Goal: Contribute content: Contribute content

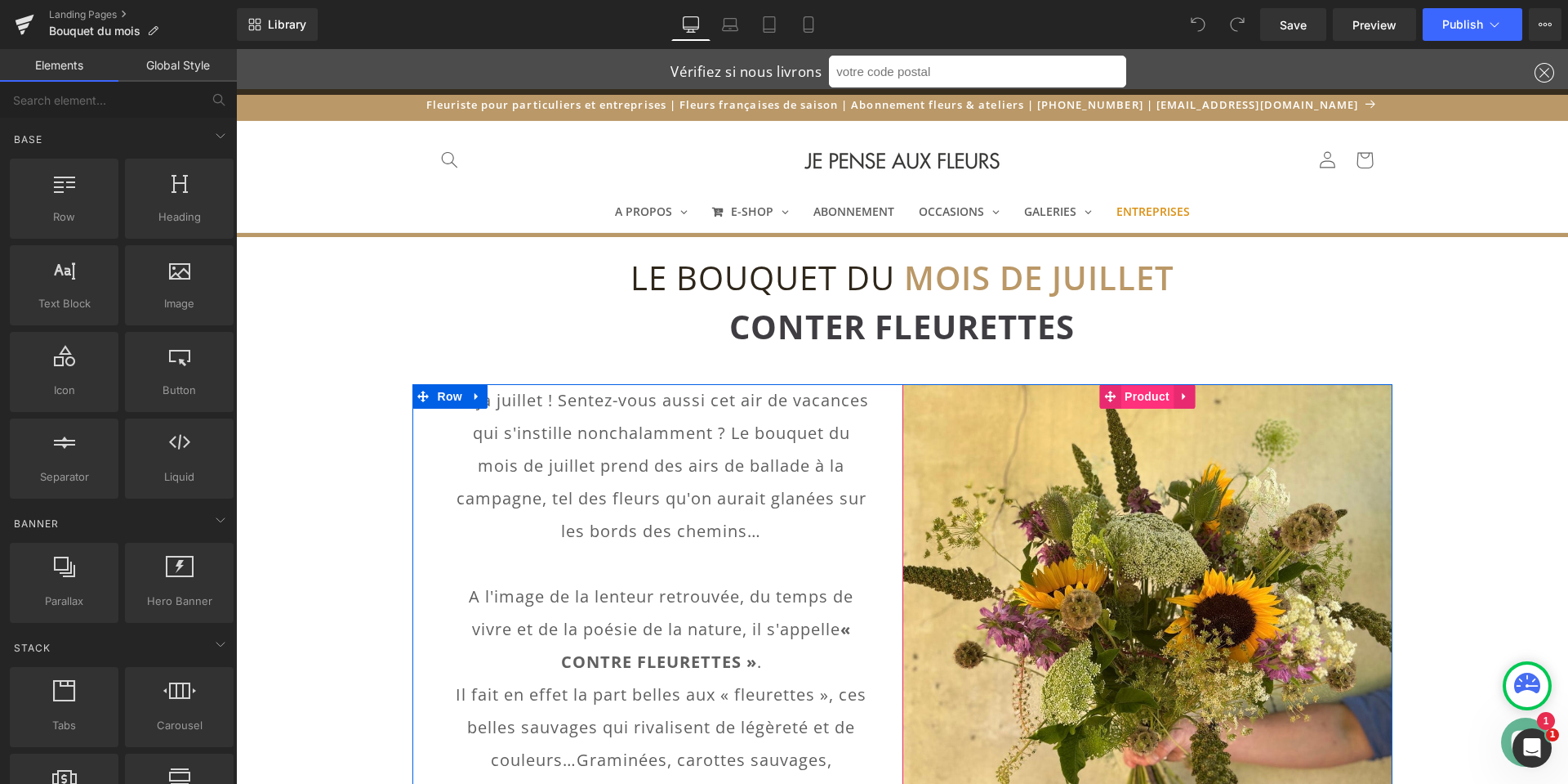
click at [1144, 399] on span "Product" at bounding box center [1147, 396] width 53 height 24
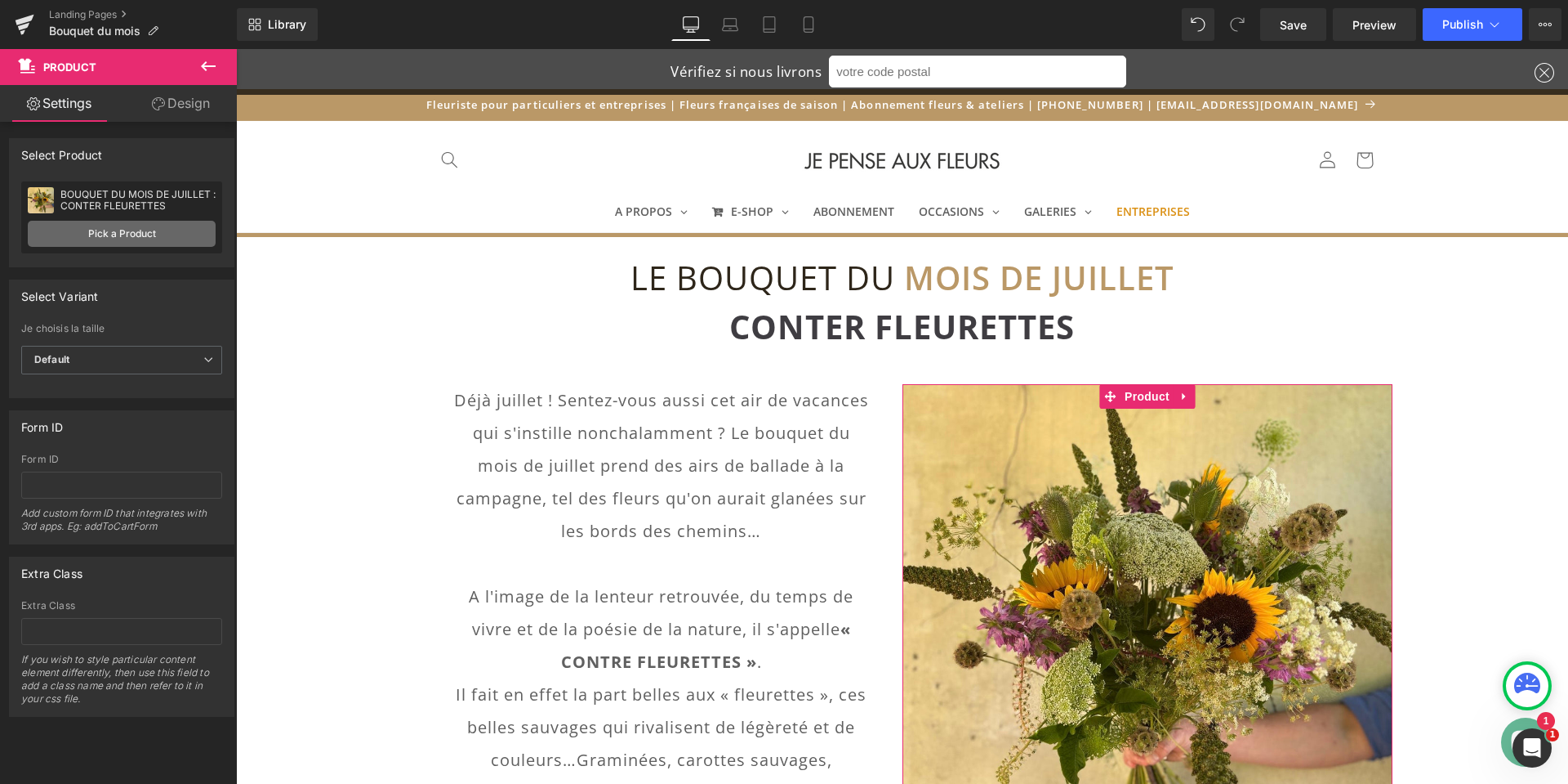
click at [124, 235] on link "Pick a Product" at bounding box center [121, 234] width 188 height 26
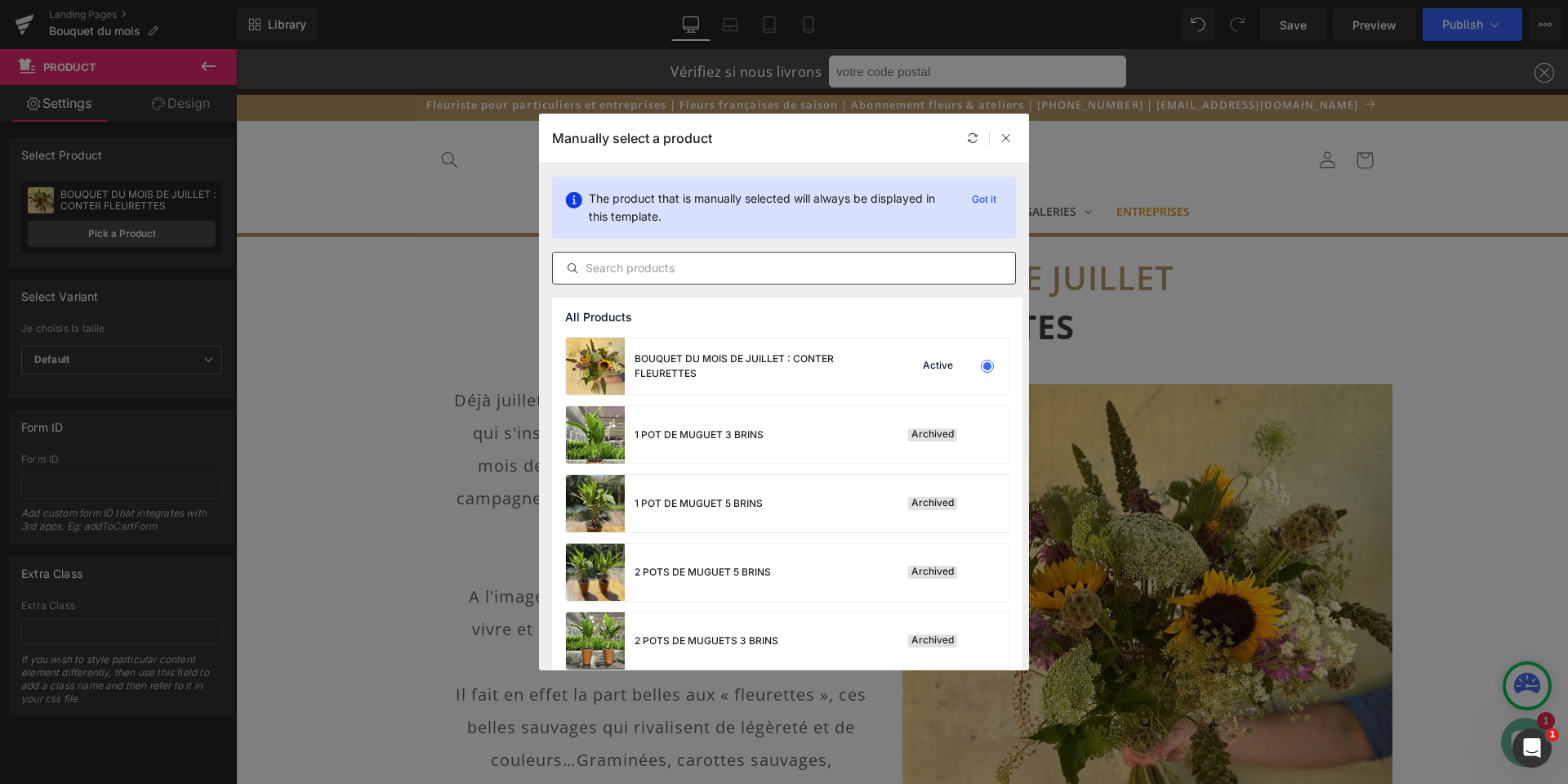
click at [828, 270] on input "text" at bounding box center [784, 267] width 462 height 20
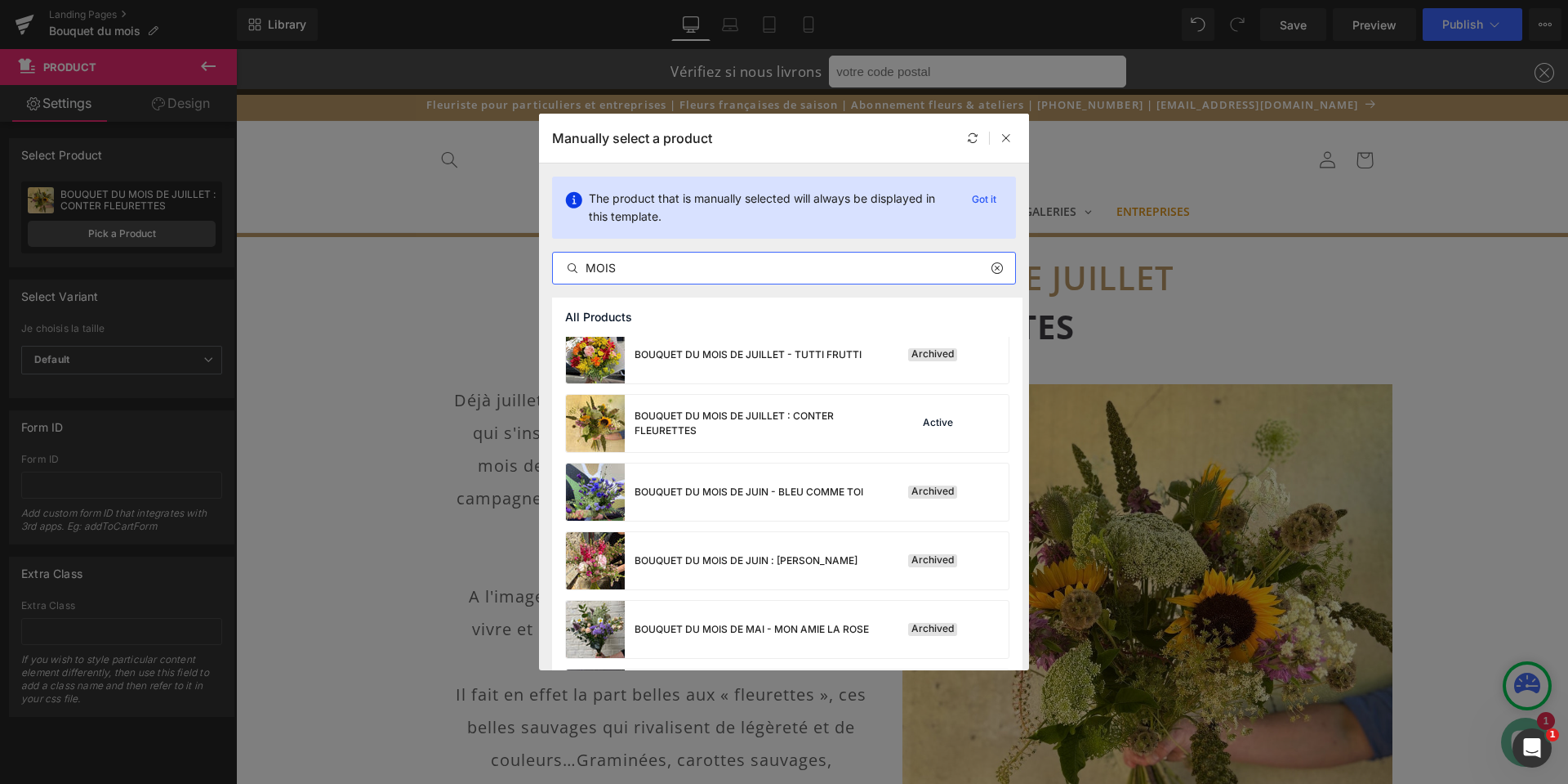
scroll to position [541, 0]
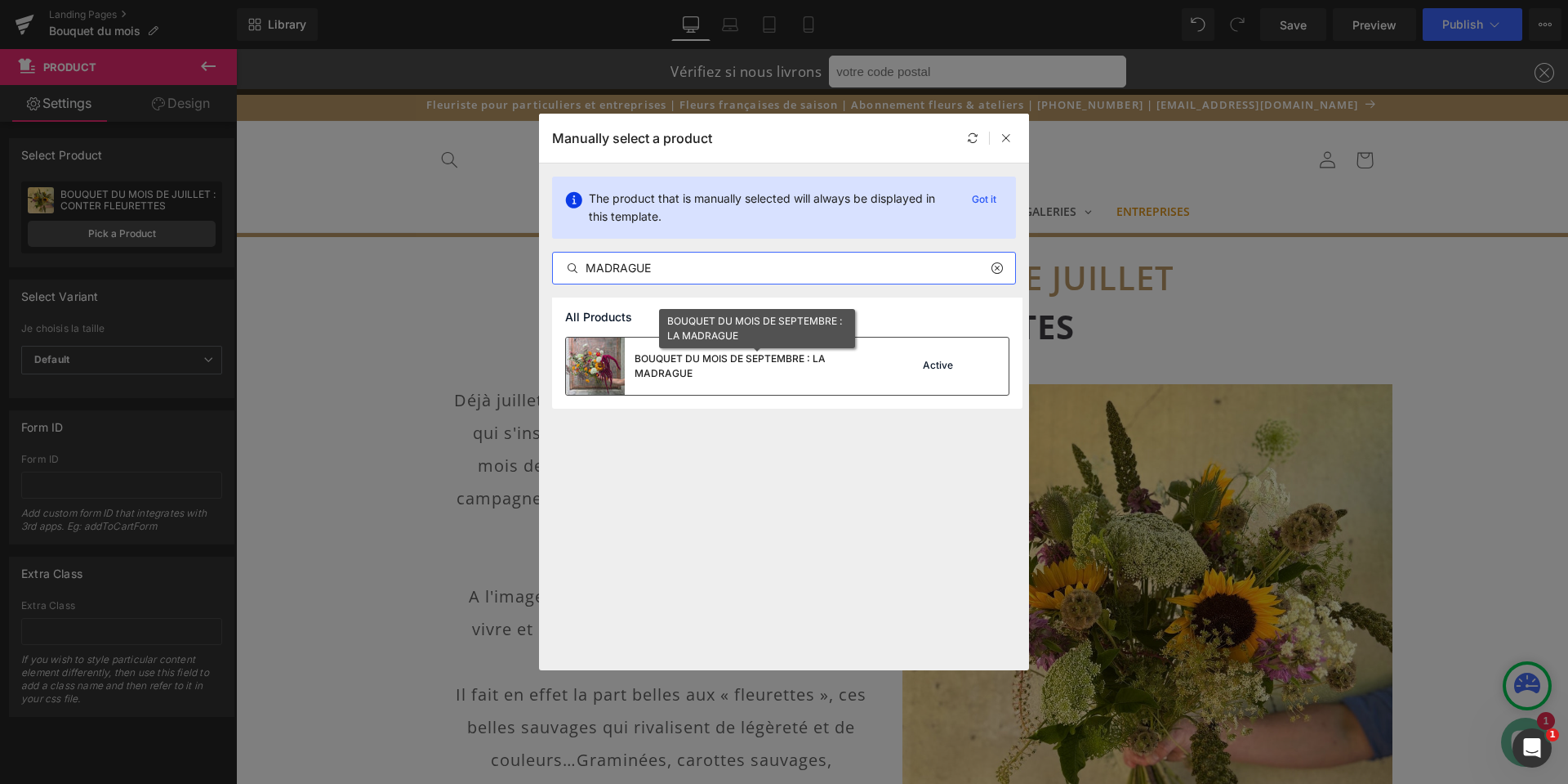
type input "MADRAGUE"
click at [748, 361] on div "BOUQUET DU MOIS DE SEPTEMBRE : LA MADRAGUE" at bounding box center [757, 366] width 245 height 29
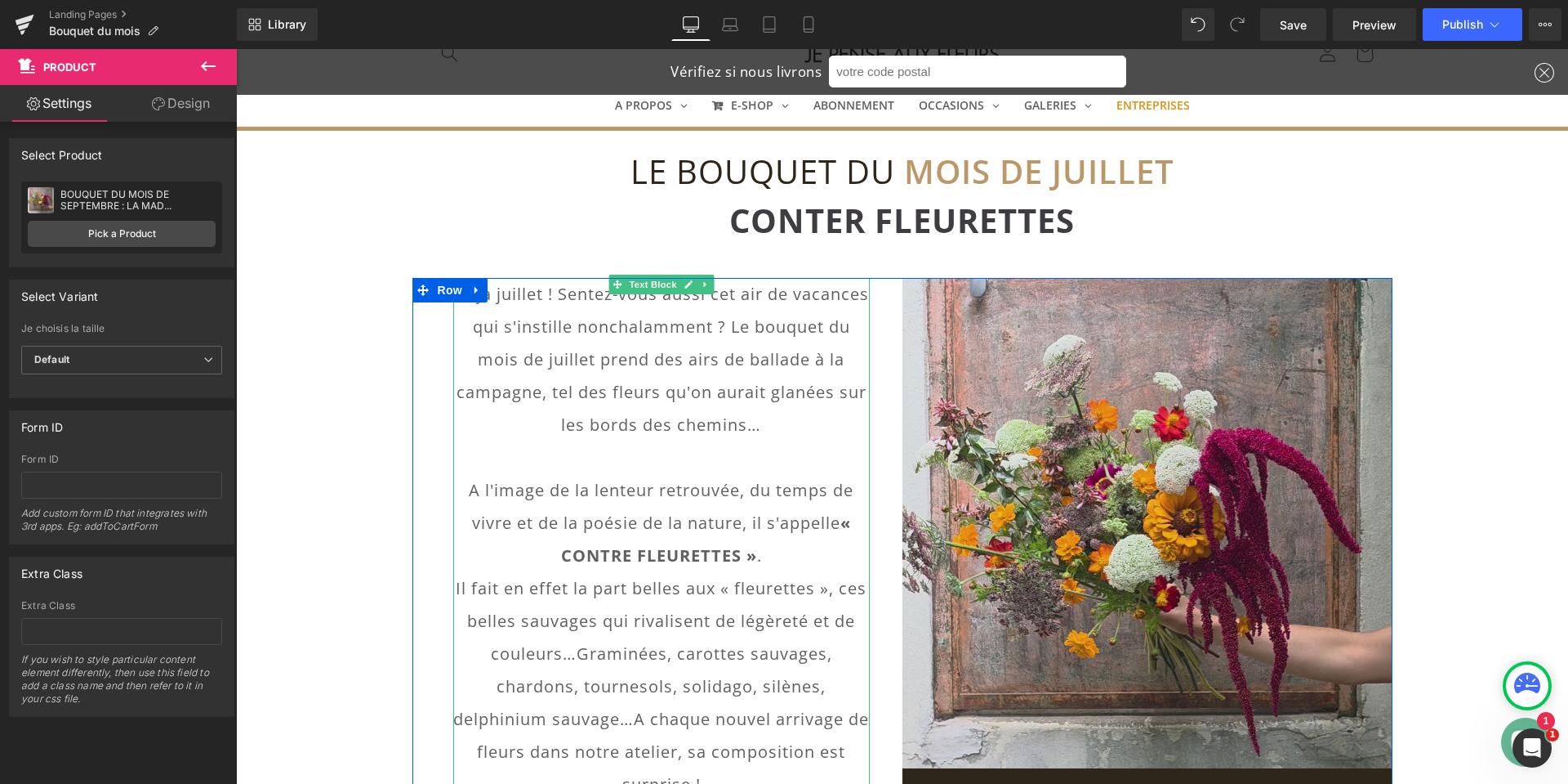
scroll to position [0, 0]
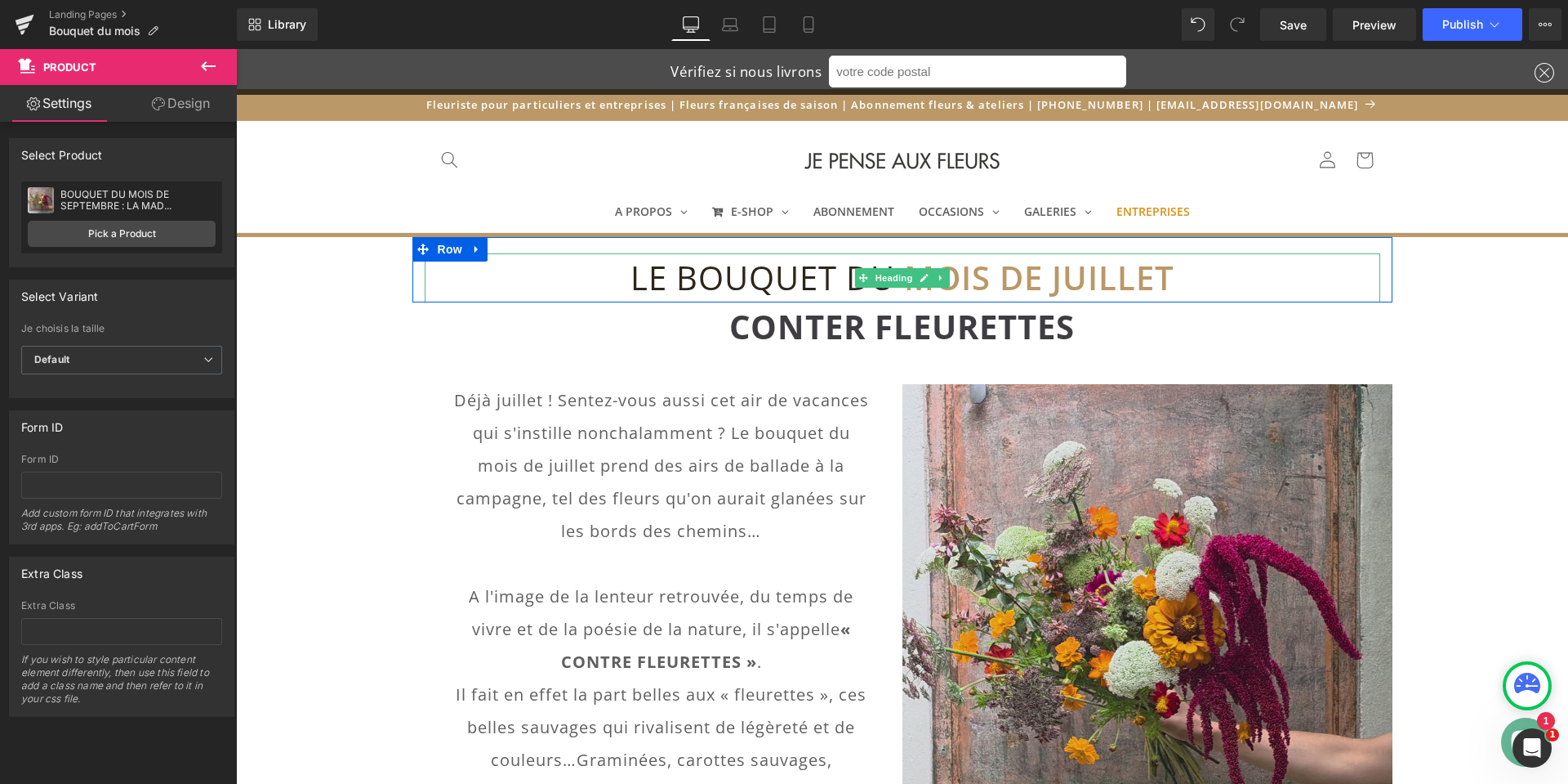
click at [1060, 276] on font "MOIS DE JUILLET" at bounding box center [1039, 278] width 271 height 45
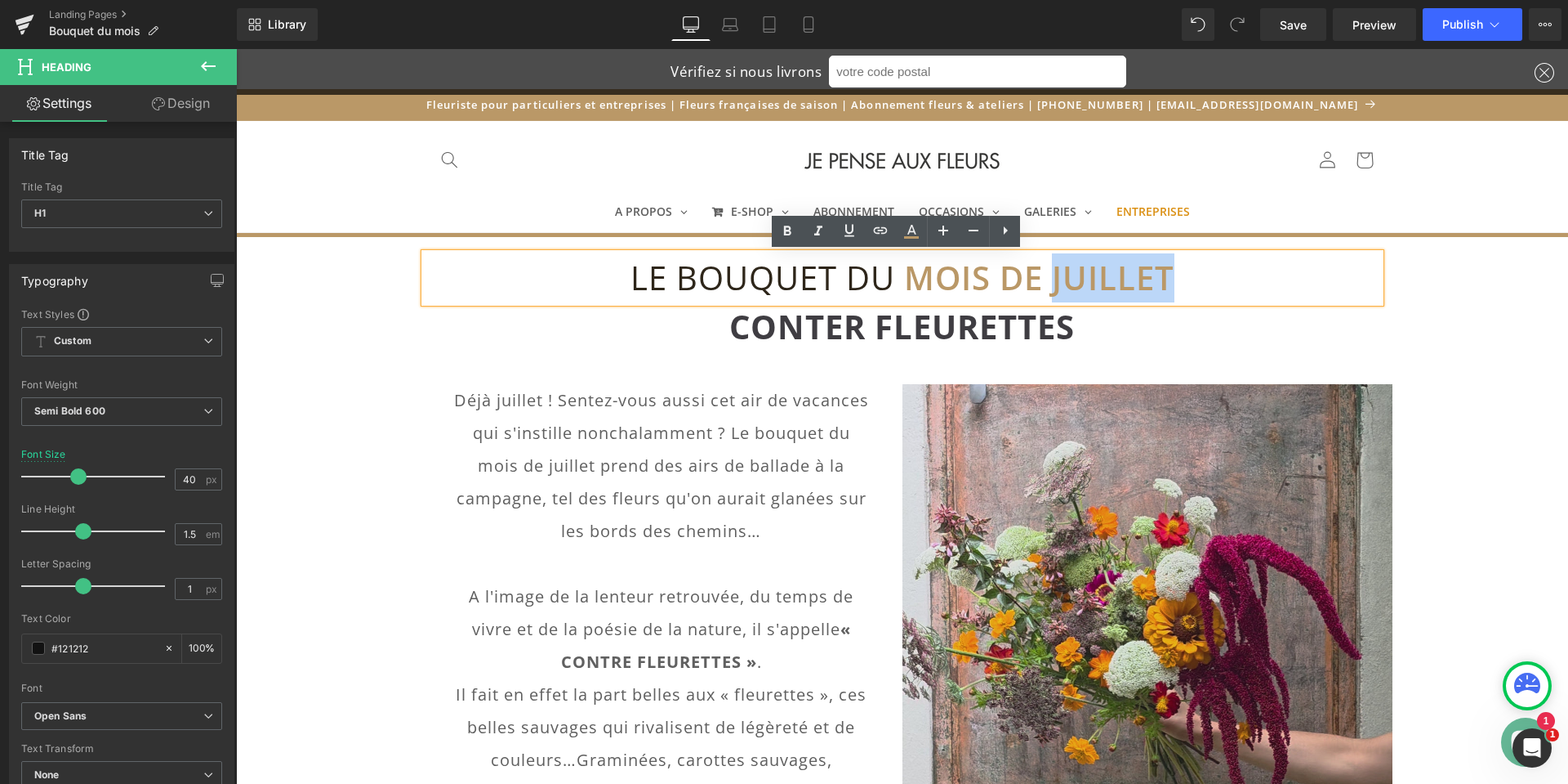
drag, startPoint x: 1052, startPoint y: 277, endPoint x: 1173, endPoint y: 279, distance: 121.0
click at [1173, 279] on font "MOIS DE JUILLET" at bounding box center [1039, 278] width 271 height 45
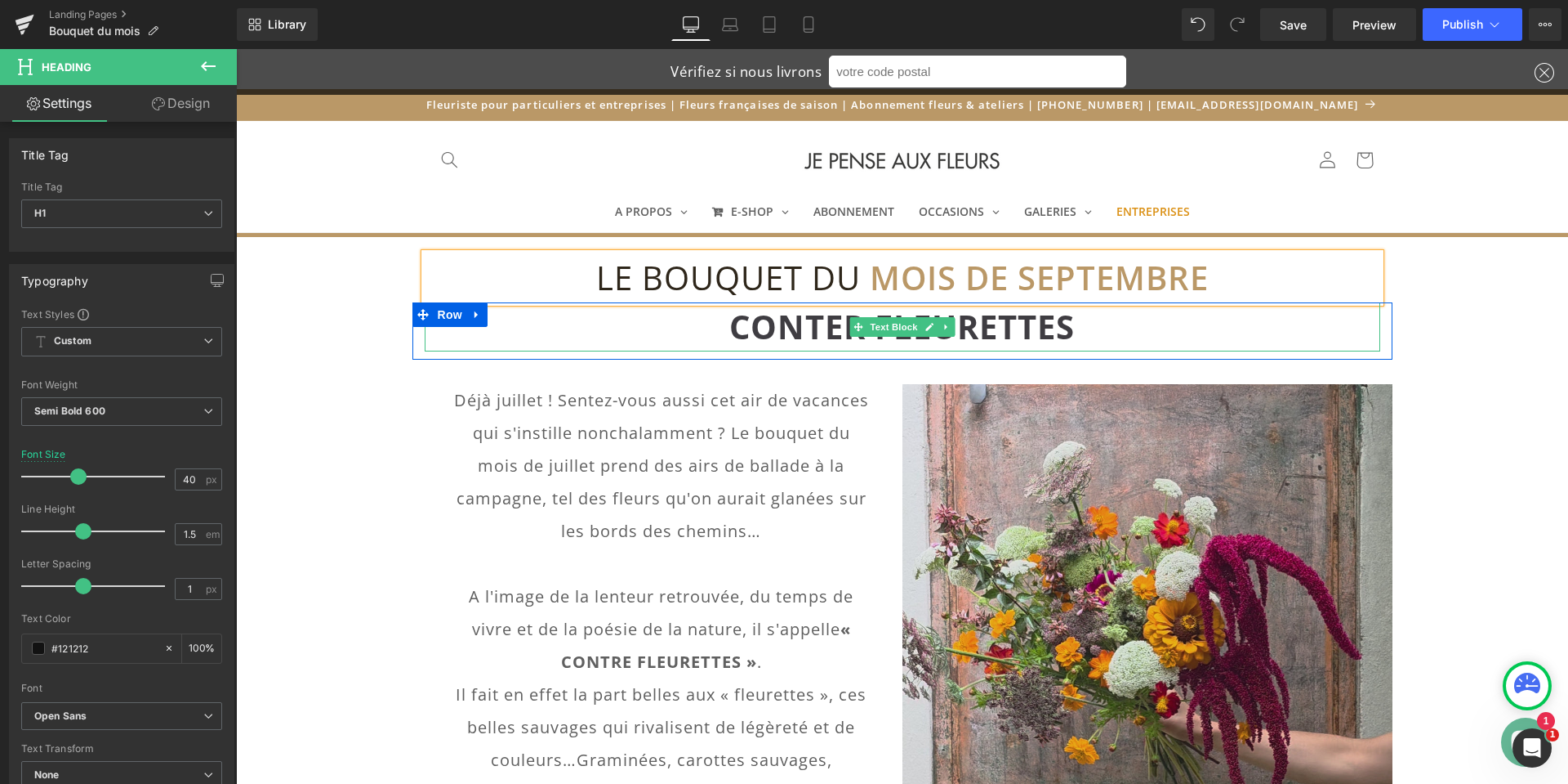
click at [814, 333] on font "CONTER FLEURETTES" at bounding box center [901, 326] width 345 height 45
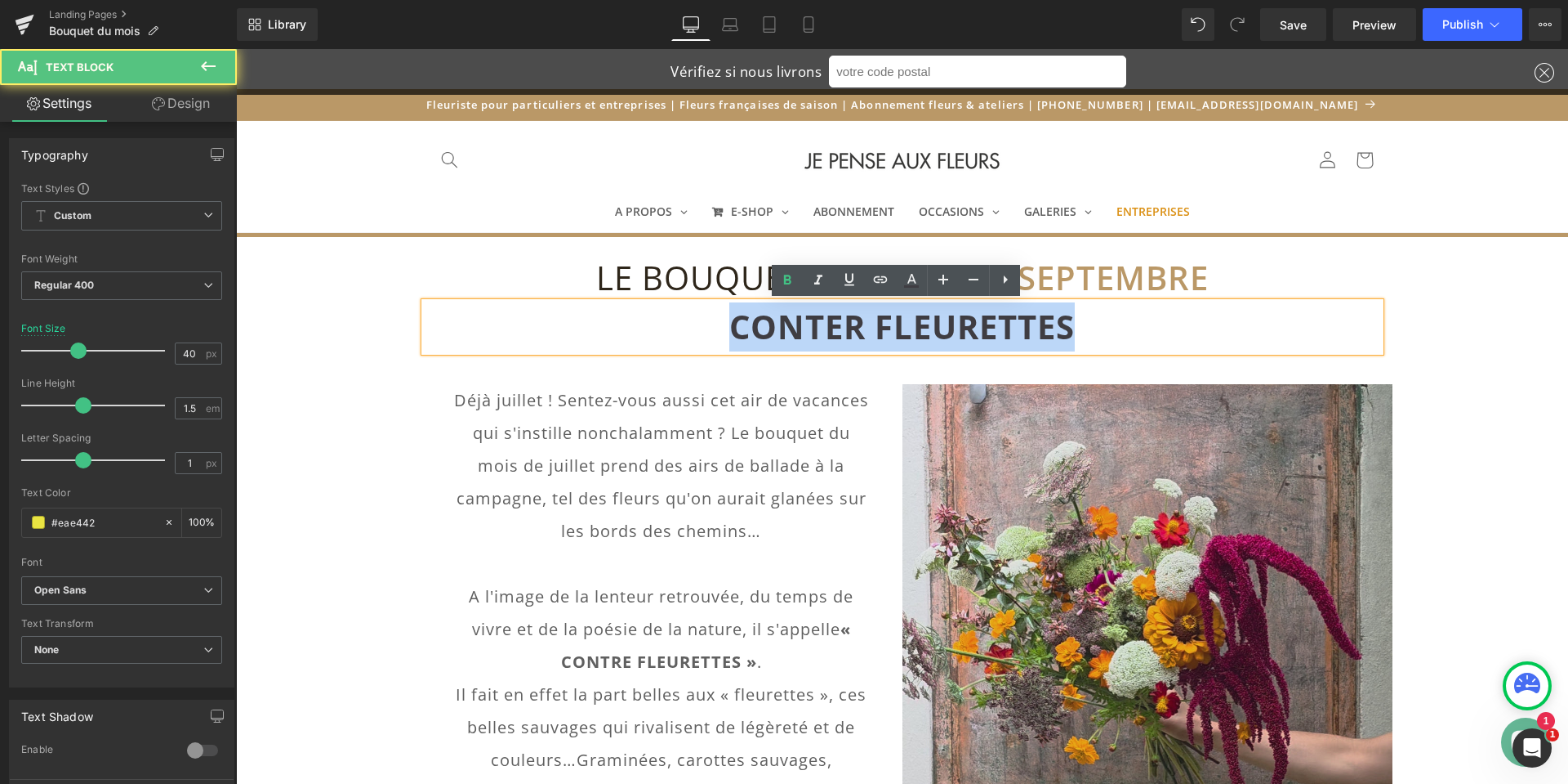
drag, startPoint x: 726, startPoint y: 330, endPoint x: 1065, endPoint y: 343, distance: 339.2
click at [1065, 343] on font "CONTER FLEURETTES" at bounding box center [901, 326] width 345 height 45
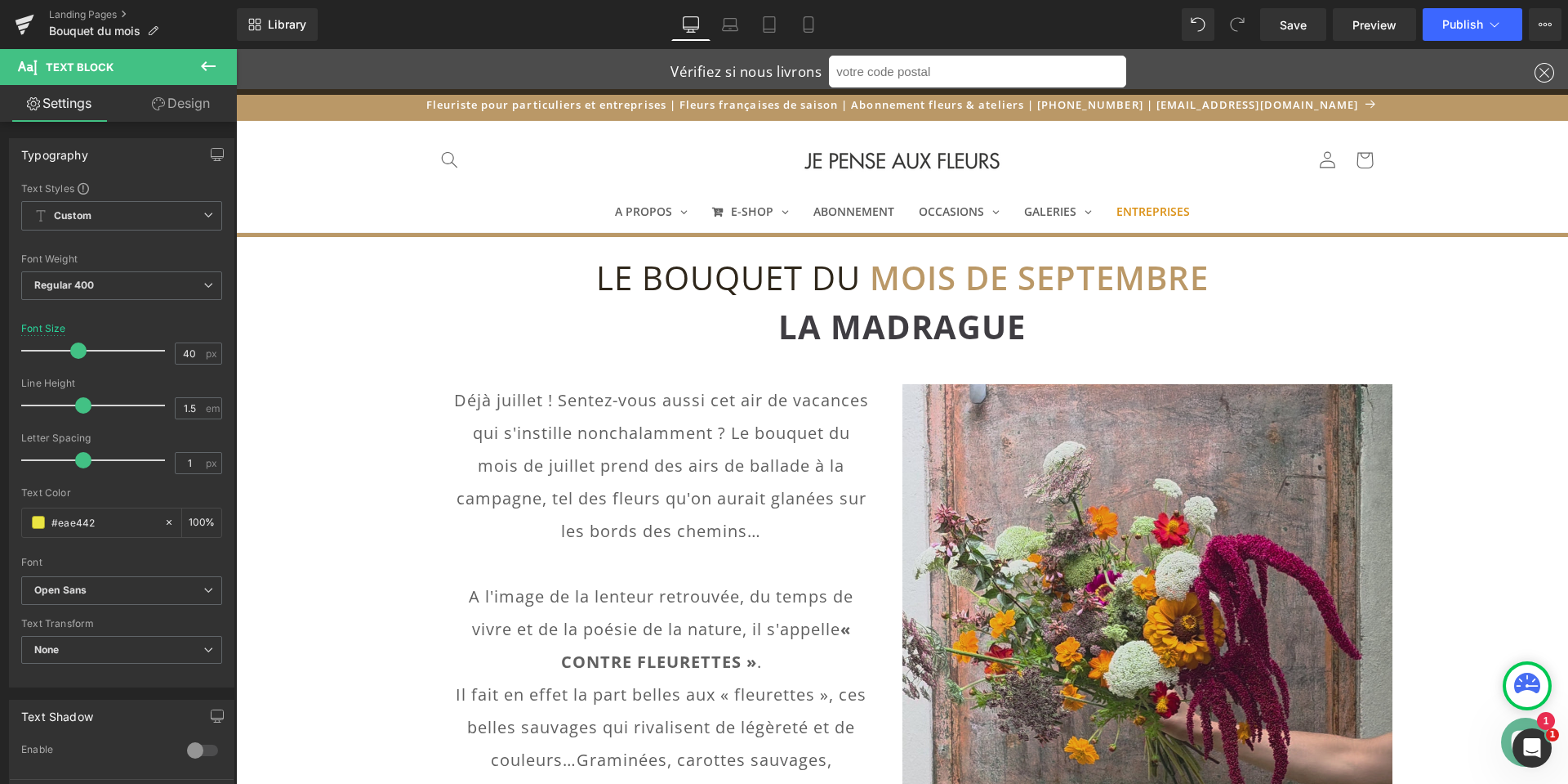
click at [522, 466] on font "Déjà juillet ! Sentez-vous aussi cet air de vacances qui s'instille nonchalamme…" at bounding box center [662, 465] width 415 height 153
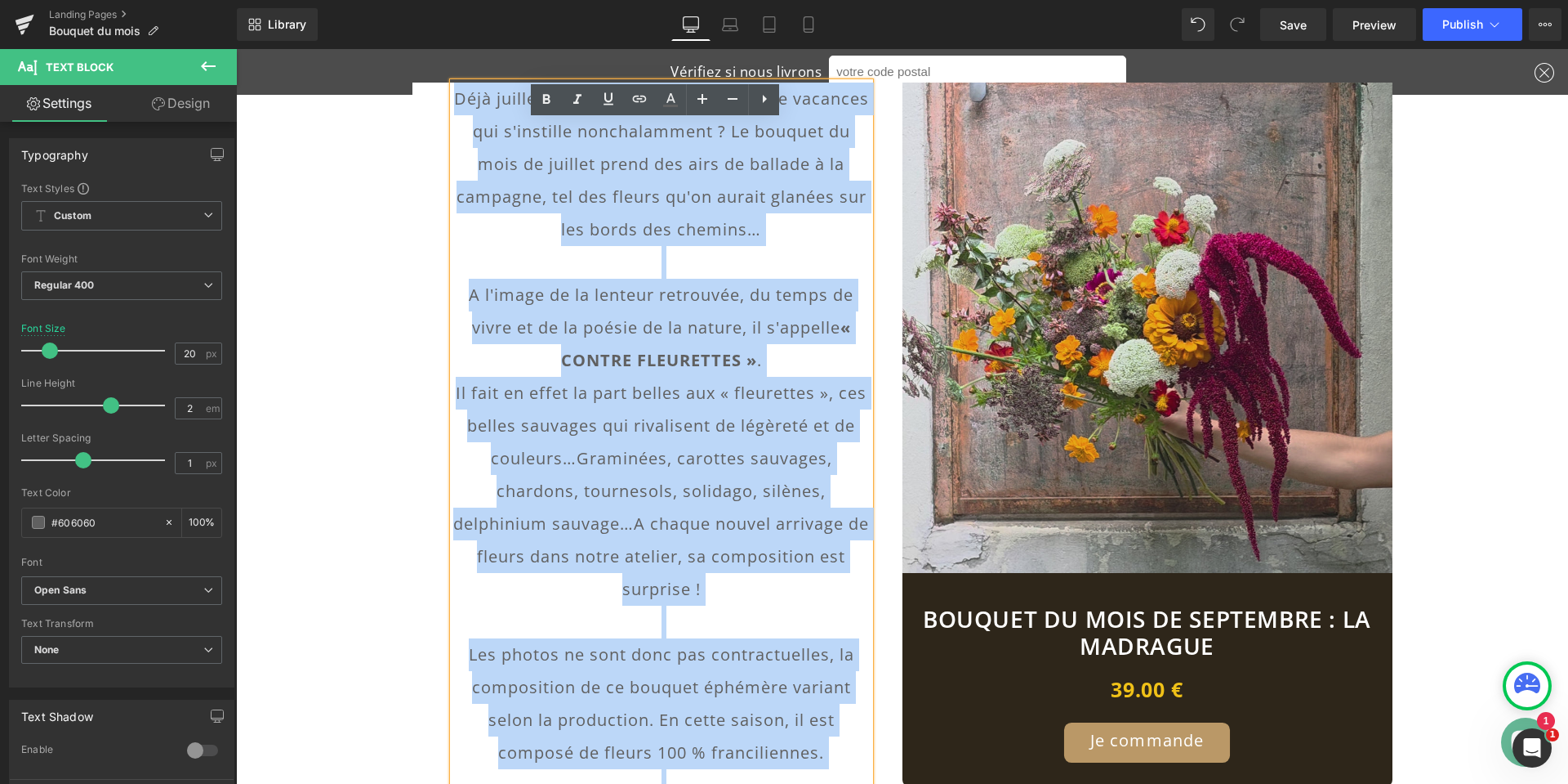
scroll to position [463, 0]
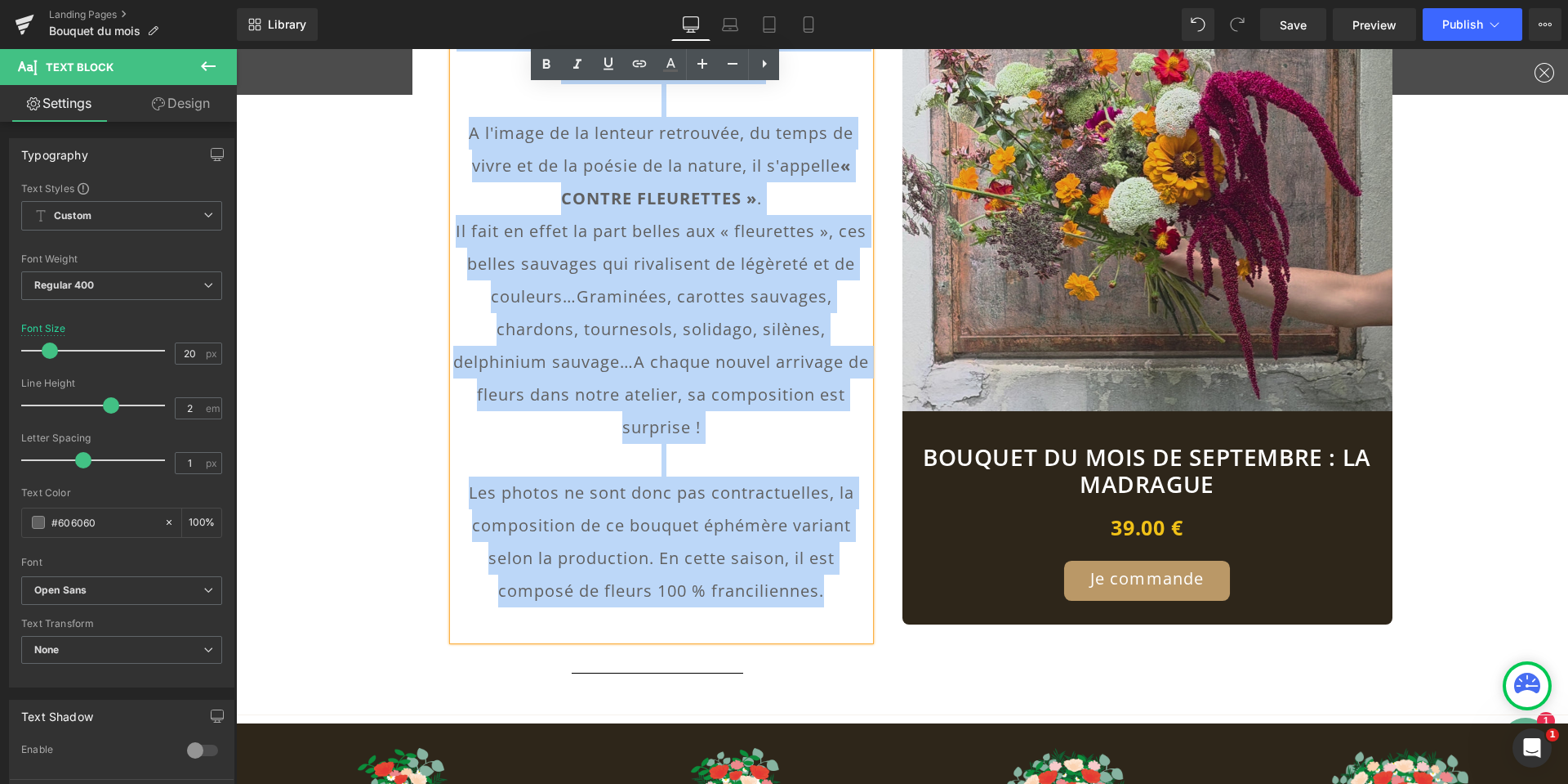
drag, startPoint x: 484, startPoint y: 157, endPoint x: 822, endPoint y: 592, distance: 550.9
click at [822, 592] on div "Déjà juillet ! Sentez-vous aussi cet air de vacances qui s'instille nonchalamme…" at bounding box center [662, 280] width 417 height 719
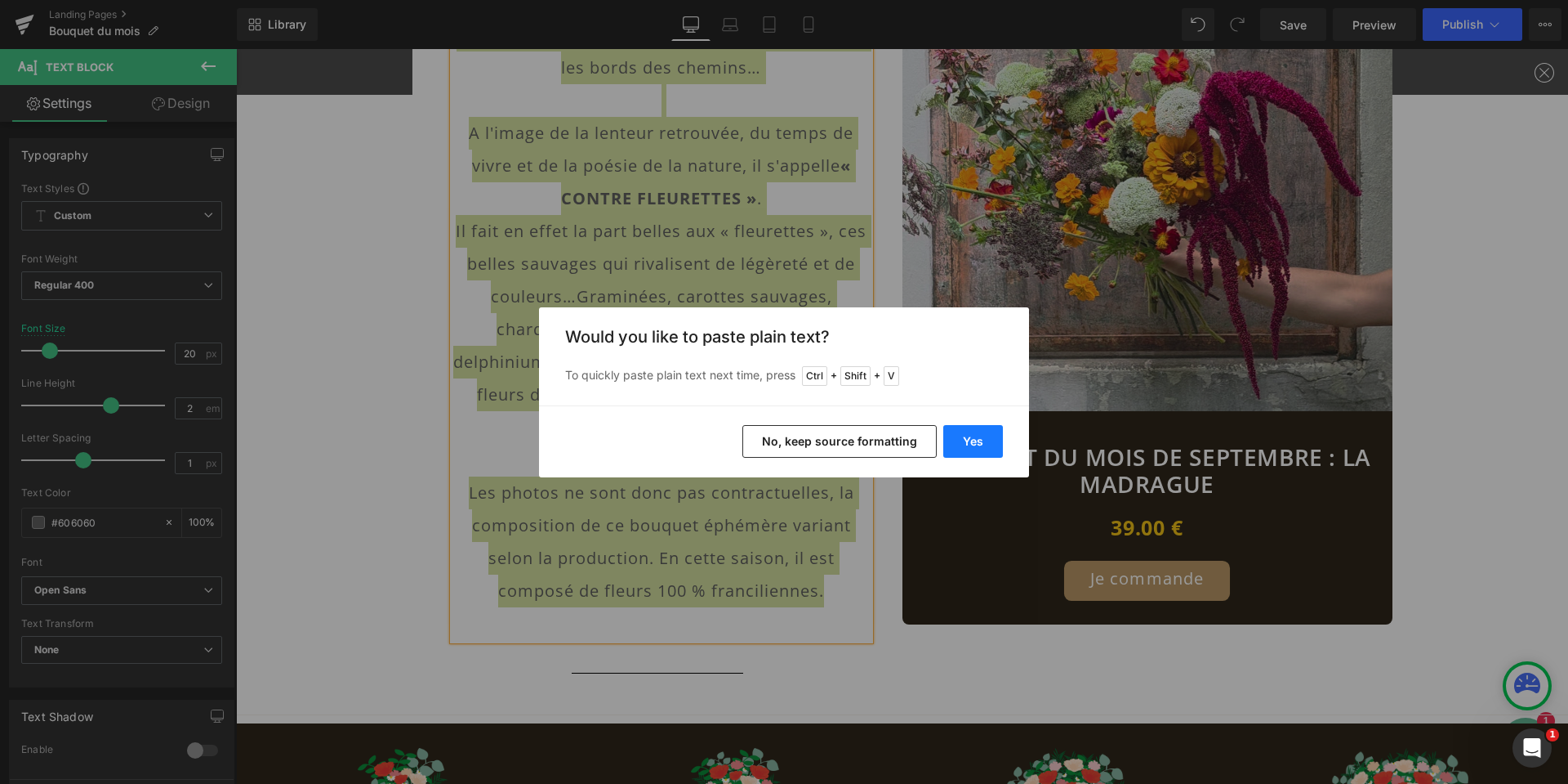
click at [974, 439] on button "Yes" at bounding box center [973, 441] width 60 height 33
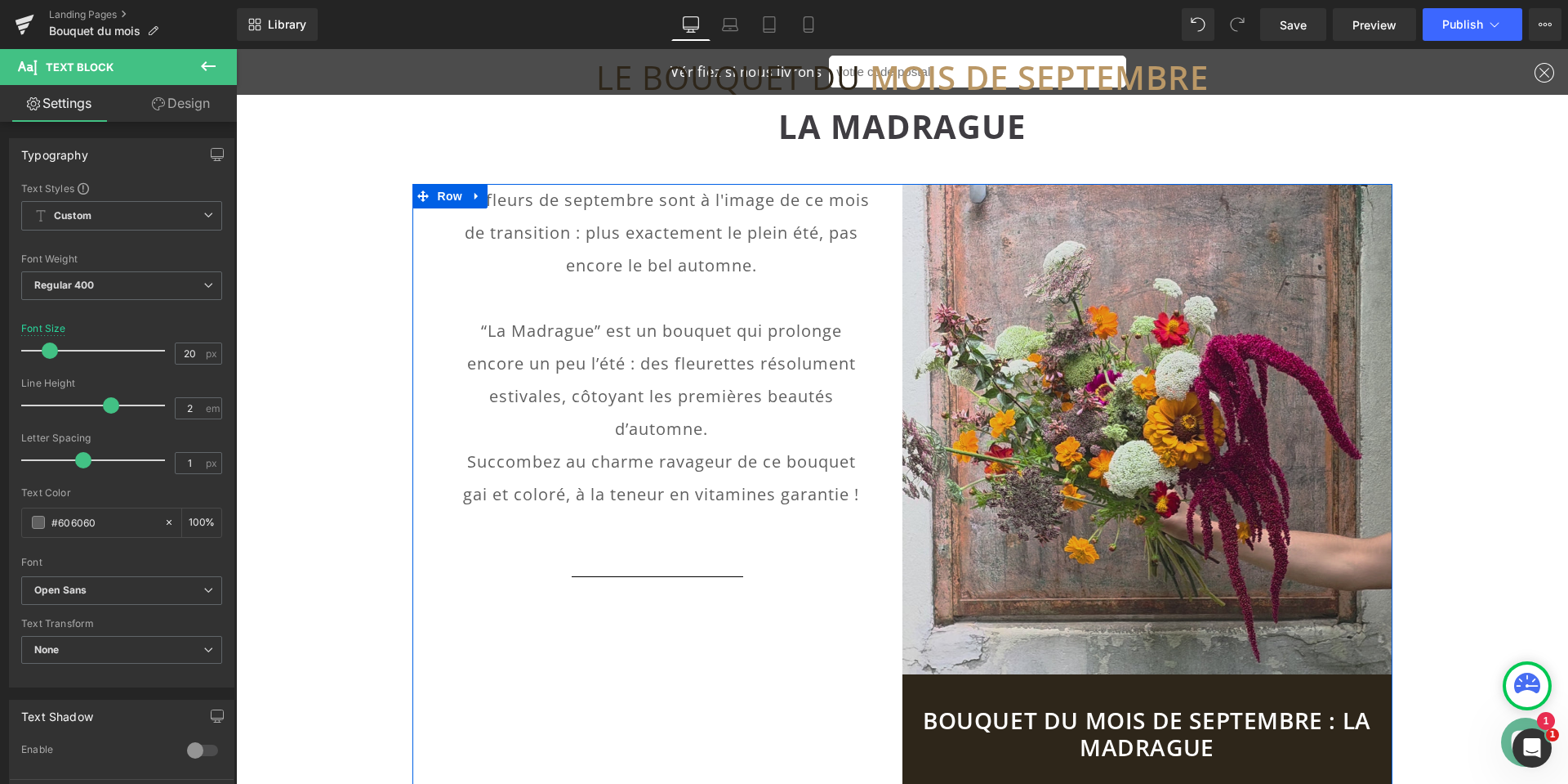
scroll to position [164, 0]
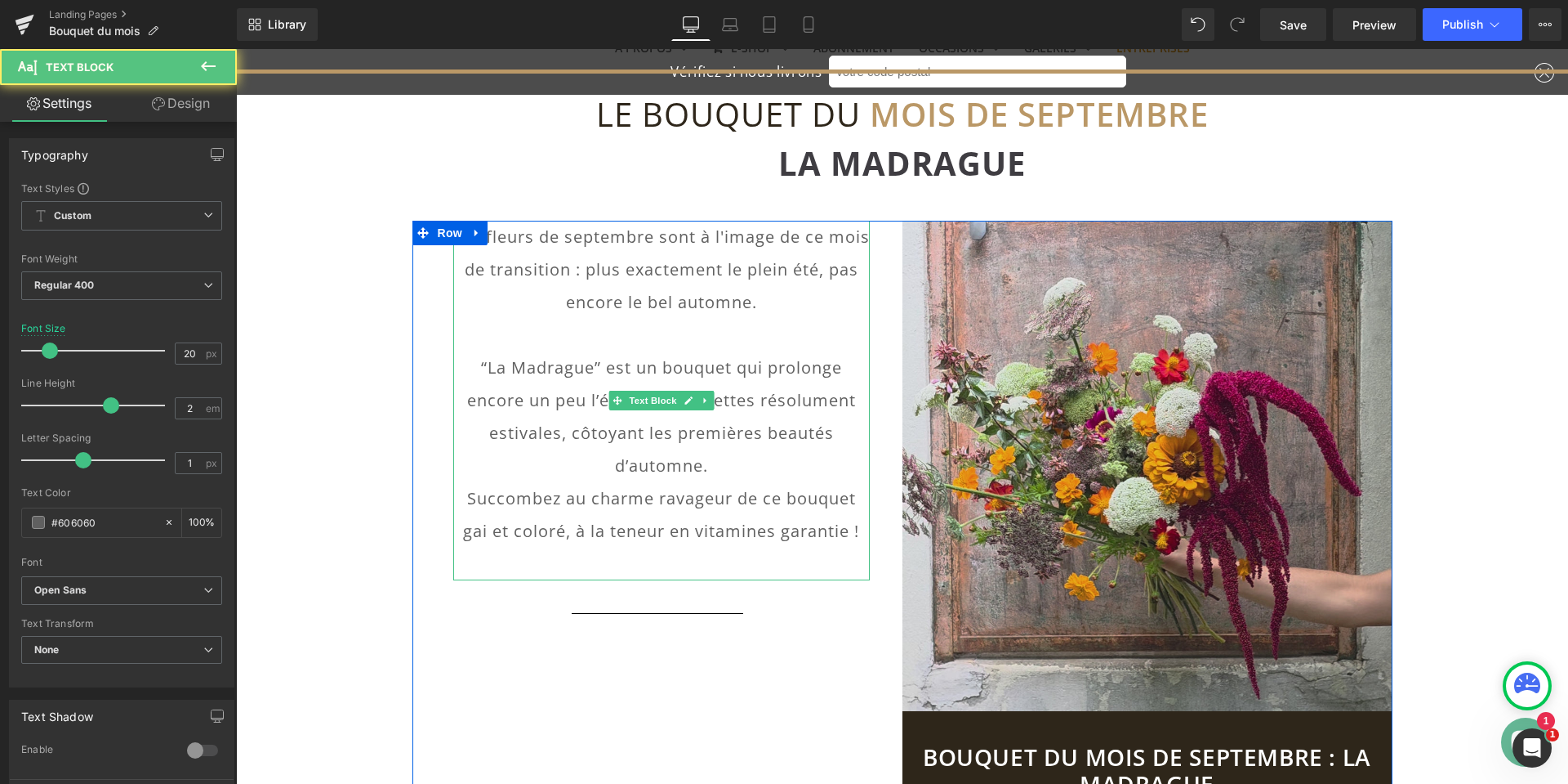
click at [740, 342] on p at bounding box center [662, 335] width 417 height 33
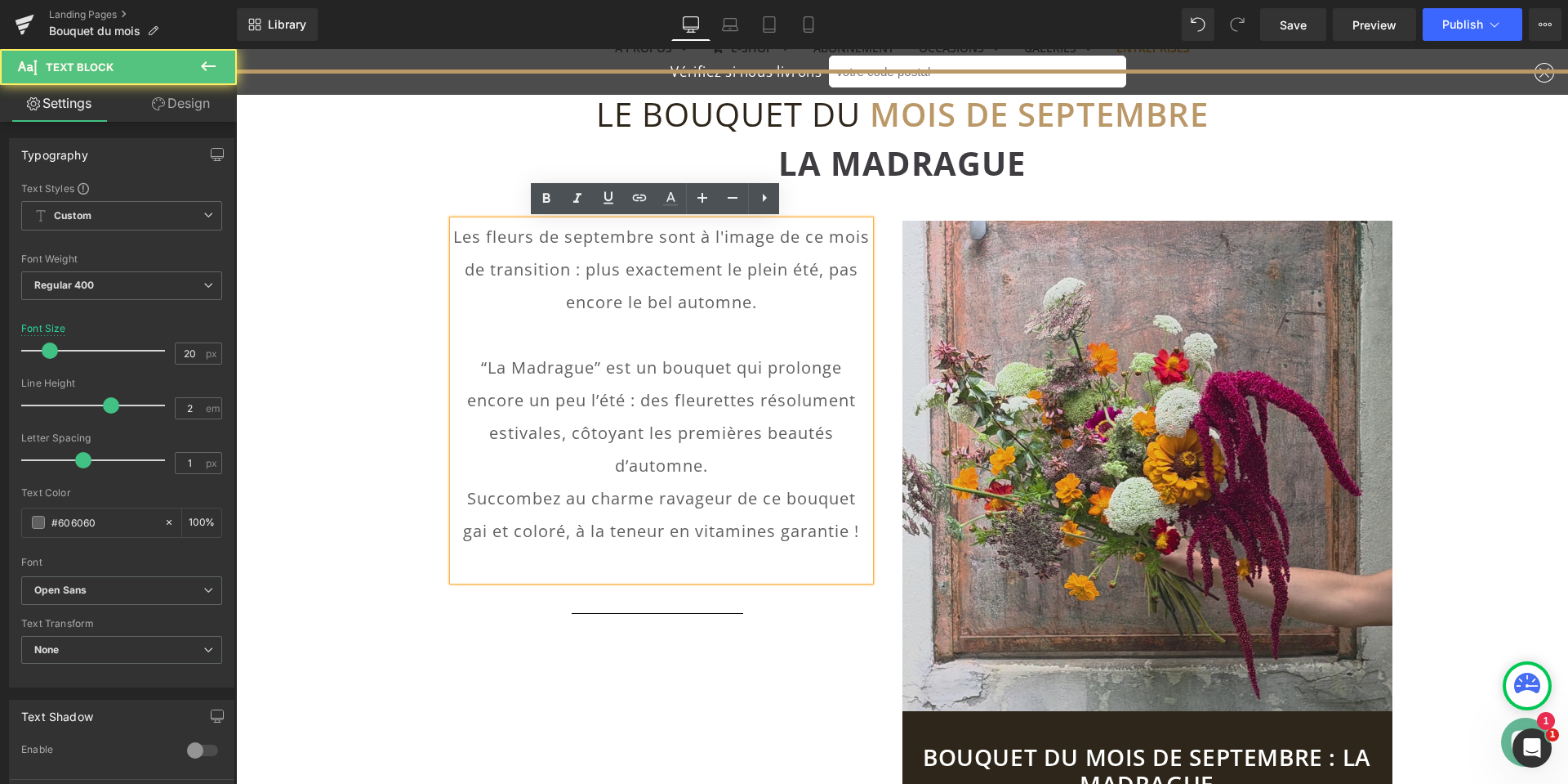
click at [740, 458] on p "“La Madrague” est un bouquet qui prolonge encore un peu l’été : des fleurettes …" at bounding box center [662, 416] width 417 height 131
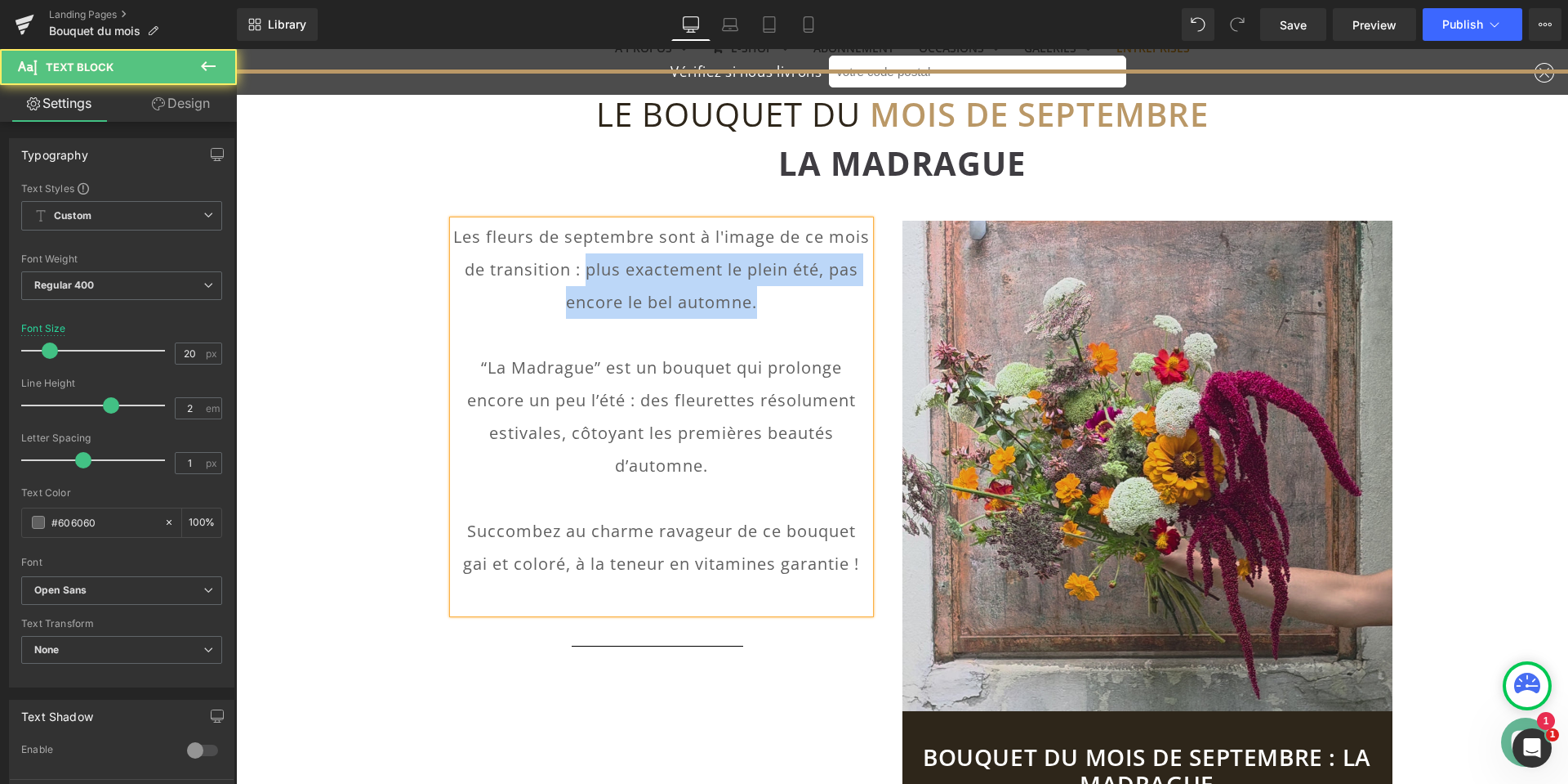
drag, startPoint x: 618, startPoint y: 270, endPoint x: 773, endPoint y: 305, distance: 158.9
click at [773, 305] on p "Les fleurs de septembre sont à l'image de ce mois de transition : plus exacteme…" at bounding box center [662, 269] width 417 height 98
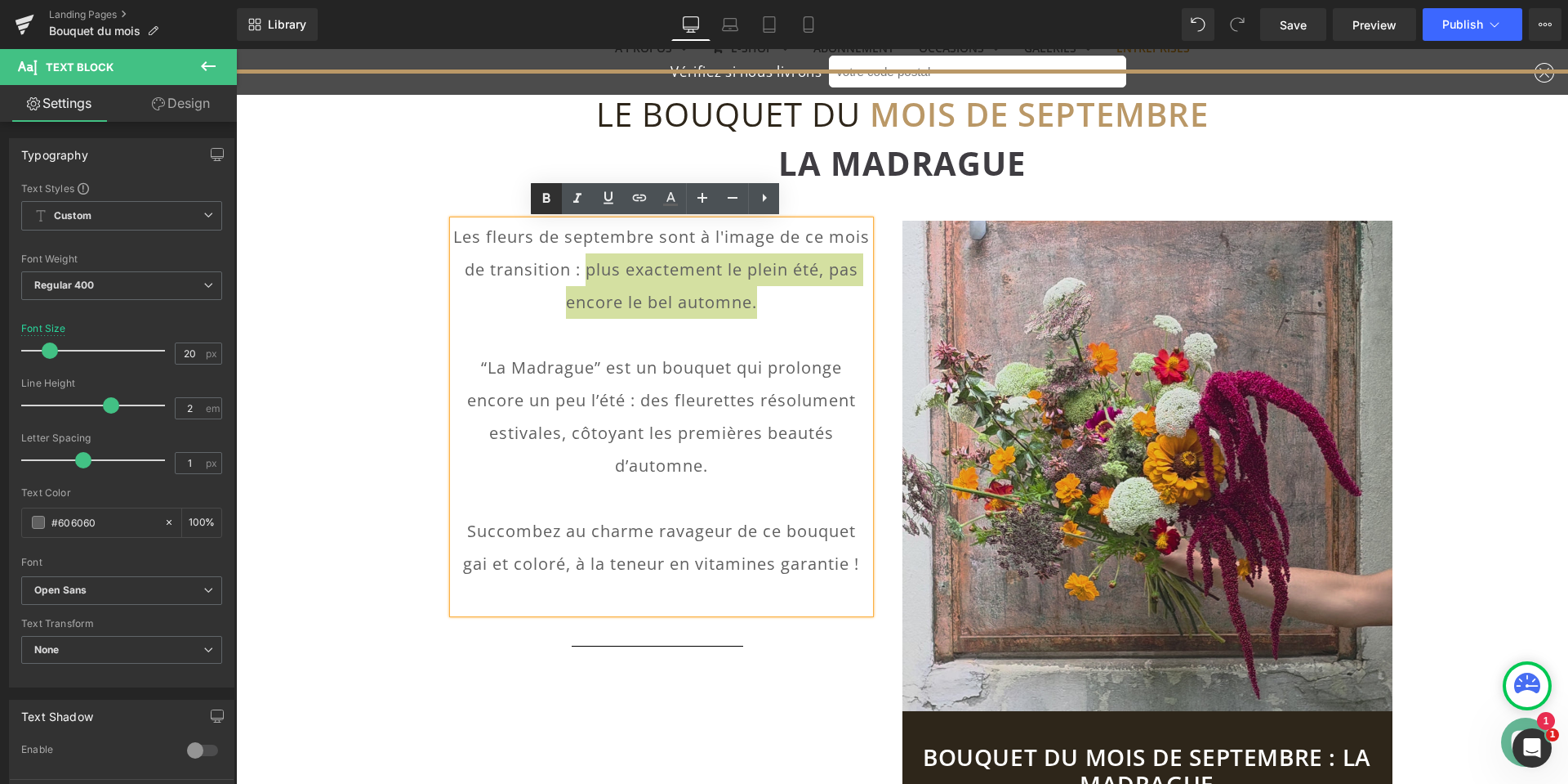
click at [548, 199] on icon at bounding box center [546, 198] width 20 height 20
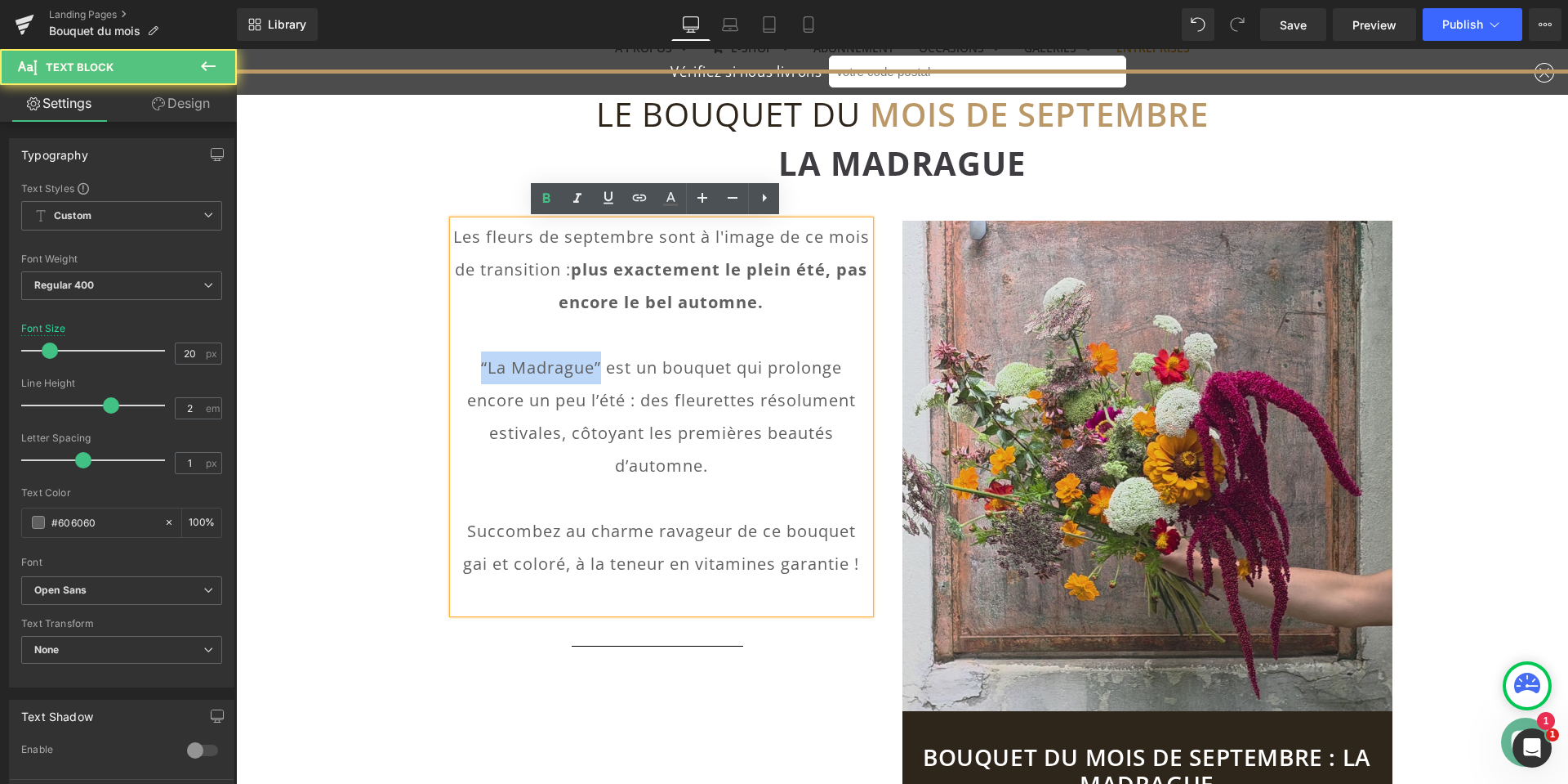
drag, startPoint x: 592, startPoint y: 365, endPoint x: 464, endPoint y: 366, distance: 128.0
click at [464, 366] on p "“La Madrague” est un bouquet qui prolonge encore un peu l’été : des fleurettes …" at bounding box center [662, 416] width 417 height 131
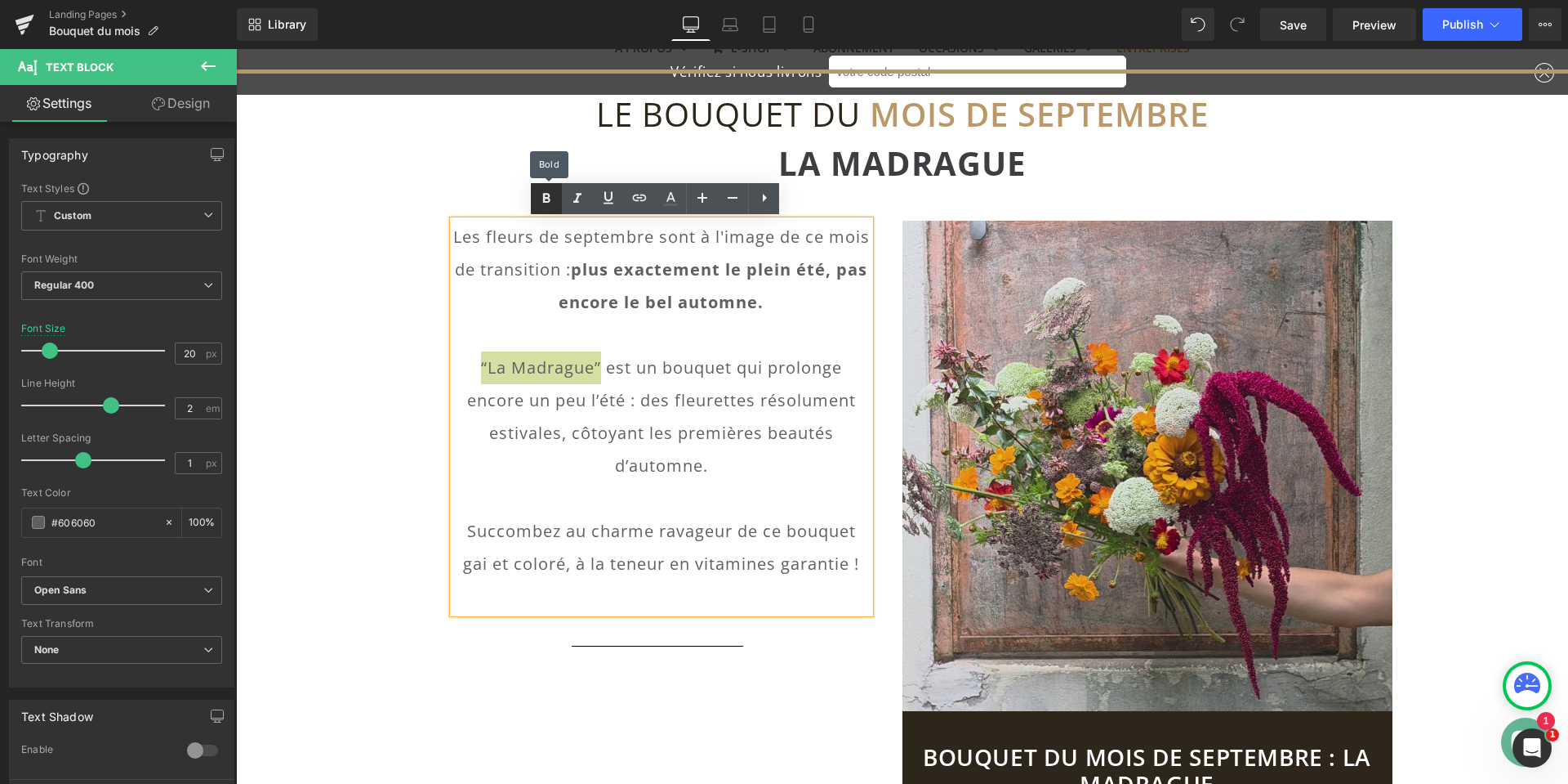
click at [552, 201] on icon at bounding box center [546, 198] width 20 height 20
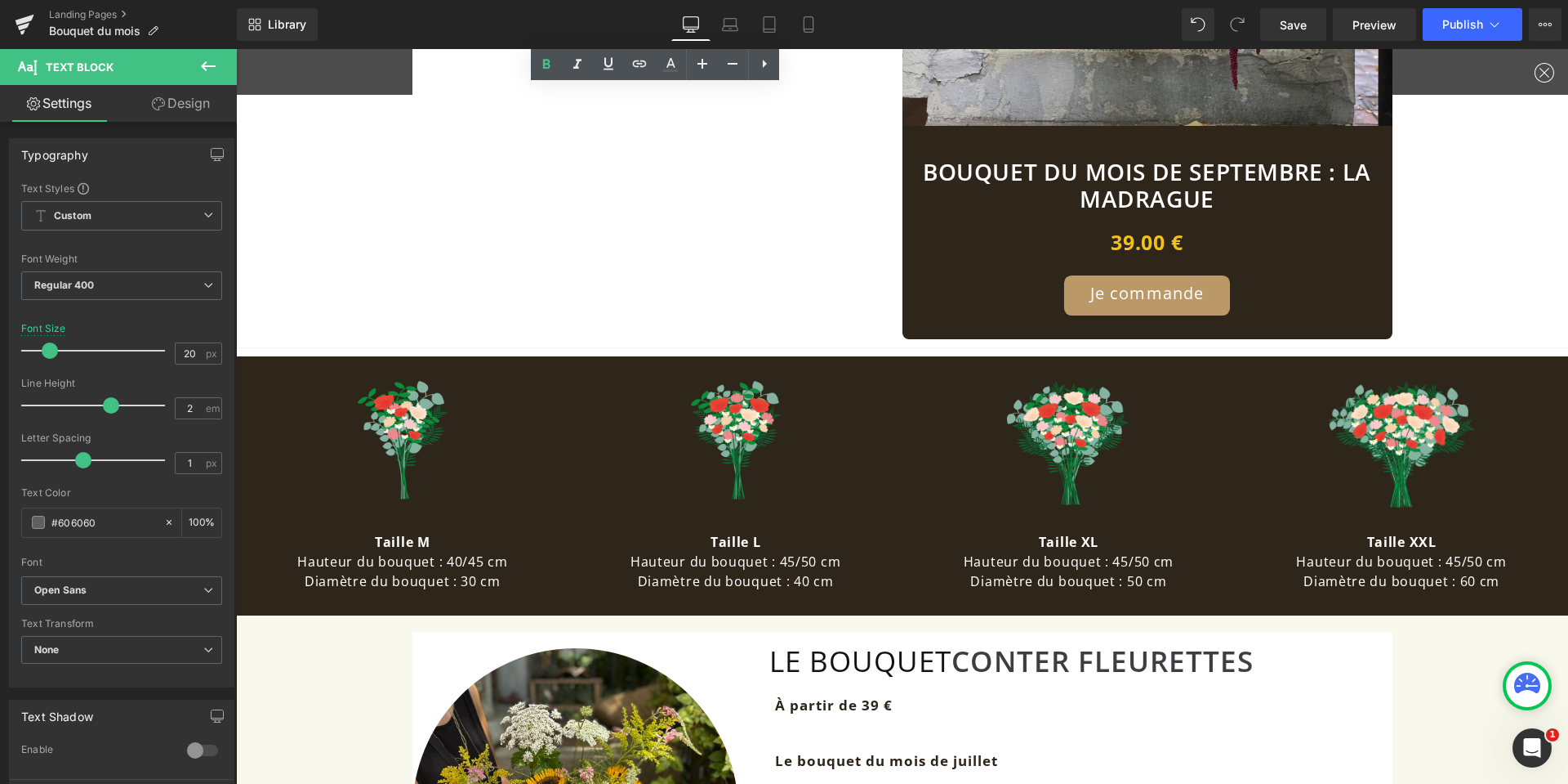
scroll to position [1063, 0]
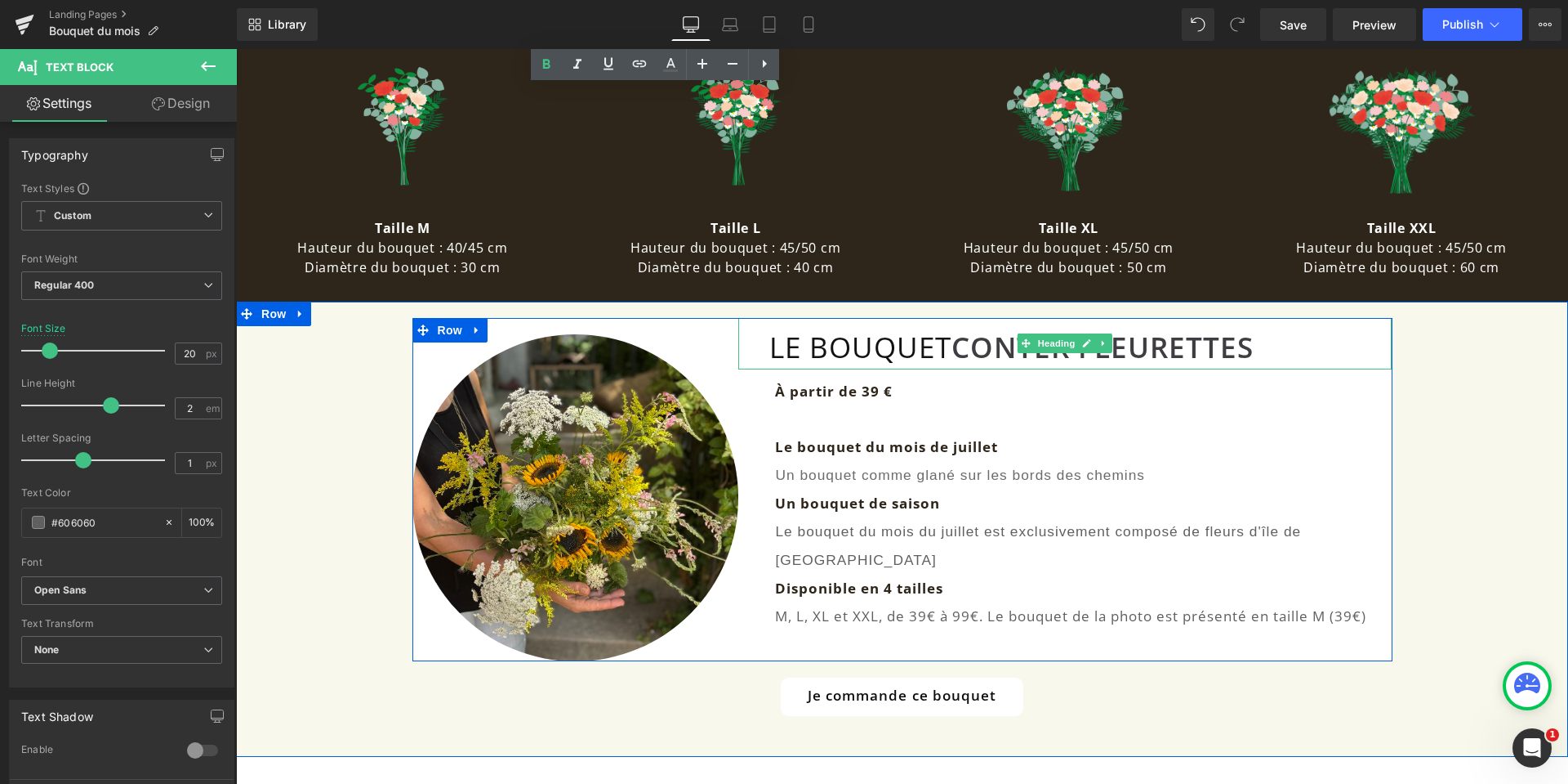
drag, startPoint x: 979, startPoint y: 353, endPoint x: 955, endPoint y: 352, distance: 24.0
click at [978, 352] on font "CONTER FLEURETTES" at bounding box center [1102, 347] width 302 height 38
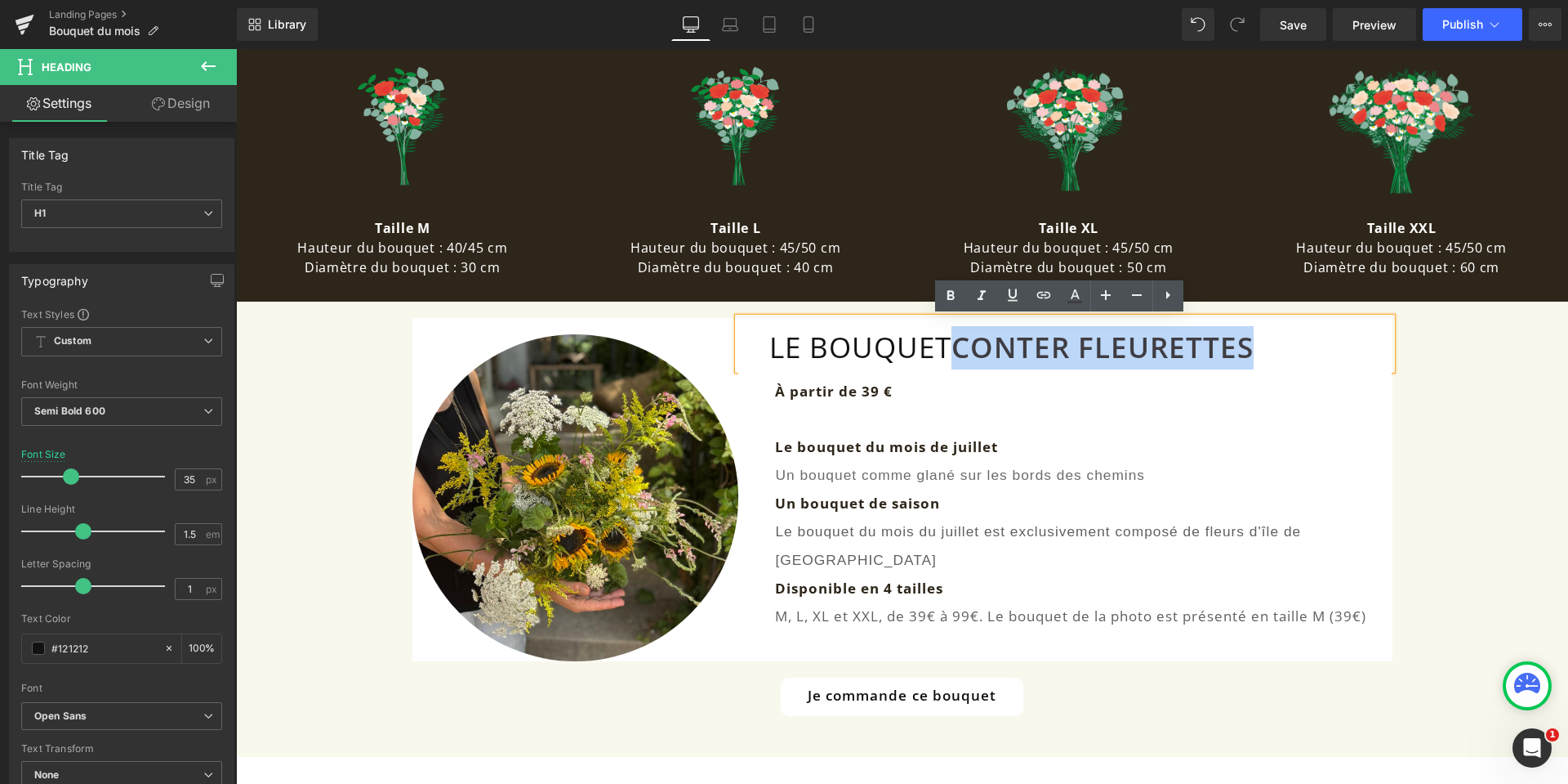
drag, startPoint x: 961, startPoint y: 350, endPoint x: 1255, endPoint y: 355, distance: 294.0
click at [1255, 355] on h1 "LE BOUQUET CONTER FLEURETTES" at bounding box center [1080, 348] width 623 height 43
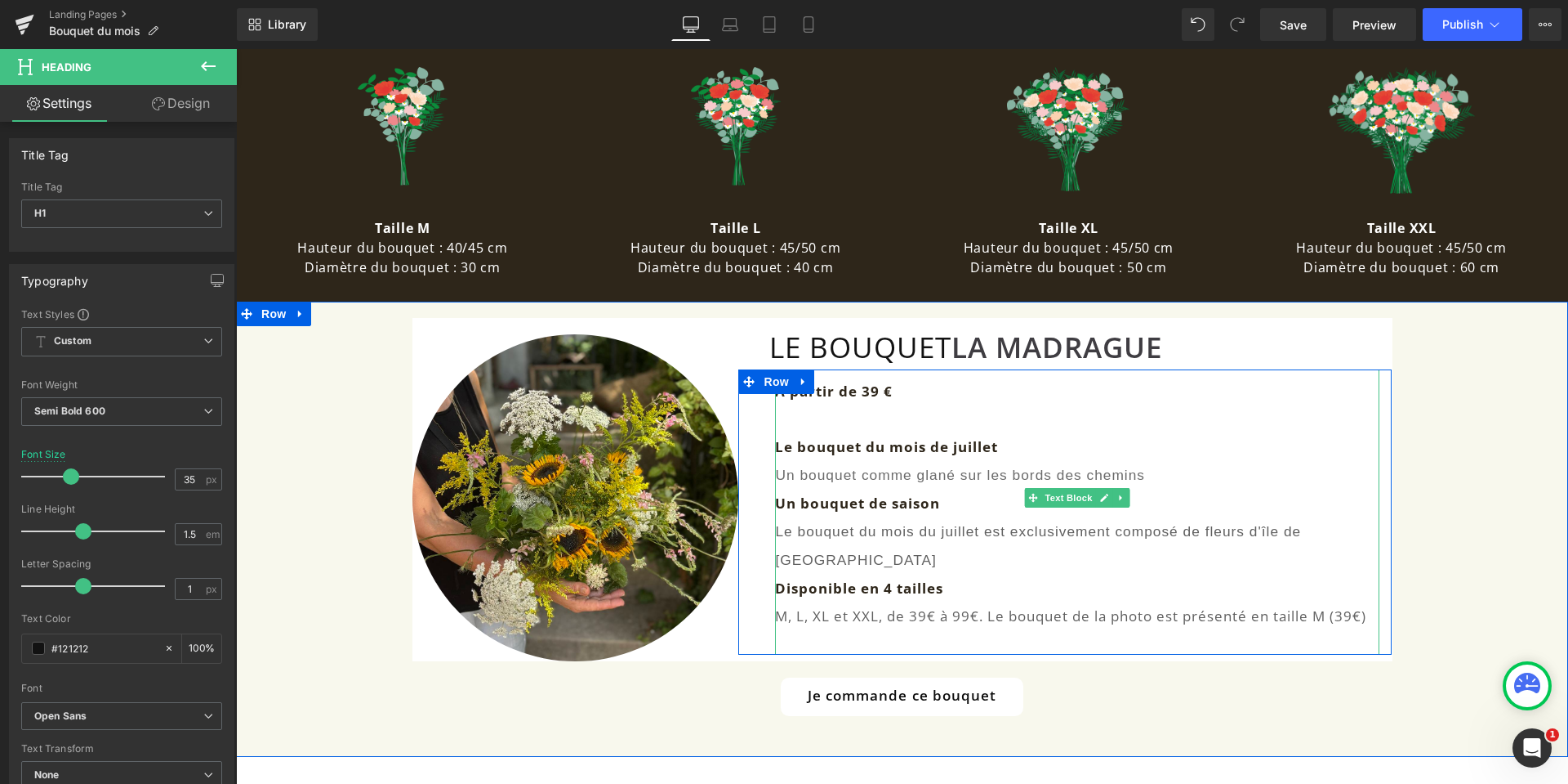
drag, startPoint x: 897, startPoint y: 472, endPoint x: 787, endPoint y: 474, distance: 110.0
click at [897, 472] on font "Un bouquet comme glané sur les bords des chemins" at bounding box center [960, 474] width 370 height 16
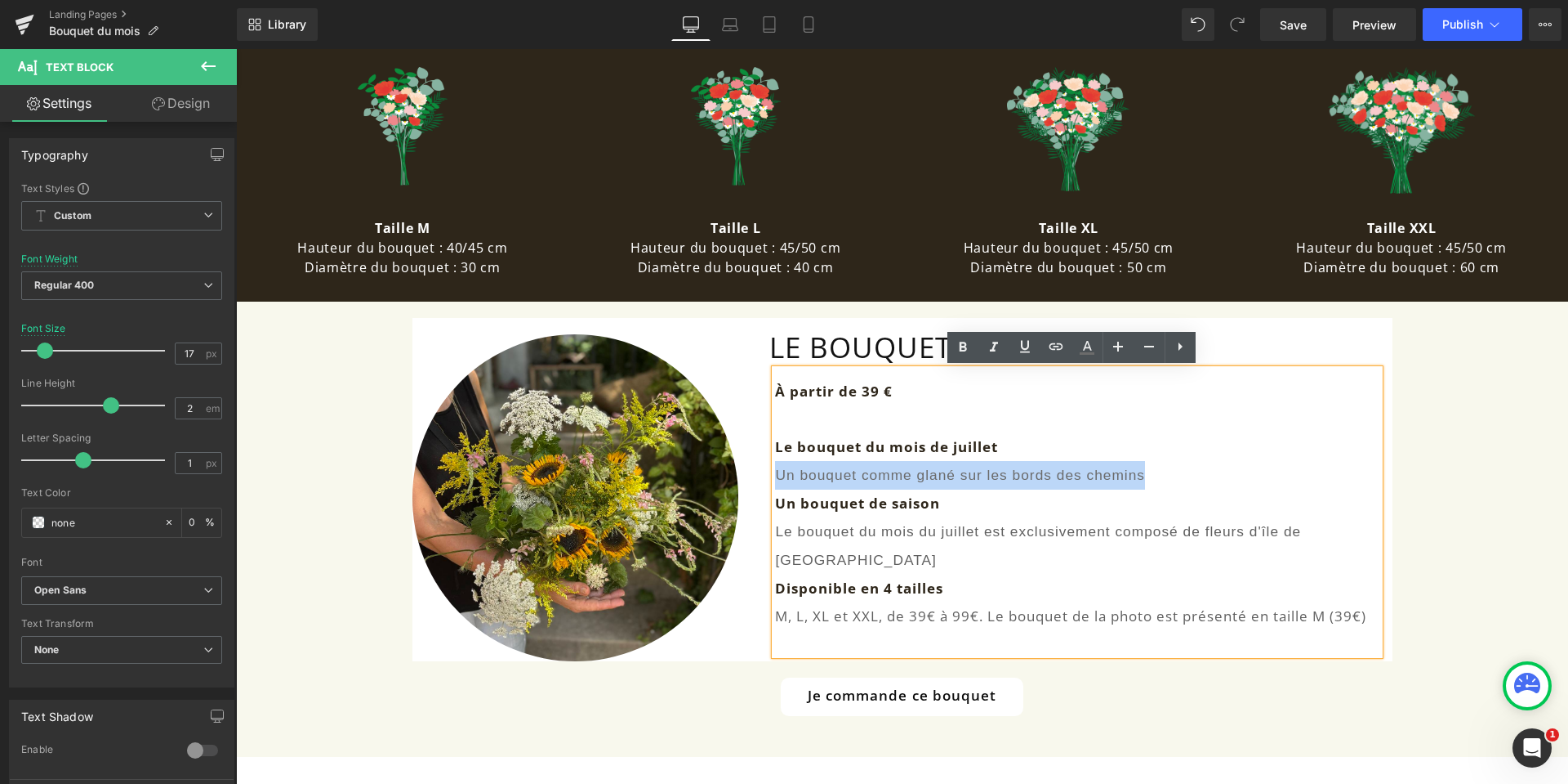
drag, startPoint x: 769, startPoint y: 476, endPoint x: 1136, endPoint y: 477, distance: 367.0
click at [1136, 477] on font "Un bouquet comme glané sur les bords des chemins" at bounding box center [960, 474] width 370 height 16
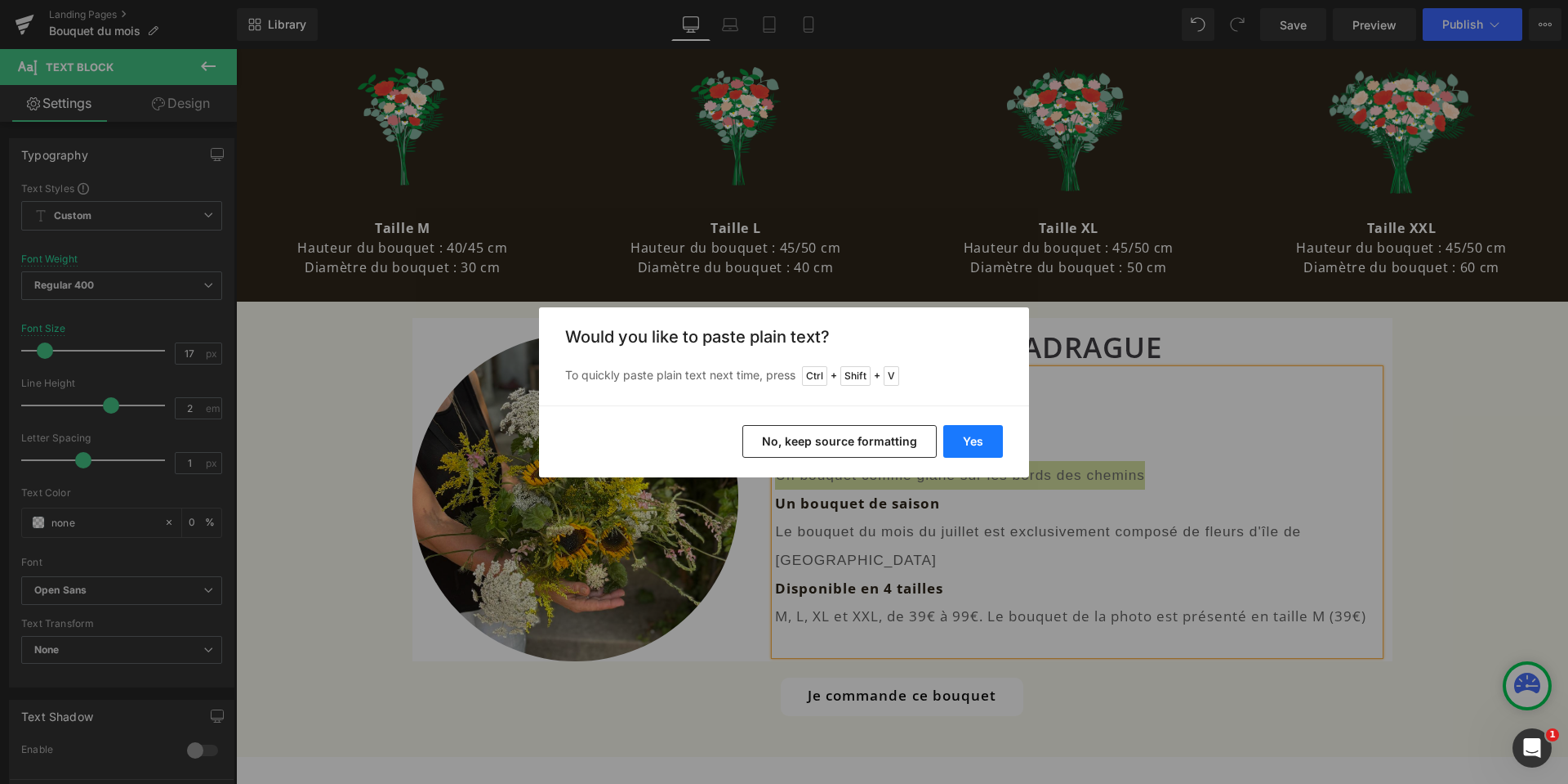
click at [974, 447] on button "Yes" at bounding box center [973, 441] width 60 height 33
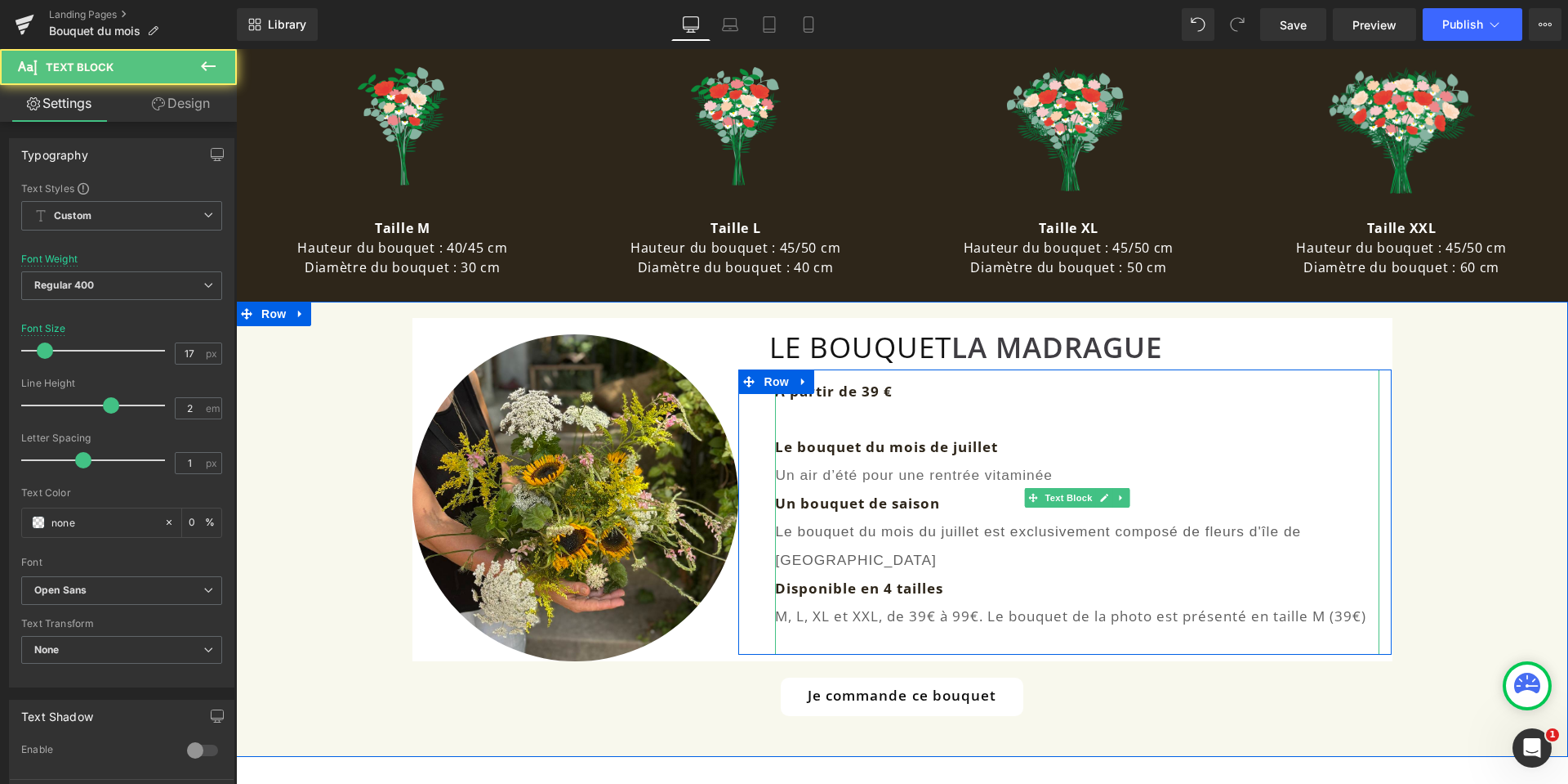
click at [995, 447] on p "Le bouquet du mois de juillet" at bounding box center [1077, 447] width 605 height 28
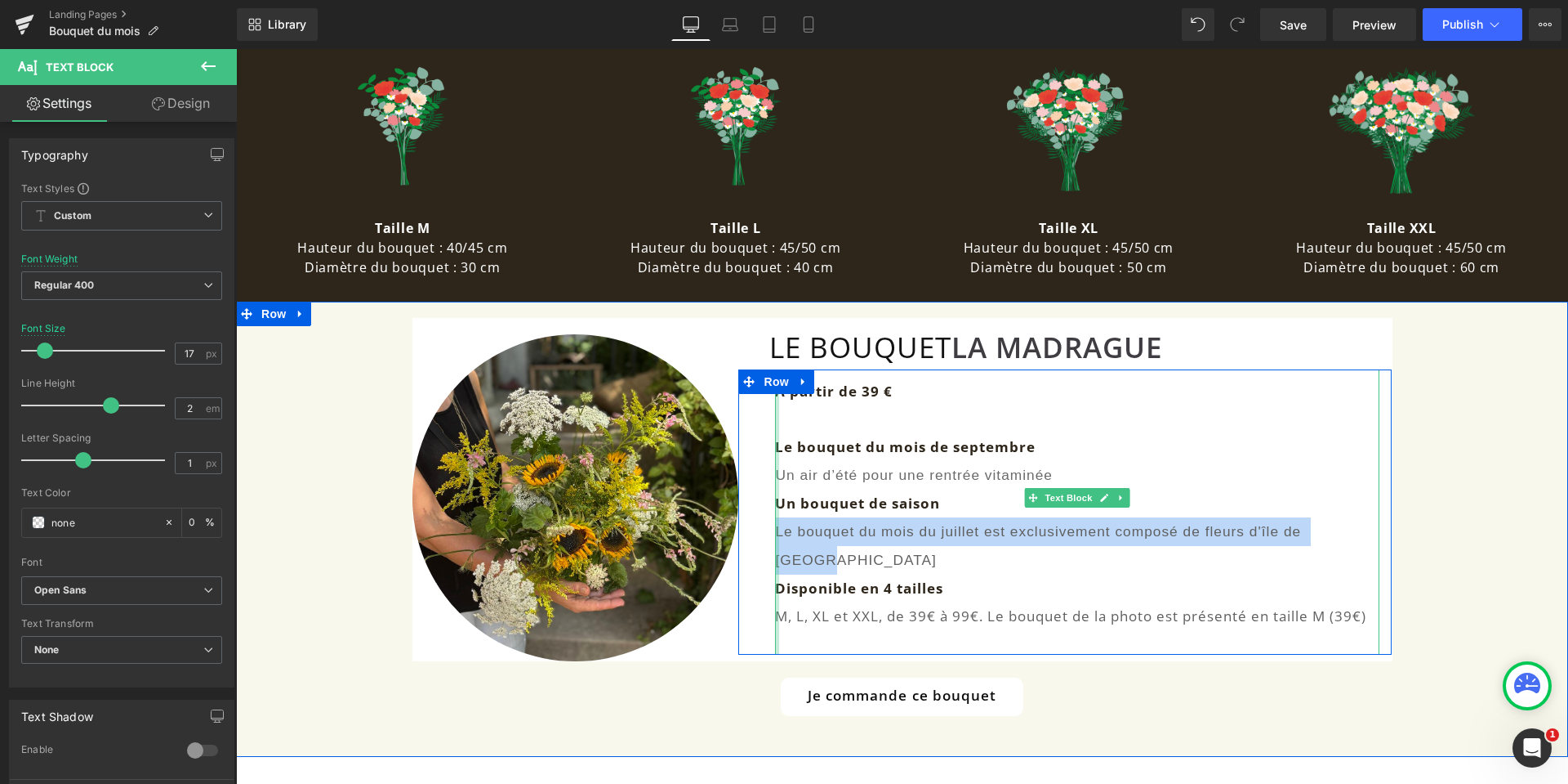
drag, startPoint x: 1346, startPoint y: 530, endPoint x: 771, endPoint y: 528, distance: 575.0
click at [775, 528] on div "À partir de 39 € Le bouquet du mois de septembre Un air d’été pour une rentrée …" at bounding box center [1077, 512] width 605 height 286
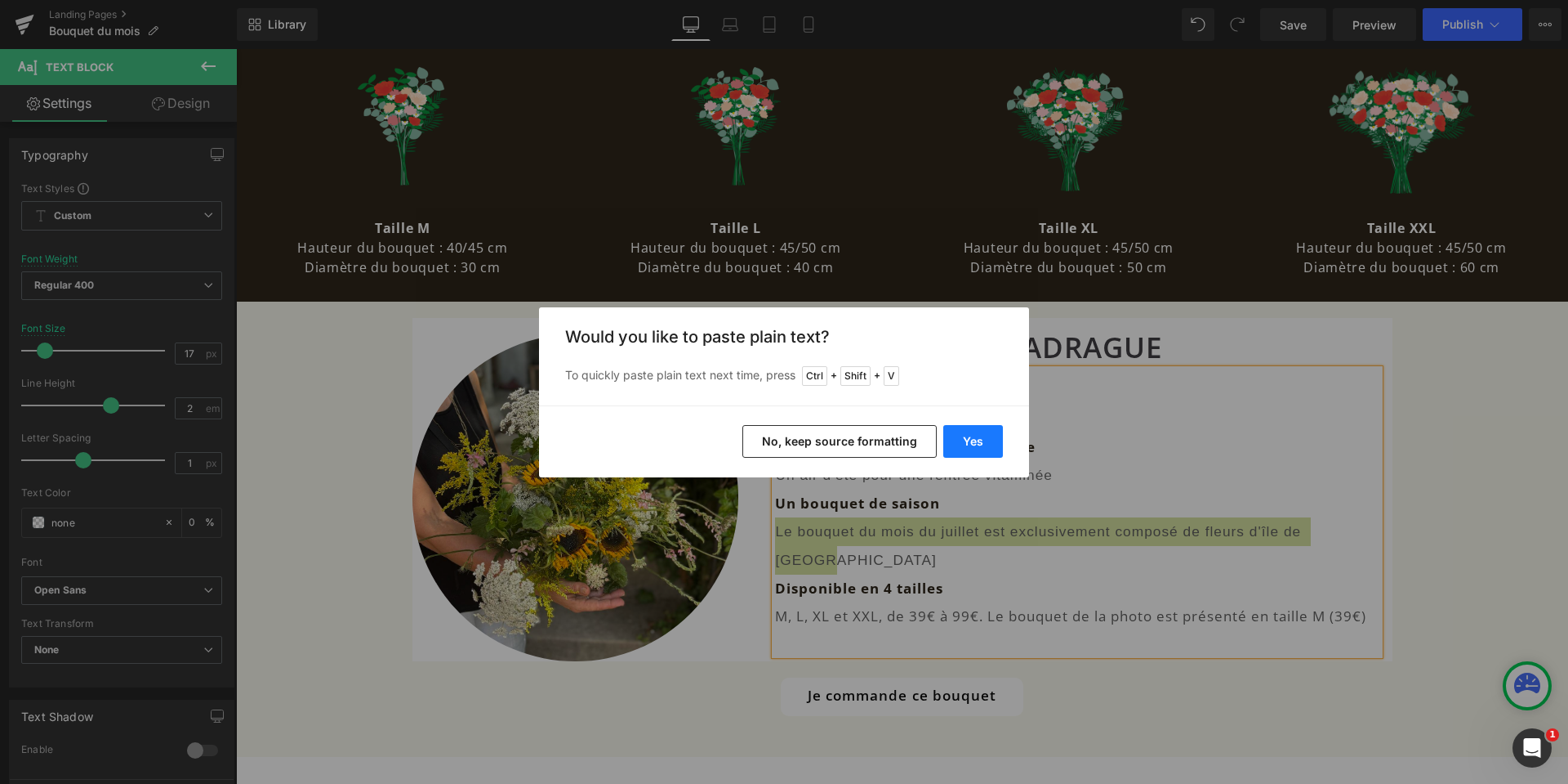
click at [951, 446] on button "Yes" at bounding box center [973, 441] width 60 height 33
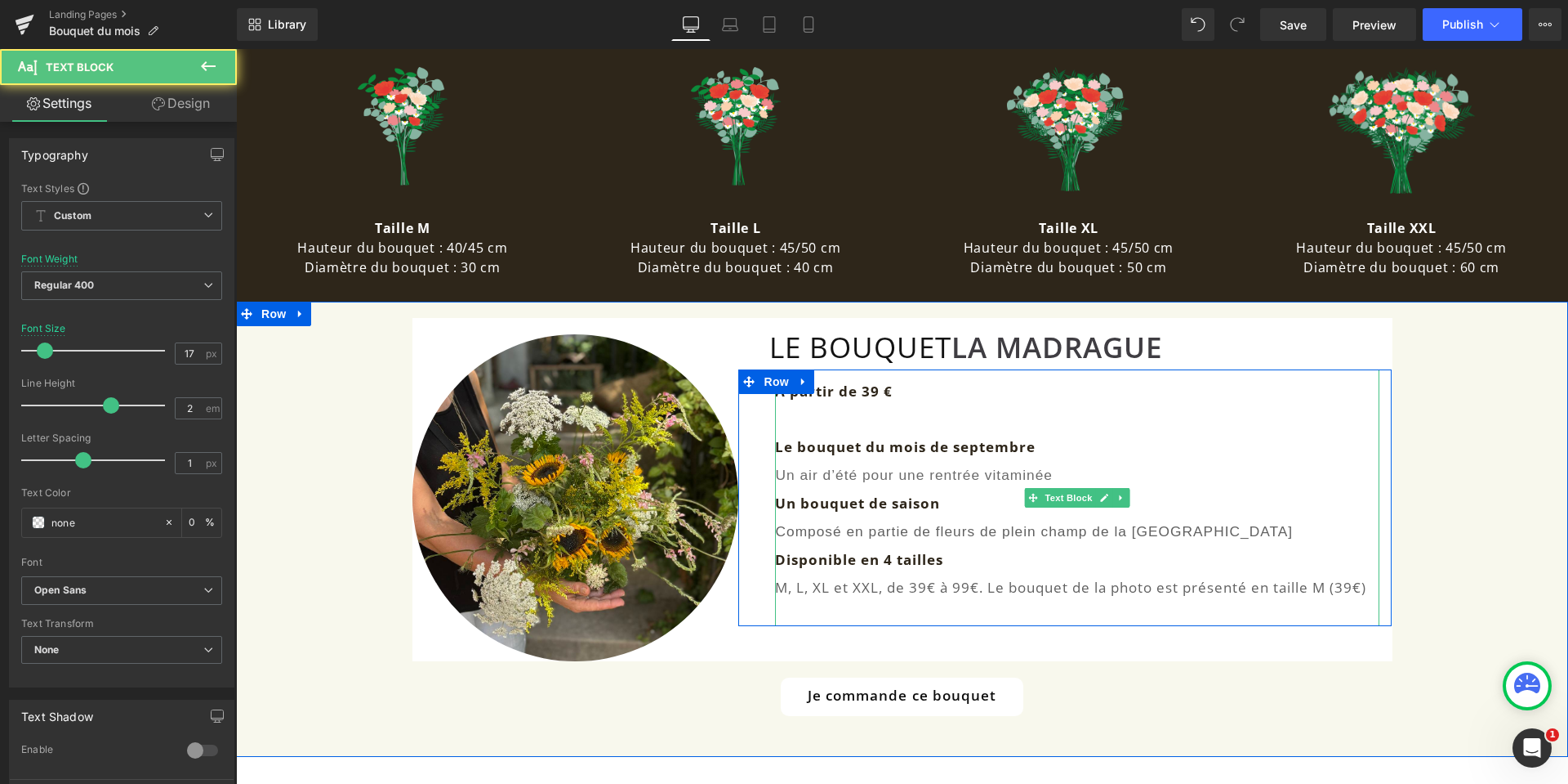
click at [1328, 587] on font "M, L, XL et XXL, de 39€ à 99€. Le bouquet de la photo est présenté en taille M …" at bounding box center [1071, 588] width 592 height 19
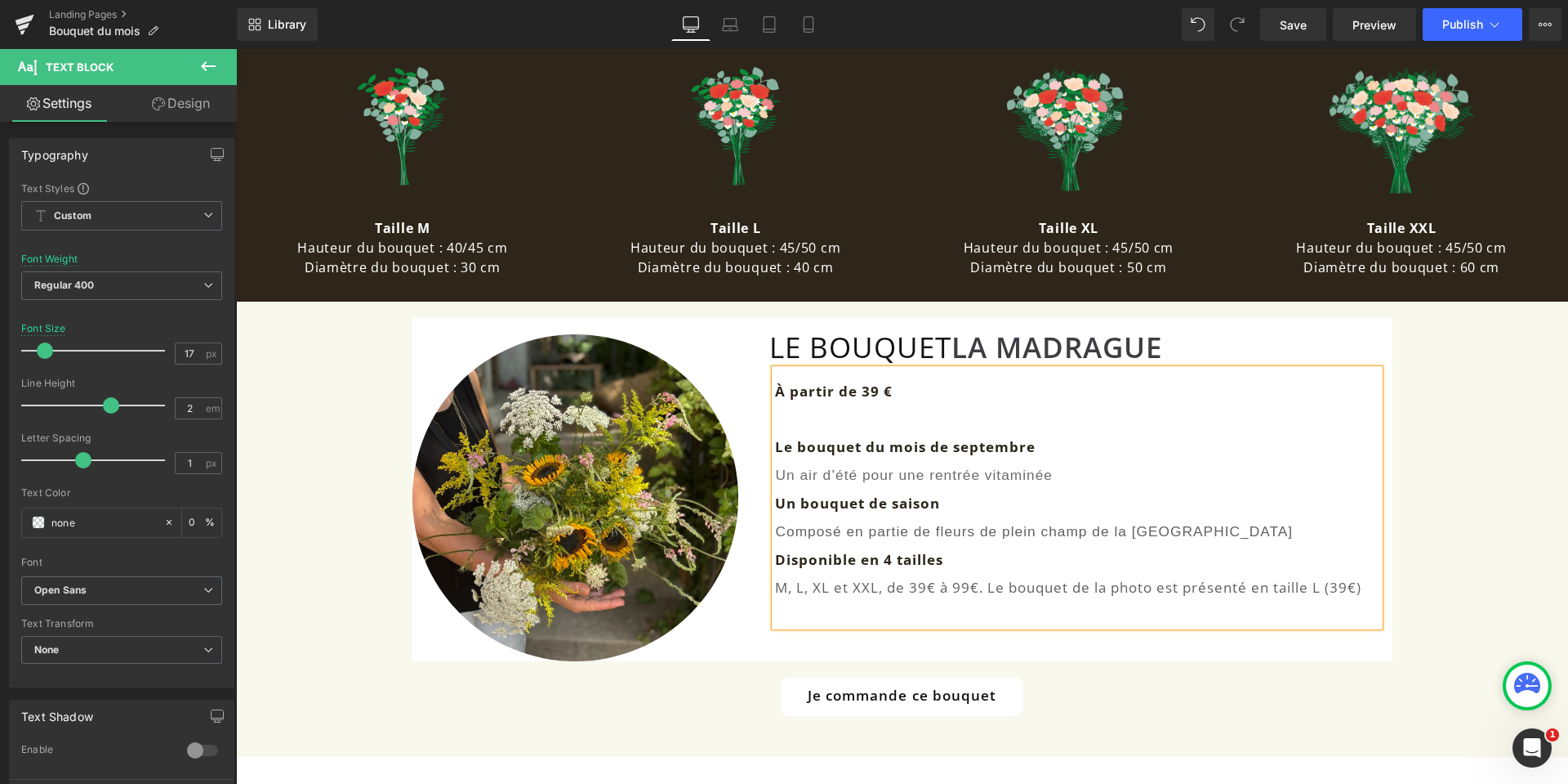
click at [1340, 590] on font "M, L, XL et XXL, de 39€ à 99€. Le bouquet de la photo est présenté en taille L …" at bounding box center [1068, 588] width 586 height 19
click at [573, 496] on span "Image" at bounding box center [576, 498] width 35 height 20
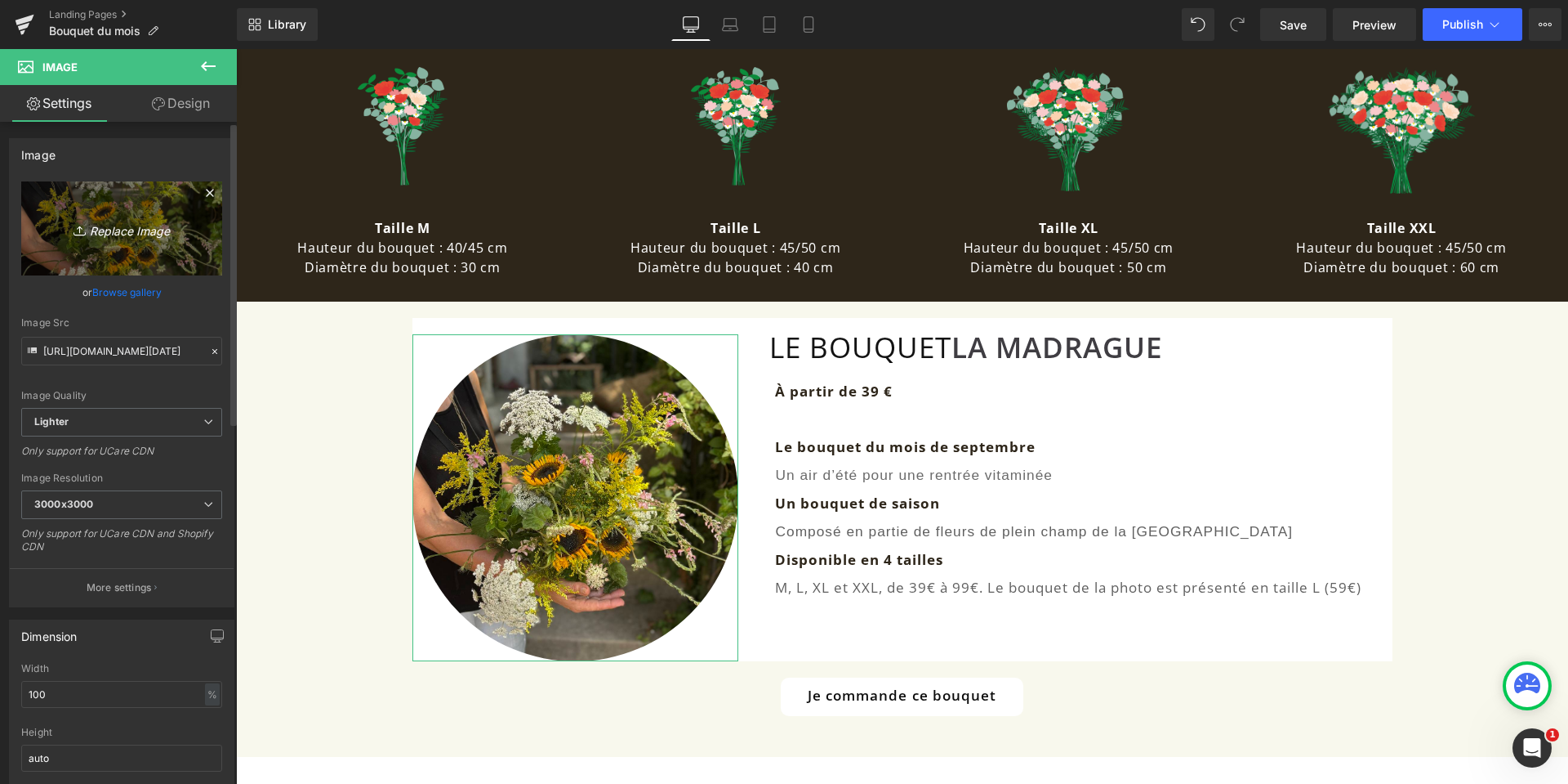
click at [126, 230] on icon "Replace Image" at bounding box center [121, 228] width 131 height 21
type input "C:\fakepath\20250829_144028 (1).jpg"
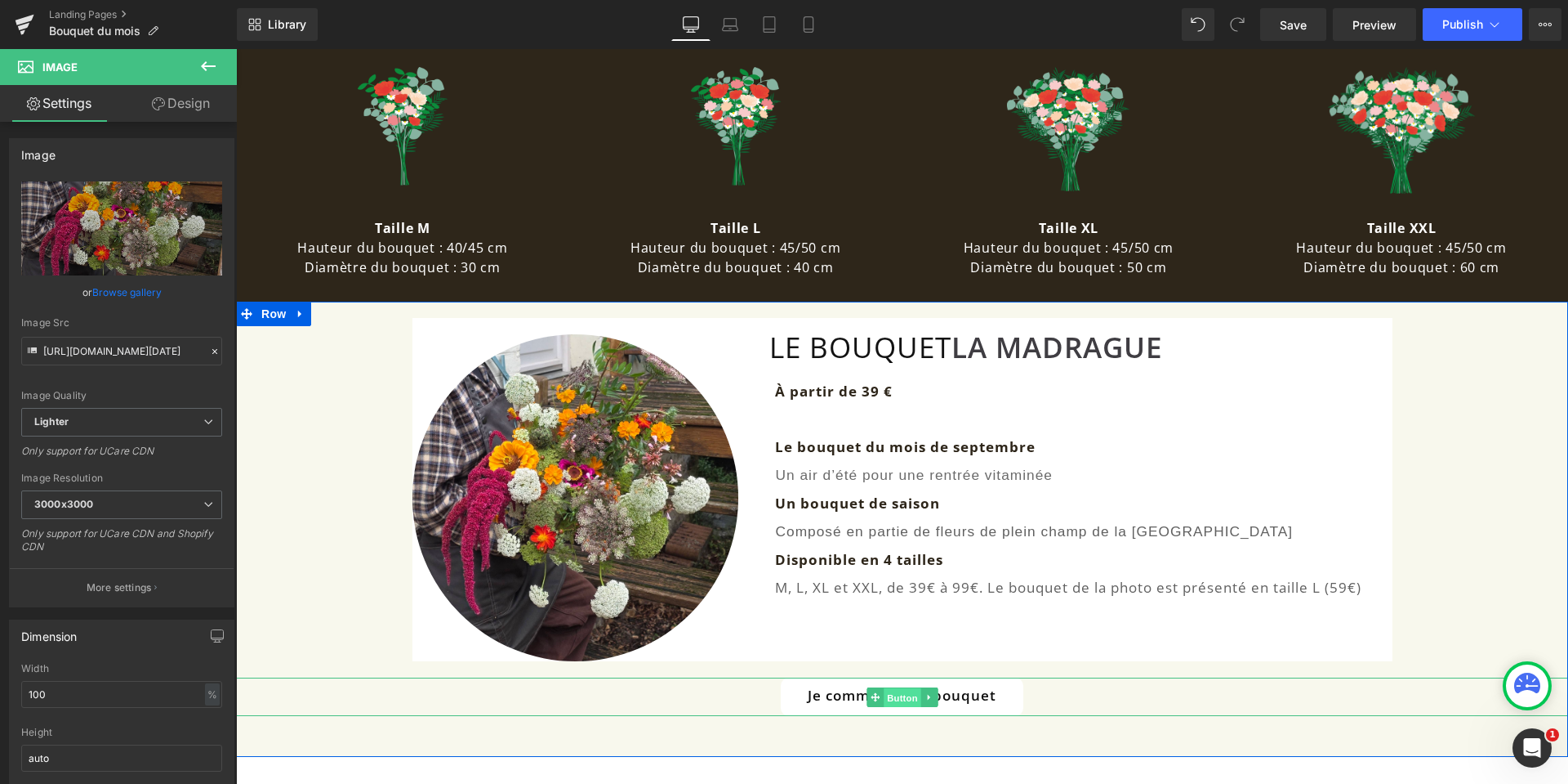
click at [901, 696] on span "Button" at bounding box center [902, 697] width 37 height 20
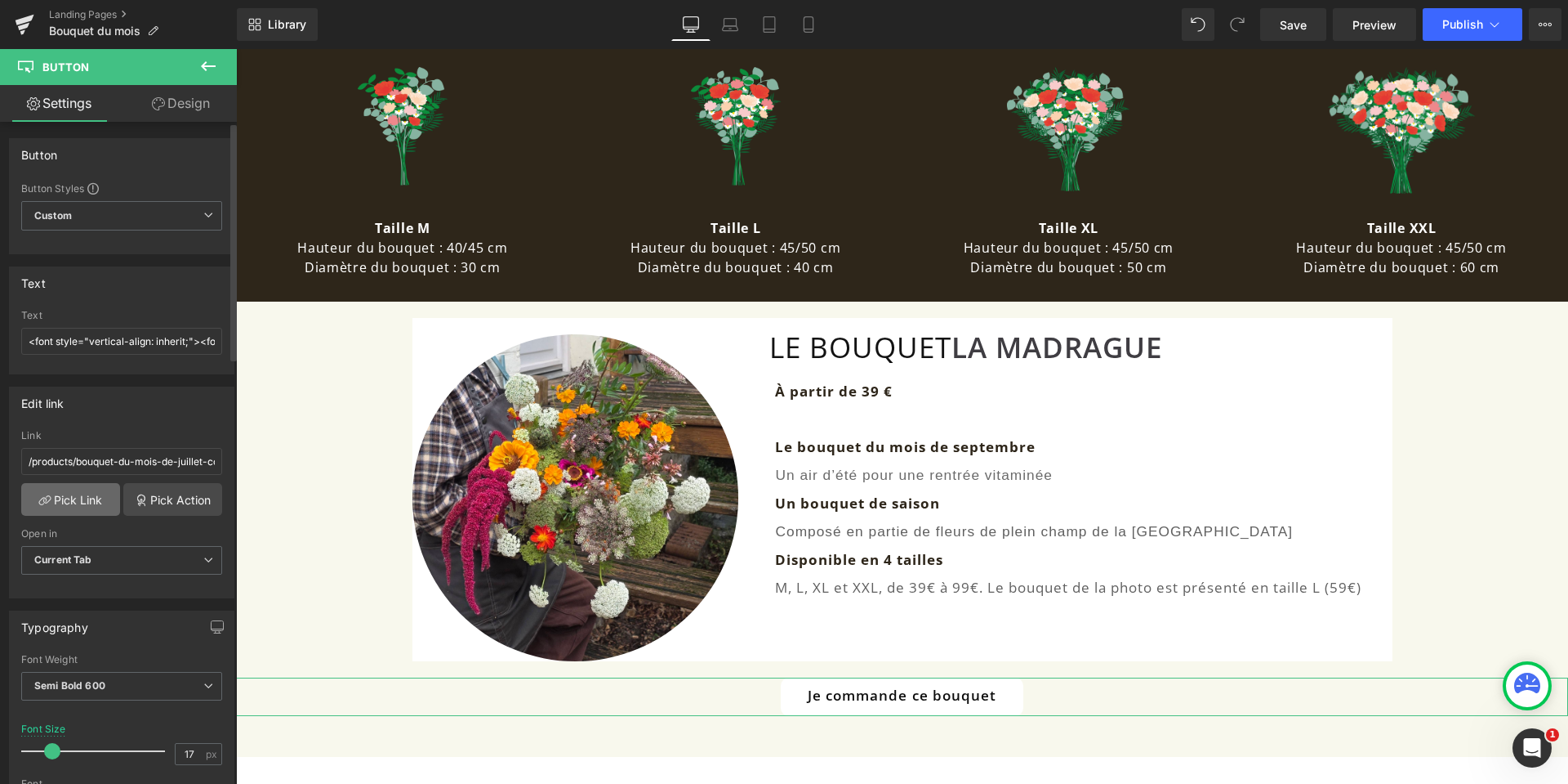
click at [88, 498] on link "Pick Link" at bounding box center [71, 499] width 99 height 33
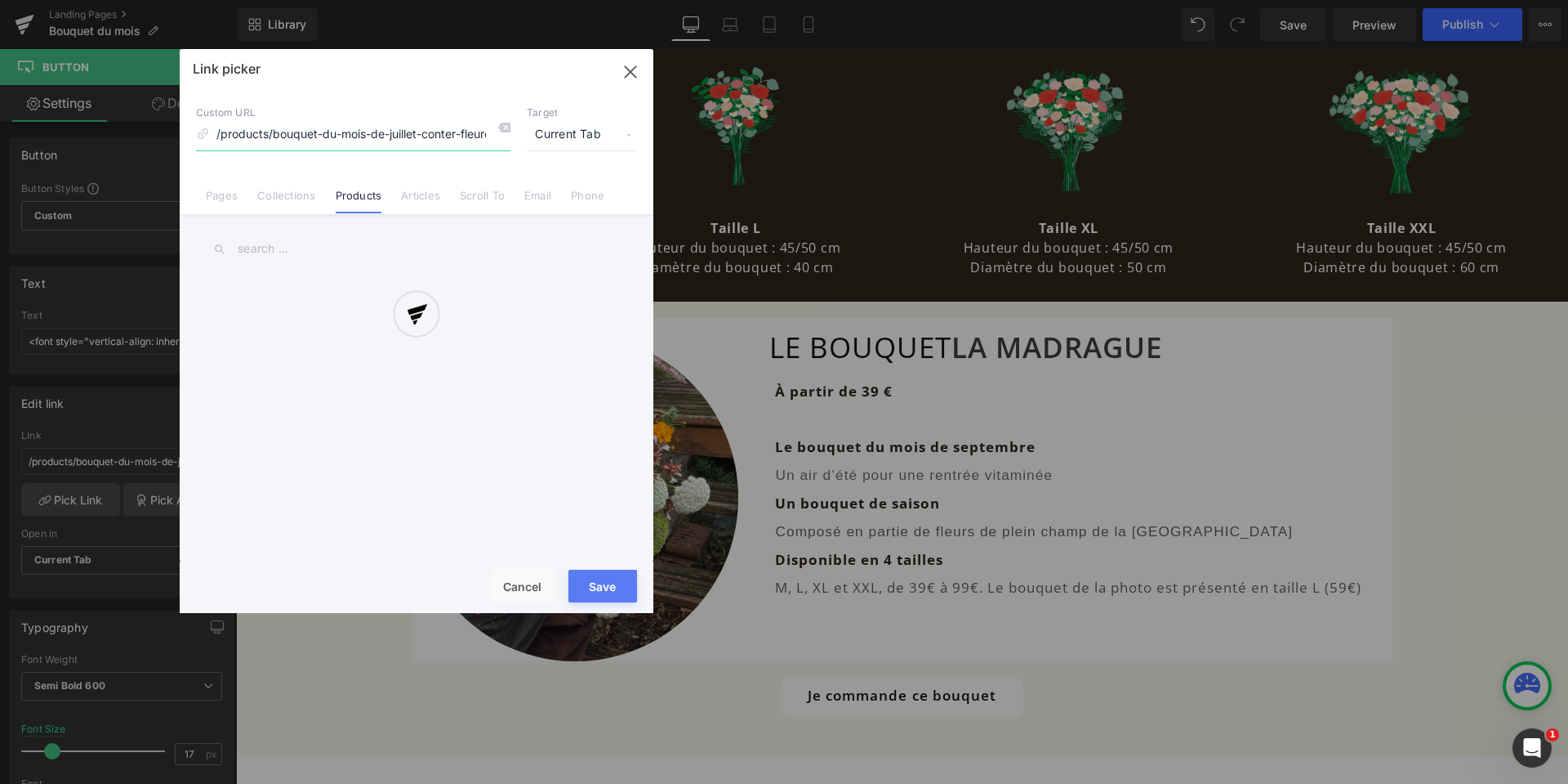
scroll to position [0, 14]
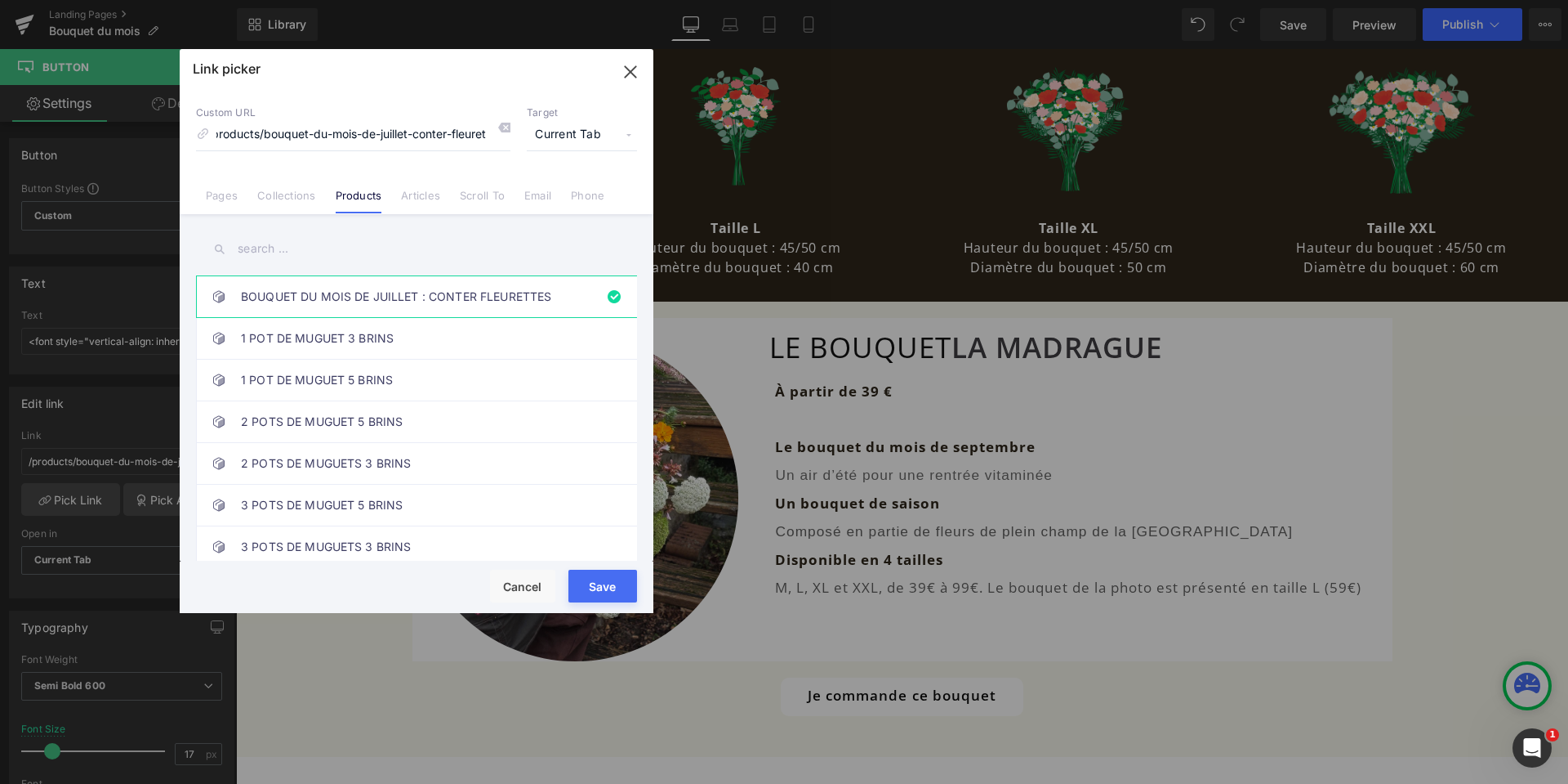
click at [322, 246] on input "text" at bounding box center [417, 248] width 441 height 36
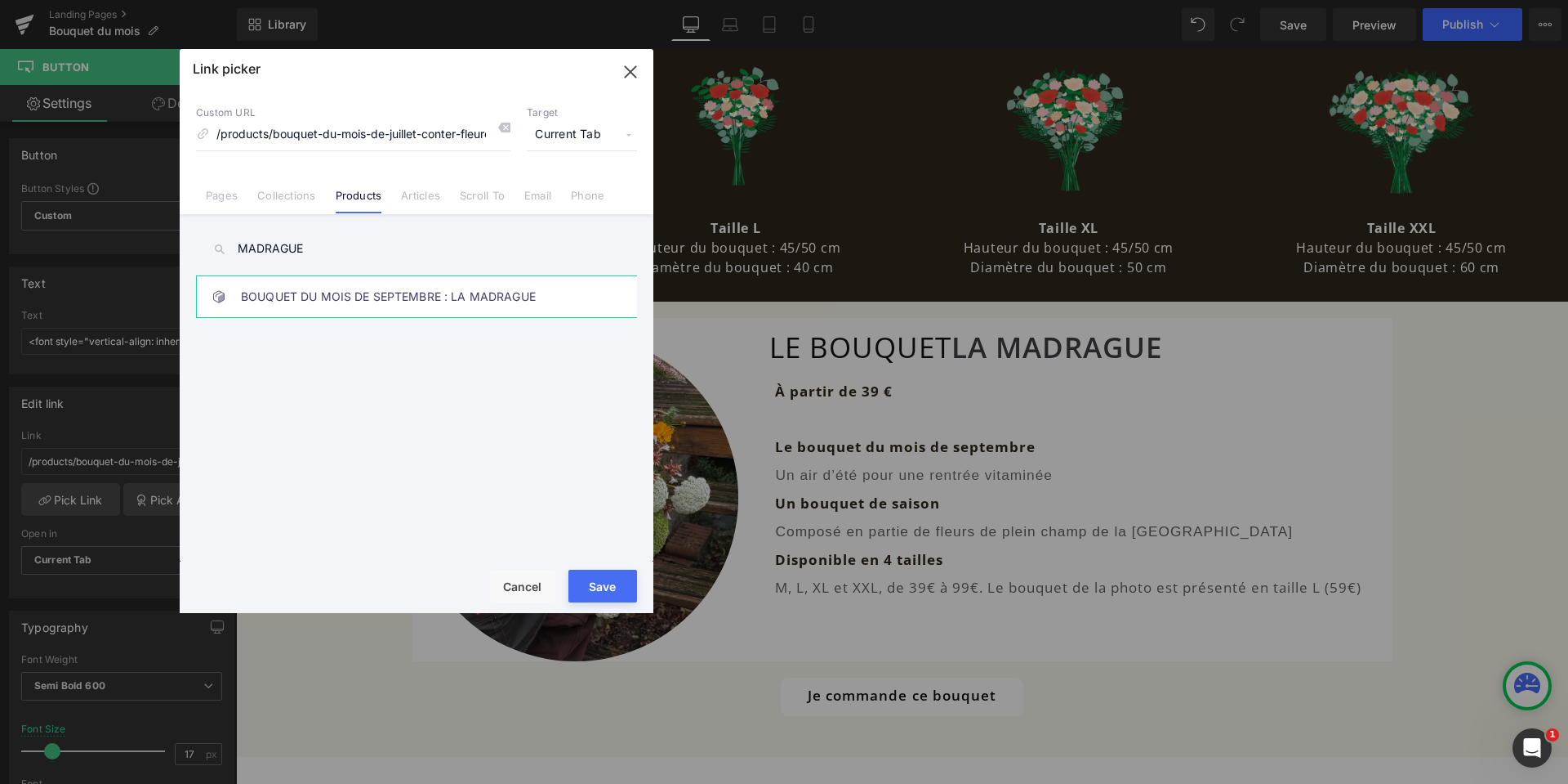
type input "MADRAGUE"
click at [381, 302] on link "BOUQUET DU MOIS DE SEPTEMBRE : LA MADRAGUE" at bounding box center [420, 296] width 359 height 41
click at [592, 582] on button "Save" at bounding box center [602, 586] width 68 height 33
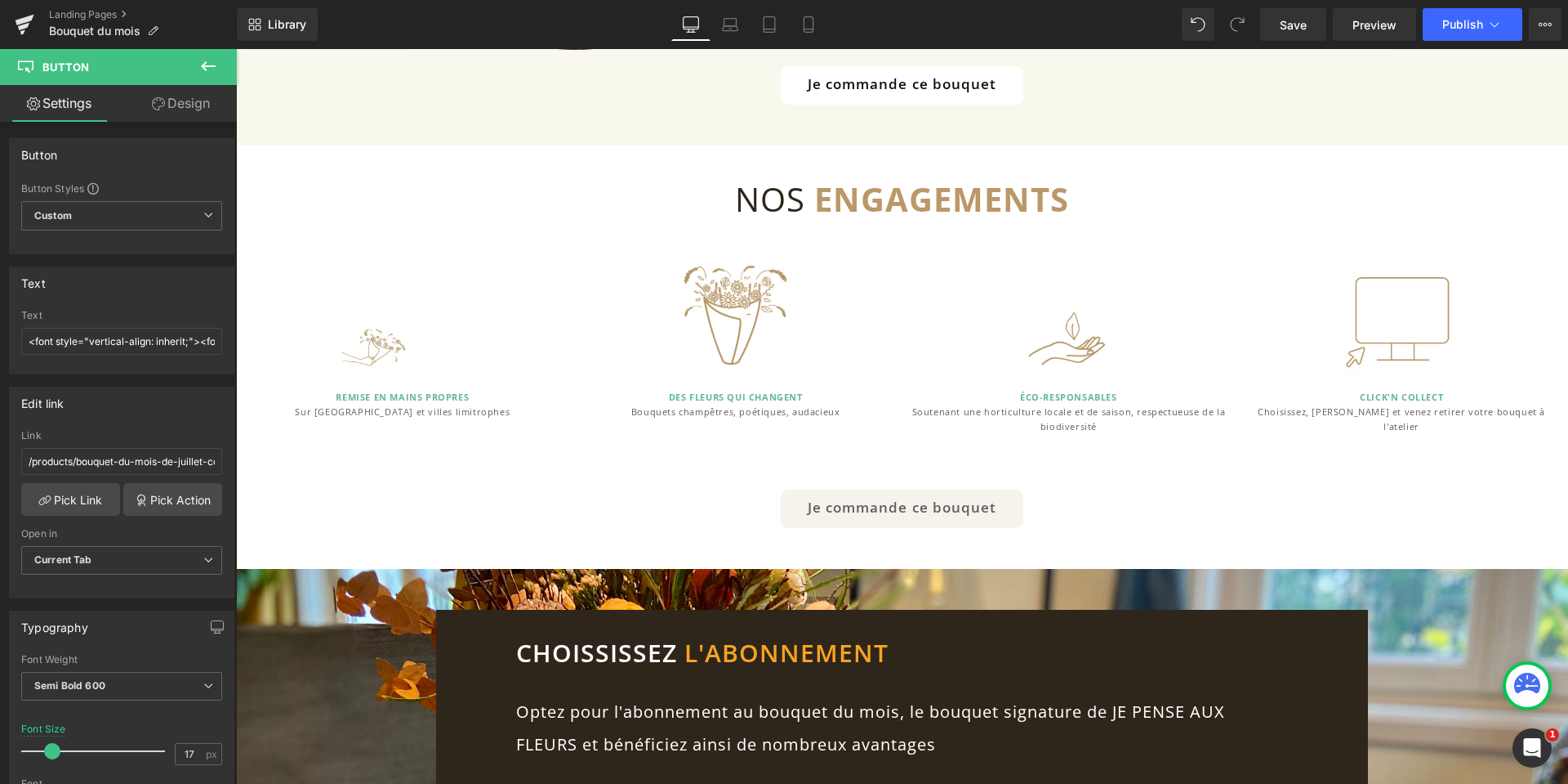
scroll to position [1716, 0]
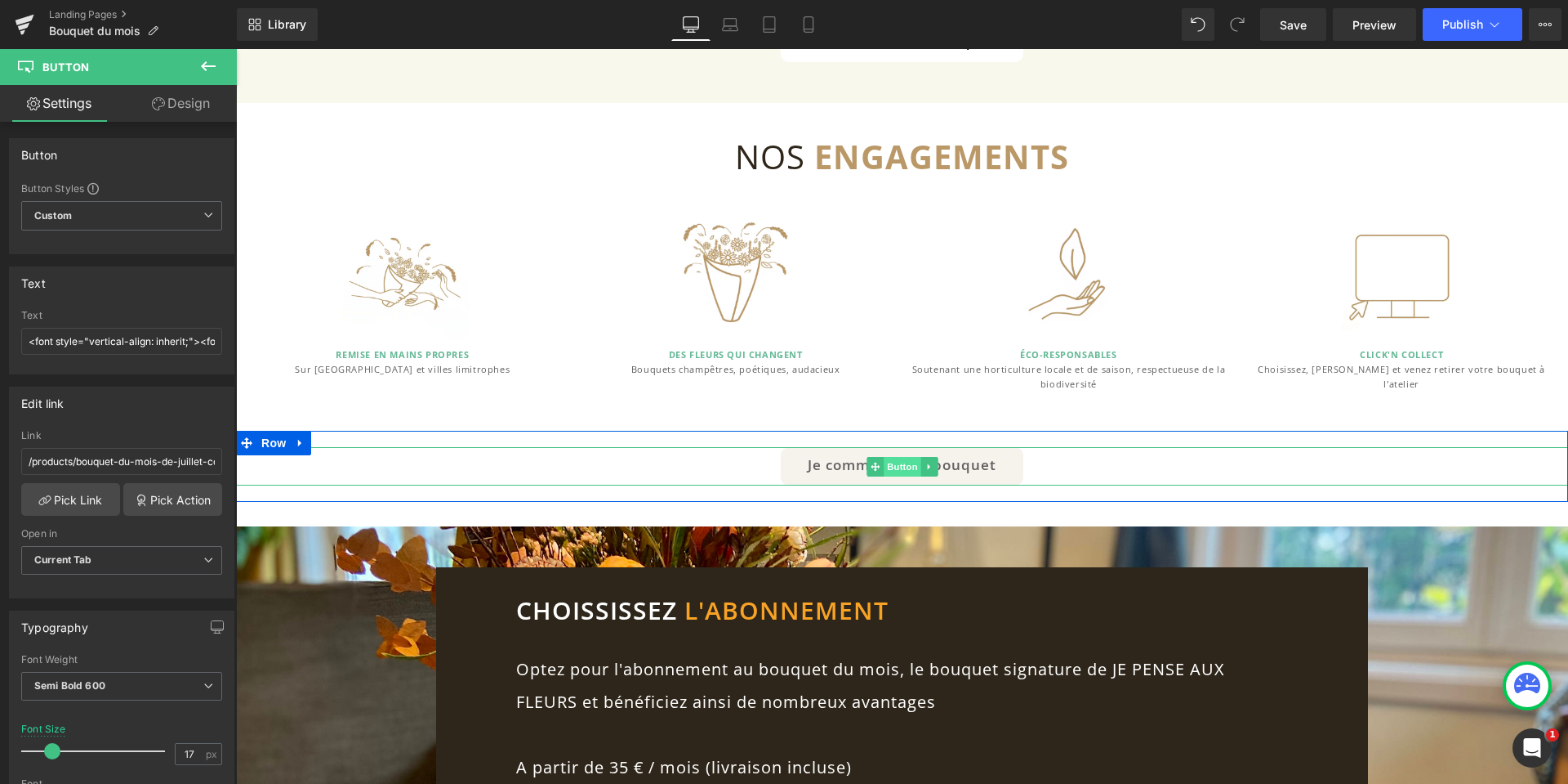
click at [891, 466] on span "Button" at bounding box center [902, 466] width 37 height 20
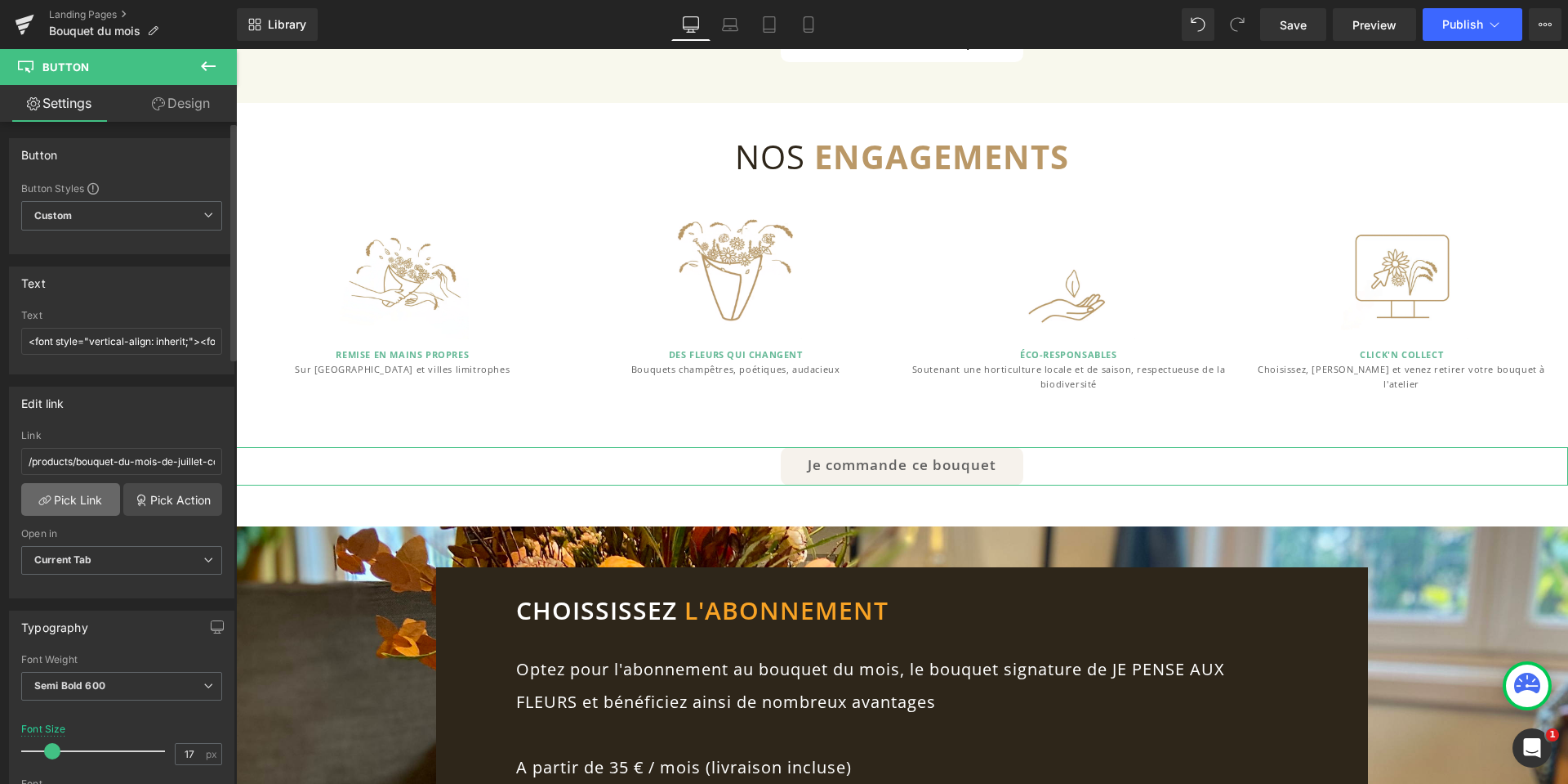
click at [79, 501] on link "Pick Link" at bounding box center [71, 499] width 99 height 33
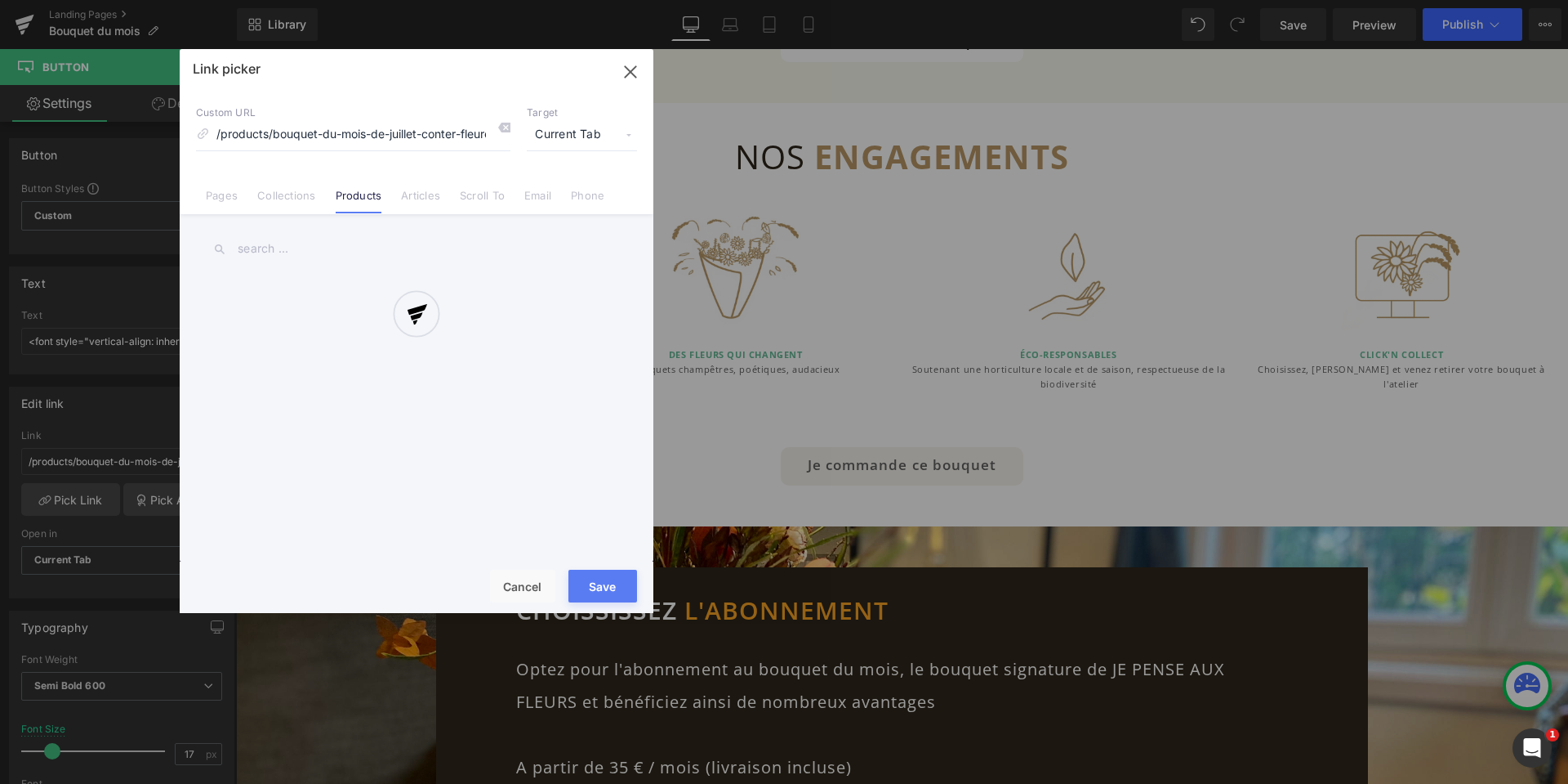
scroll to position [0, 14]
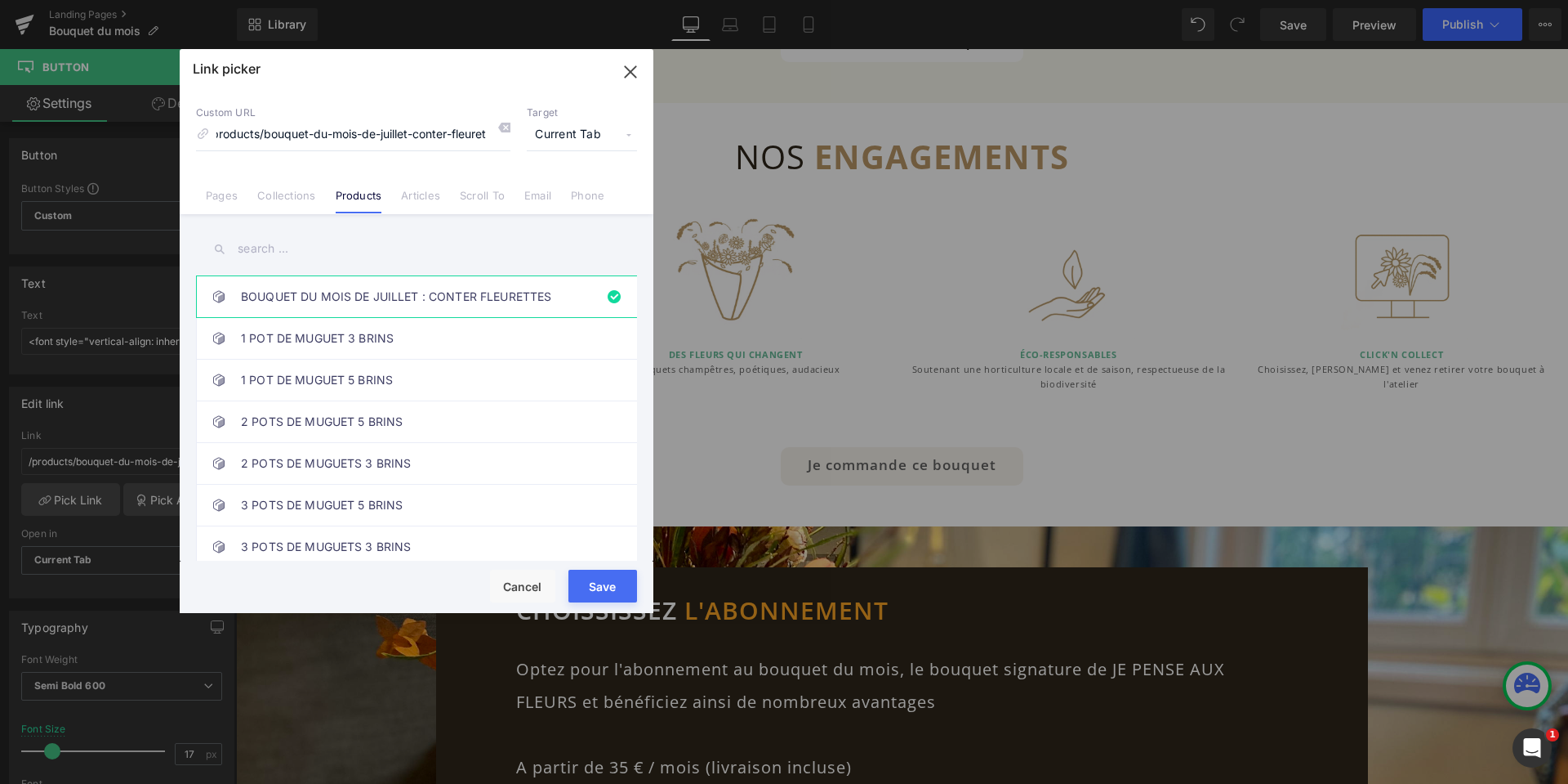
click at [440, 247] on input "text" at bounding box center [417, 248] width 441 height 36
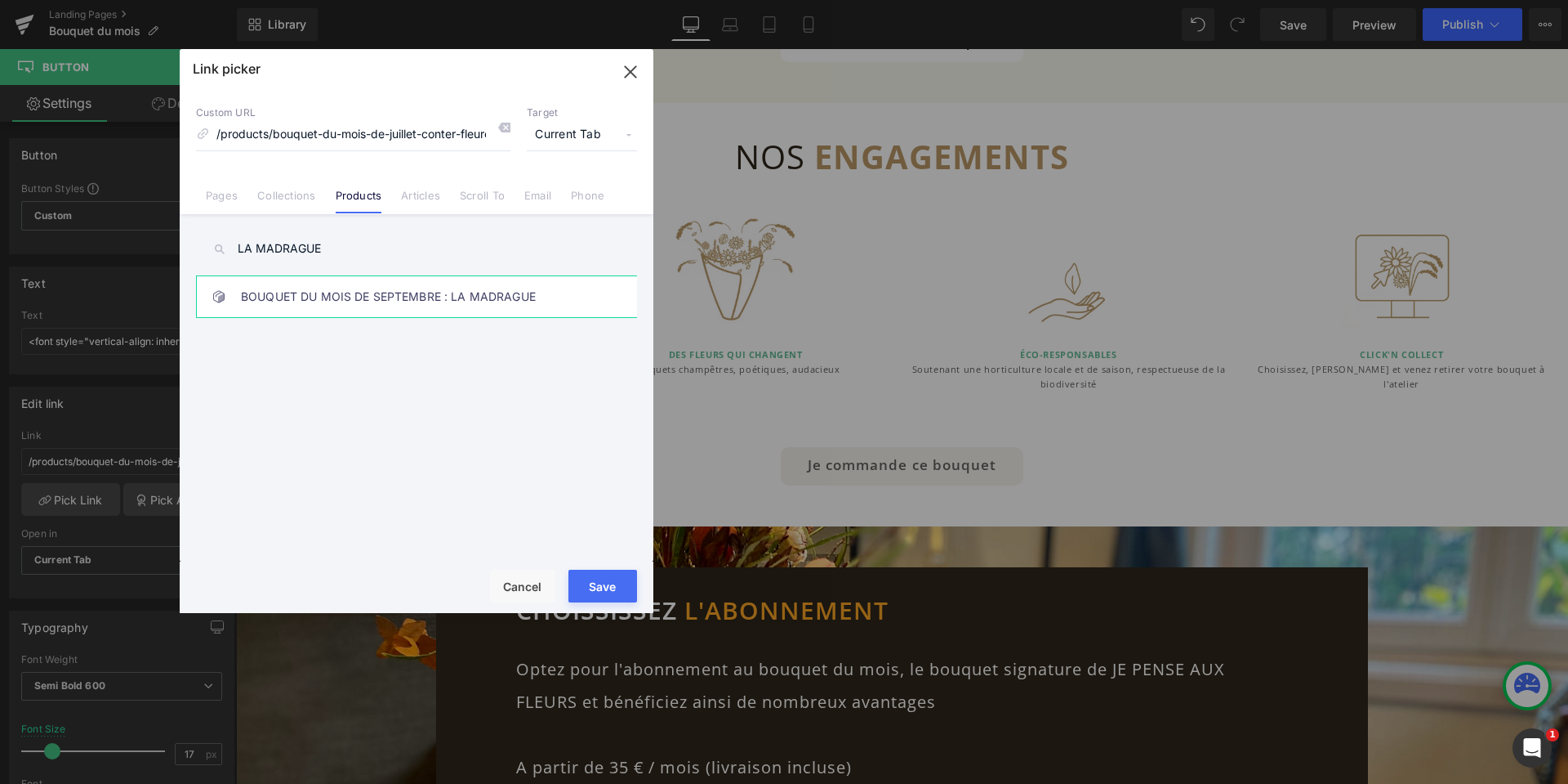
type input "LA MADRAGUE"
click at [467, 293] on link "BOUQUET DU MOIS DE SEPTEMBRE : LA MADRAGUE" at bounding box center [420, 296] width 359 height 41
drag, startPoint x: 611, startPoint y: 581, endPoint x: 860, endPoint y: 466, distance: 274.3
click at [611, 581] on button "Save" at bounding box center [602, 586] width 68 height 33
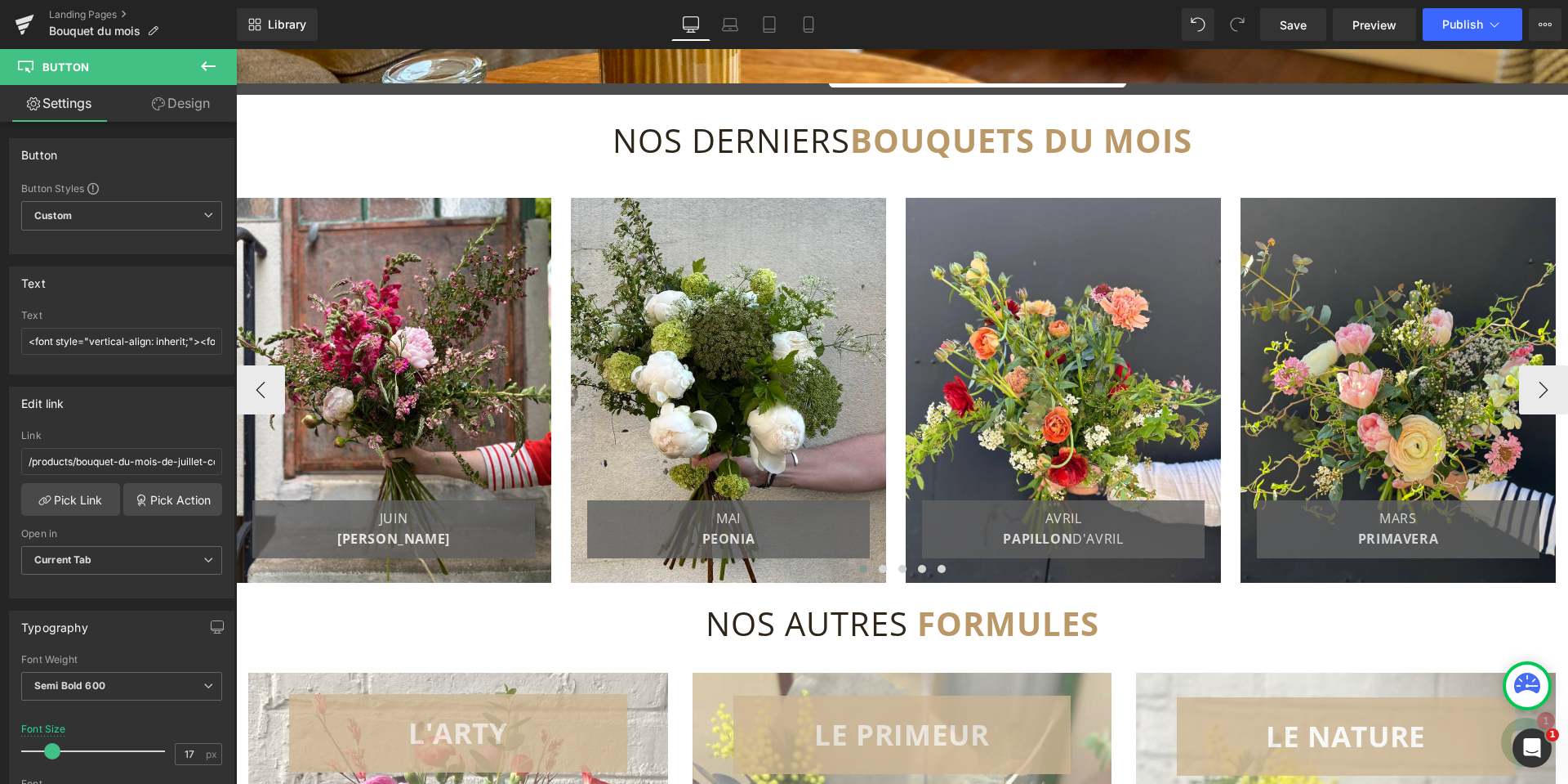
scroll to position [2615, 0]
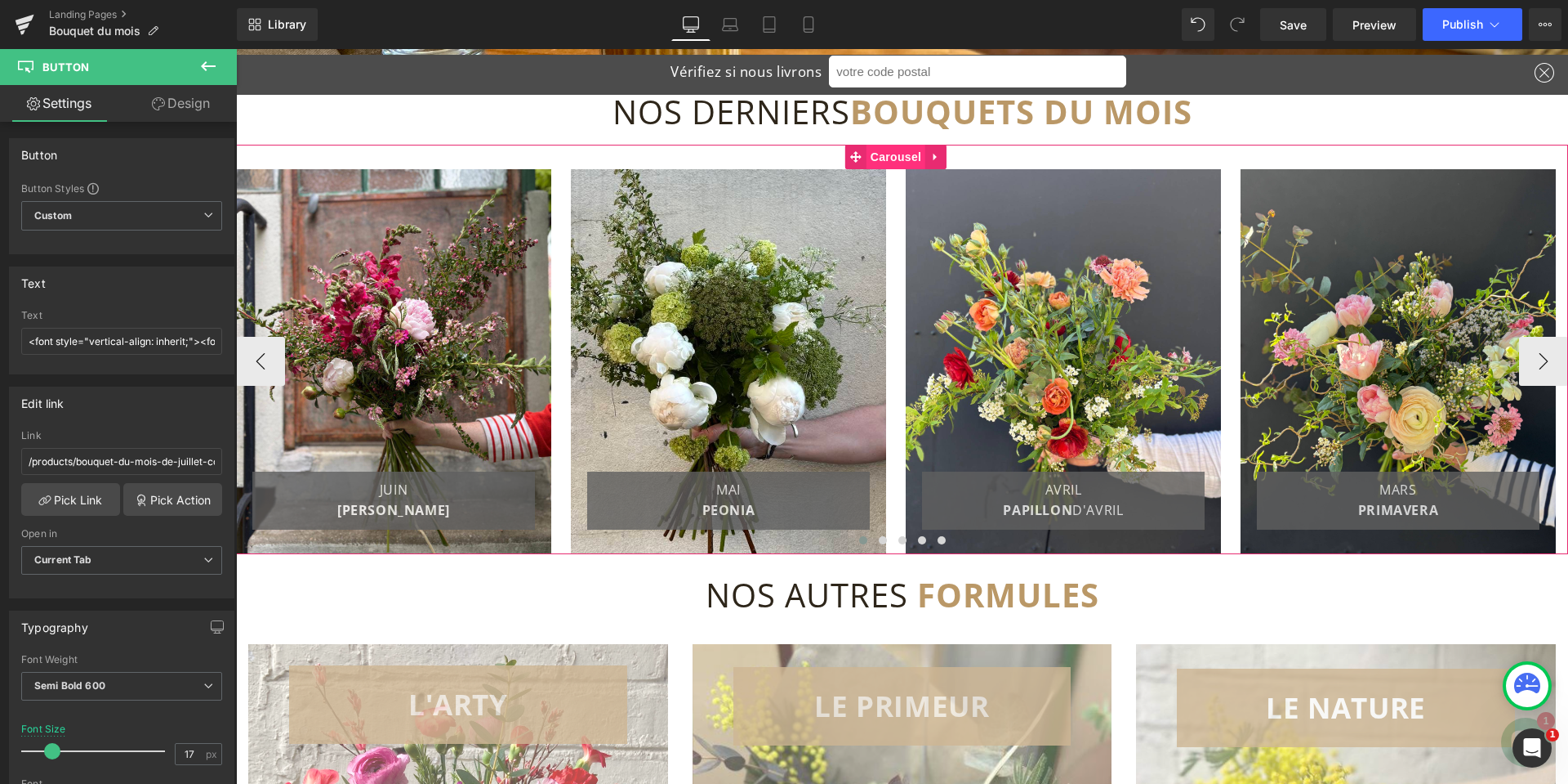
click at [880, 153] on span "Carousel" at bounding box center [896, 157] width 59 height 24
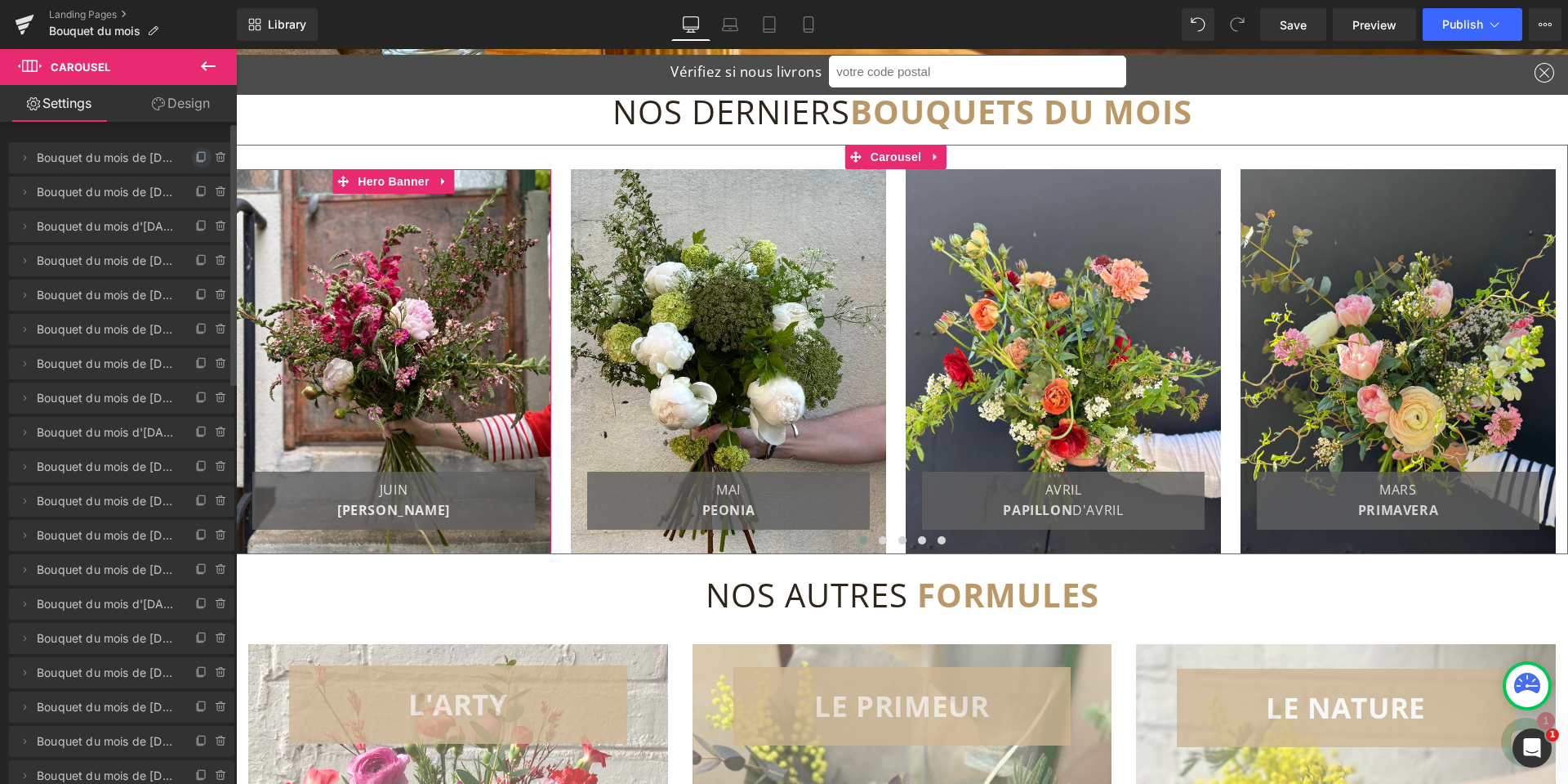
click at [197, 156] on icon at bounding box center [201, 157] width 7 height 7
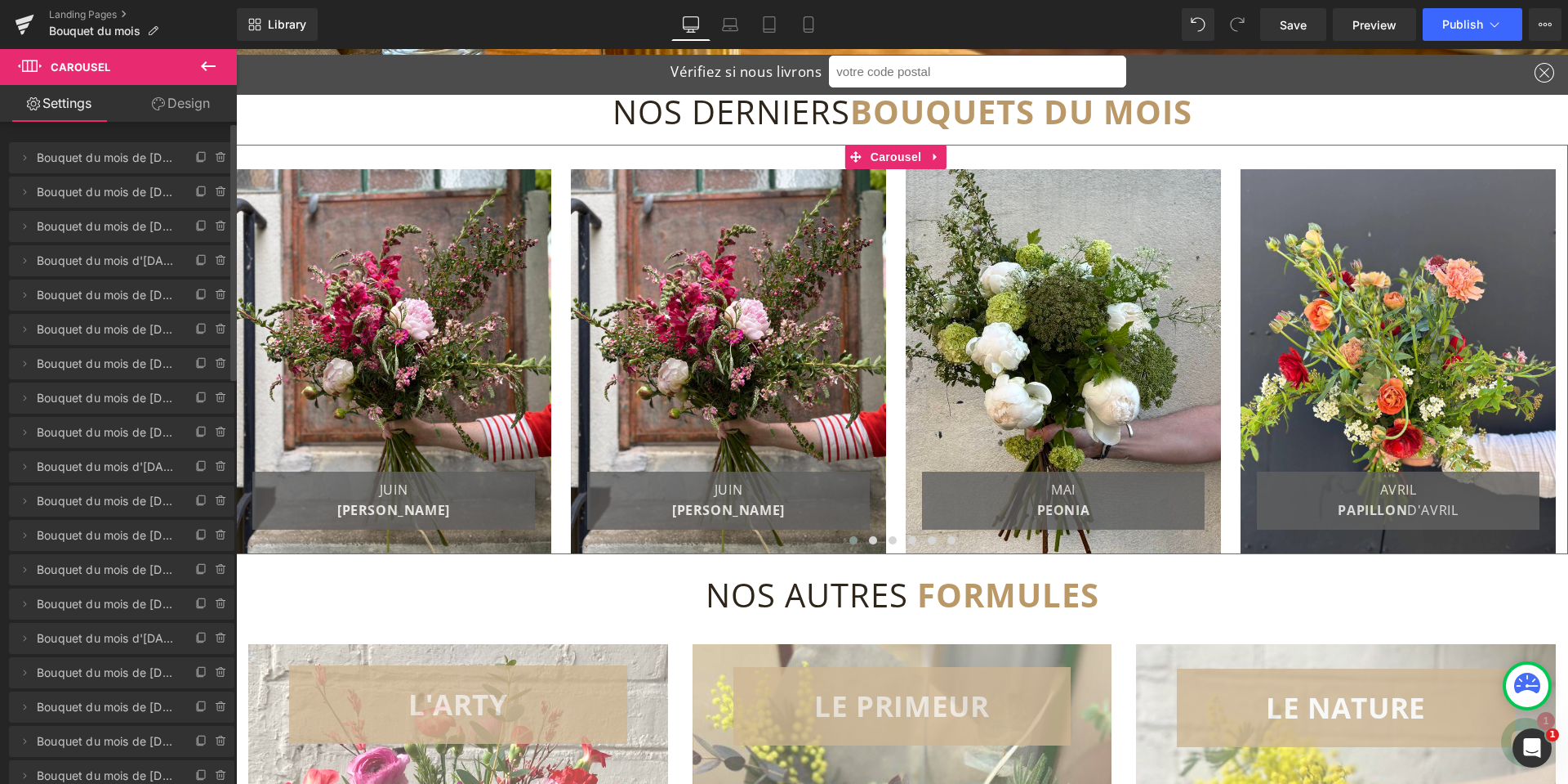
click at [53, 132] on div "Delete Cancel Bouquet du mois de [DATE] Bouquet du mois de [DATE] Delete Cancel…" at bounding box center [122, 492] width 244 height 734
click at [24, 159] on icon at bounding box center [25, 157] width 3 height 6
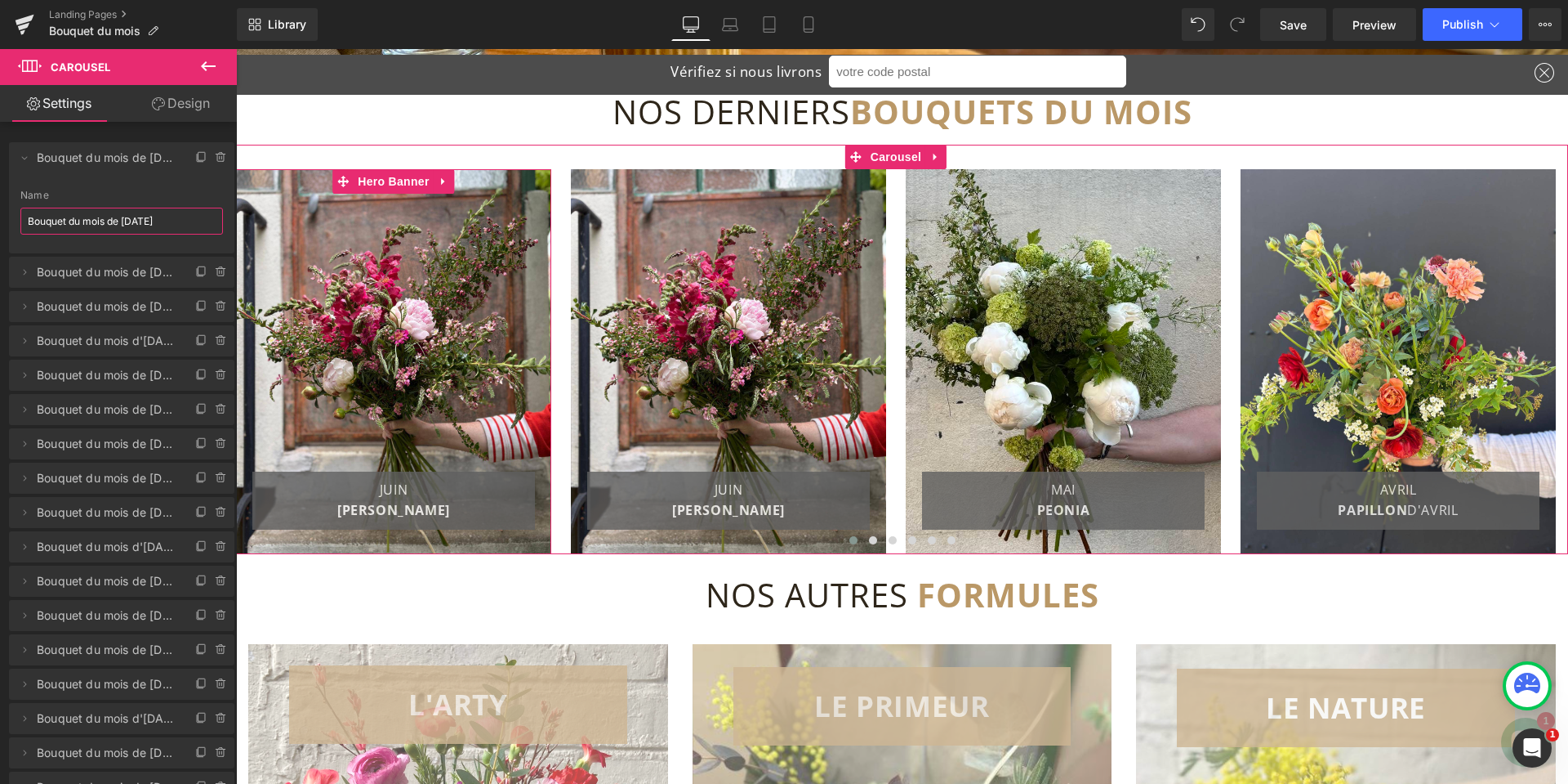
click at [137, 222] on input "Bouquet du mois de [DATE]" at bounding box center [122, 221] width 202 height 27
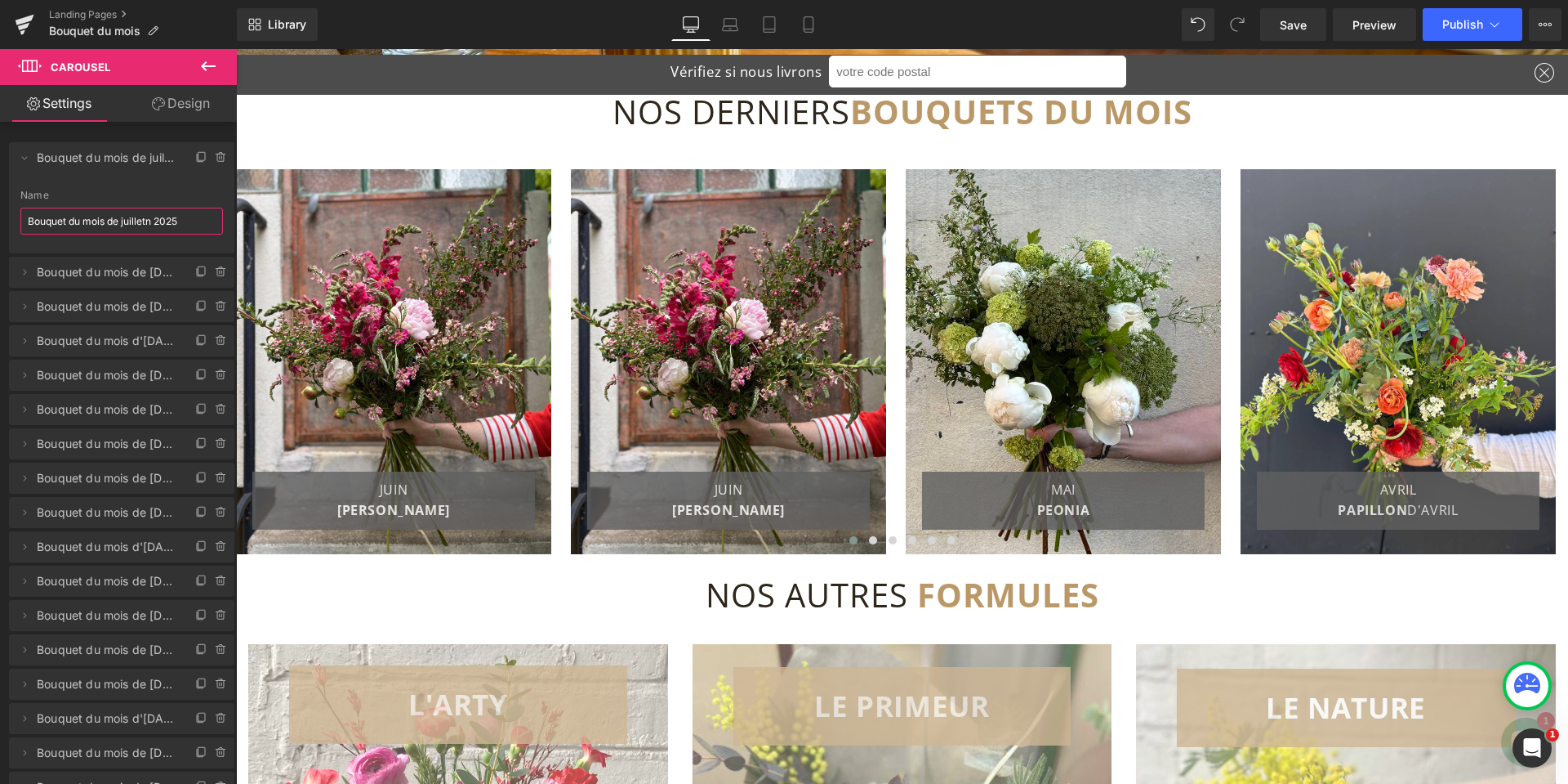
type input "Bouquet du mois de [DATE]"
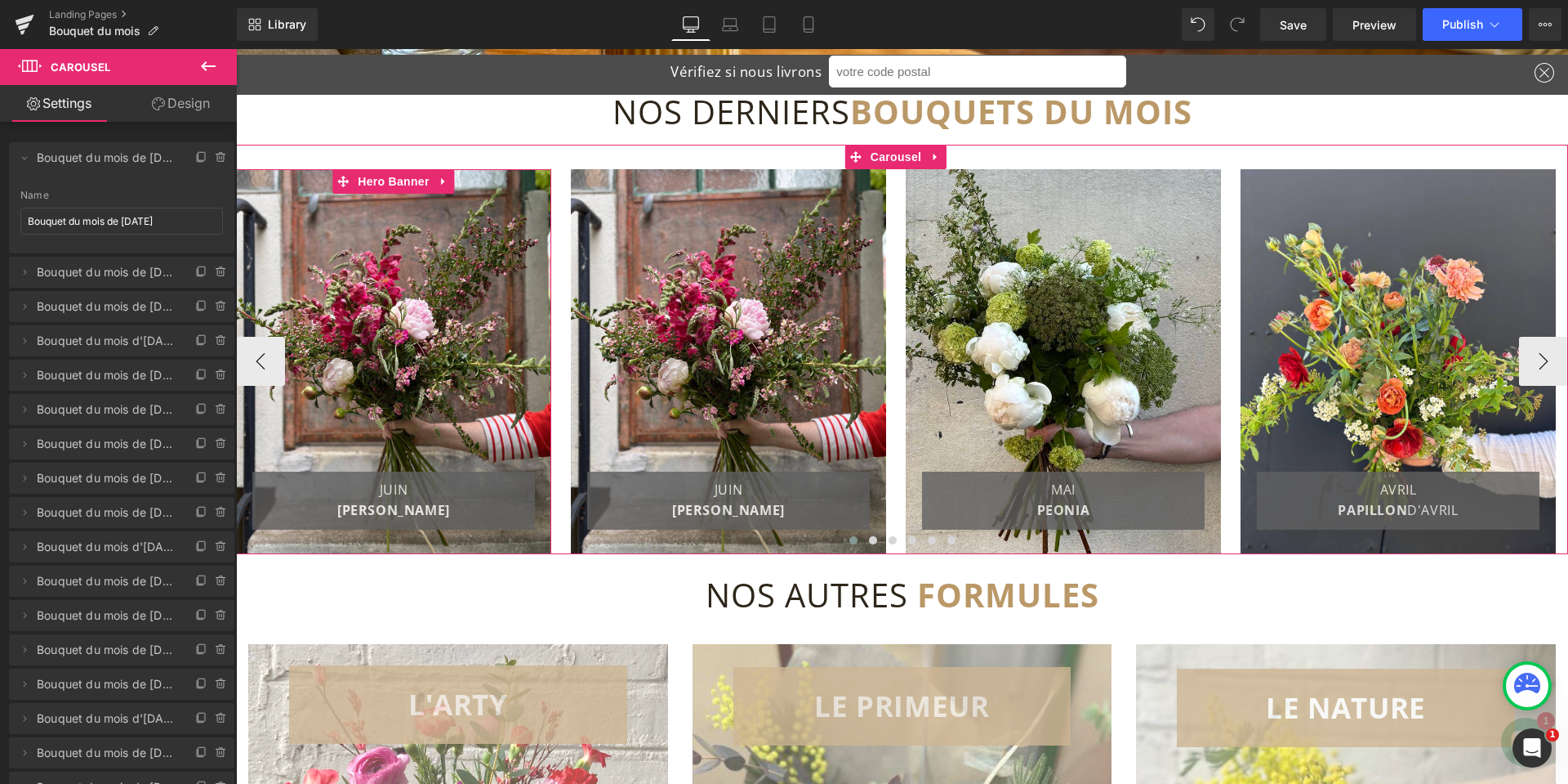
click at [389, 299] on div at bounding box center [394, 361] width 315 height 385
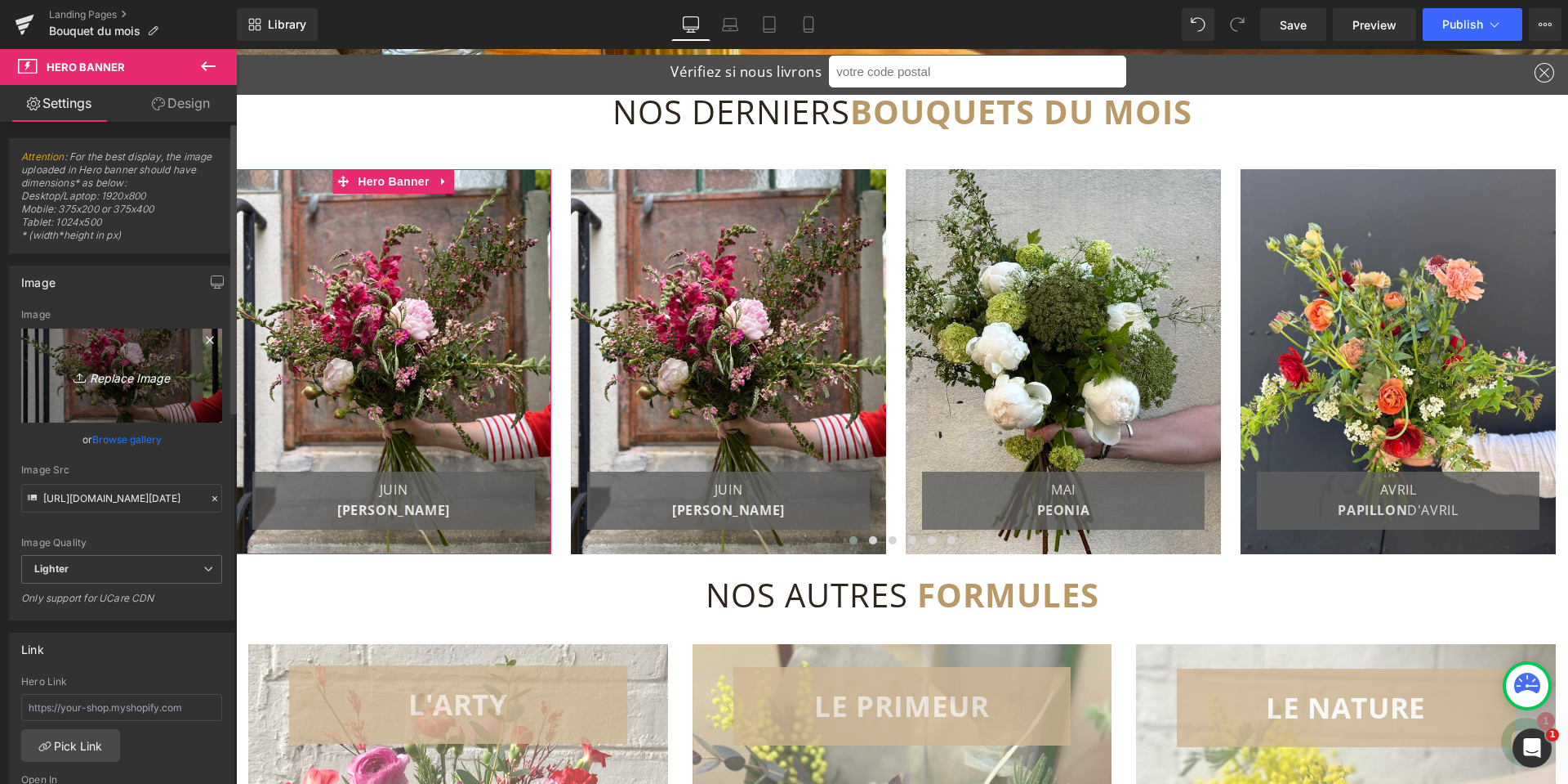
click at [113, 363] on link "Replace Image" at bounding box center [122, 376] width 201 height 94
type input "C:\fakepath\Boquuet du mois de [DATE].jpg"
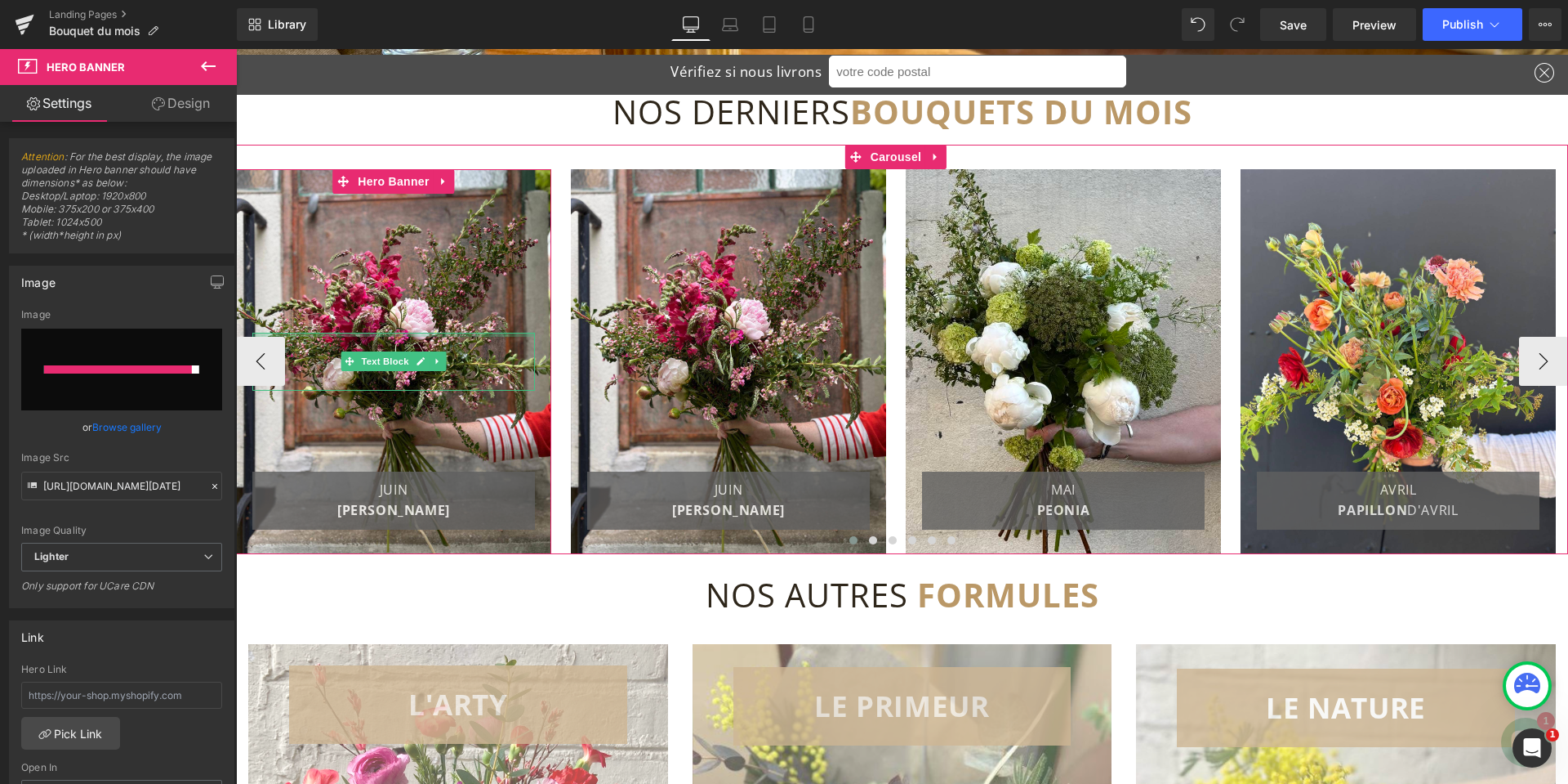
drag, startPoint x: 377, startPoint y: 333, endPoint x: 778, endPoint y: 351, distance: 401.4
click at [377, 333] on div at bounding box center [394, 334] width 283 height 4
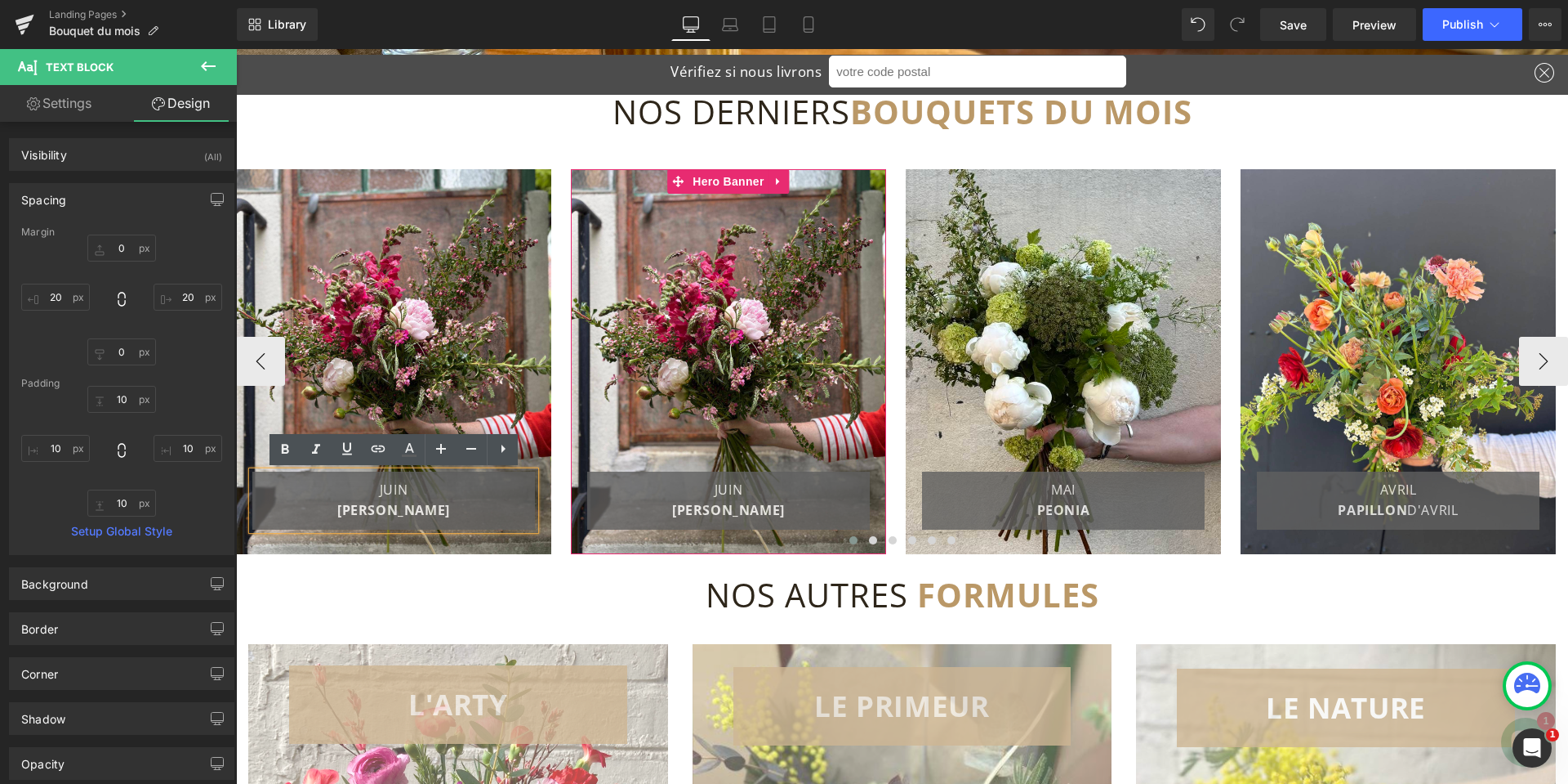
click at [757, 260] on div at bounding box center [728, 361] width 315 height 385
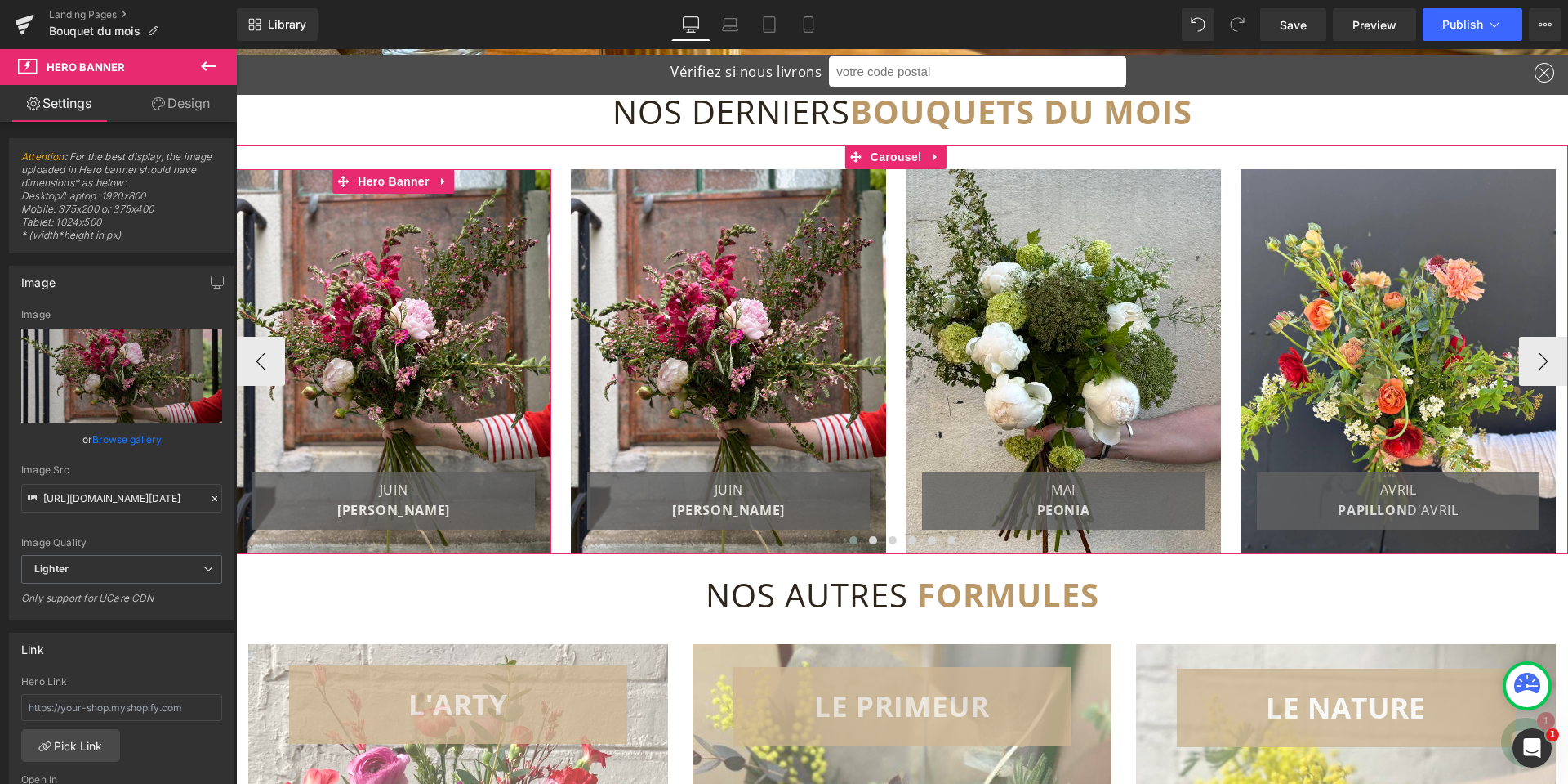
click at [445, 261] on div at bounding box center [394, 361] width 315 height 385
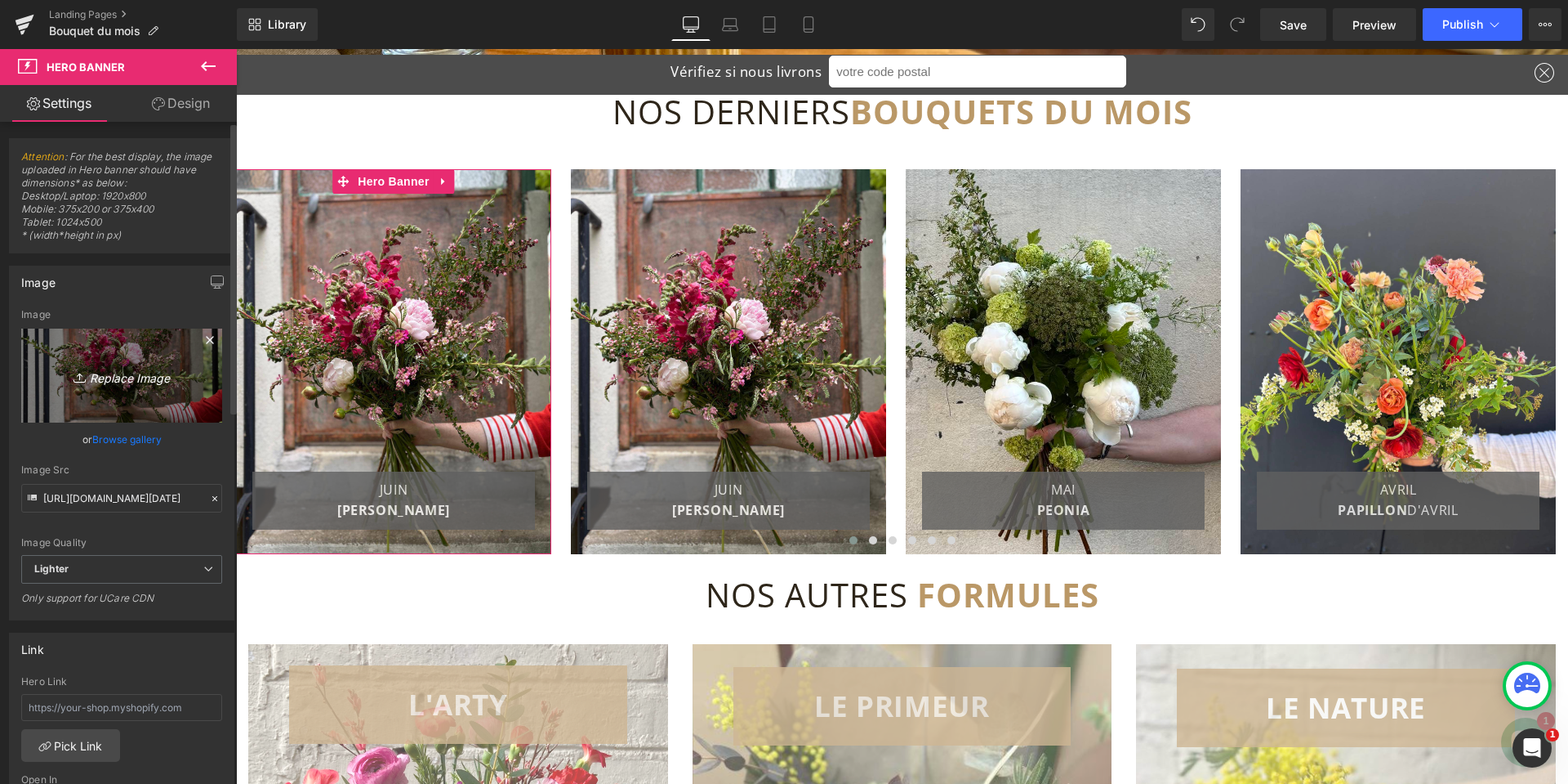
click at [136, 379] on icon "Replace Image" at bounding box center [121, 376] width 131 height 21
type input "C:\fakepath\Boquuet du mois de [DATE].jpg"
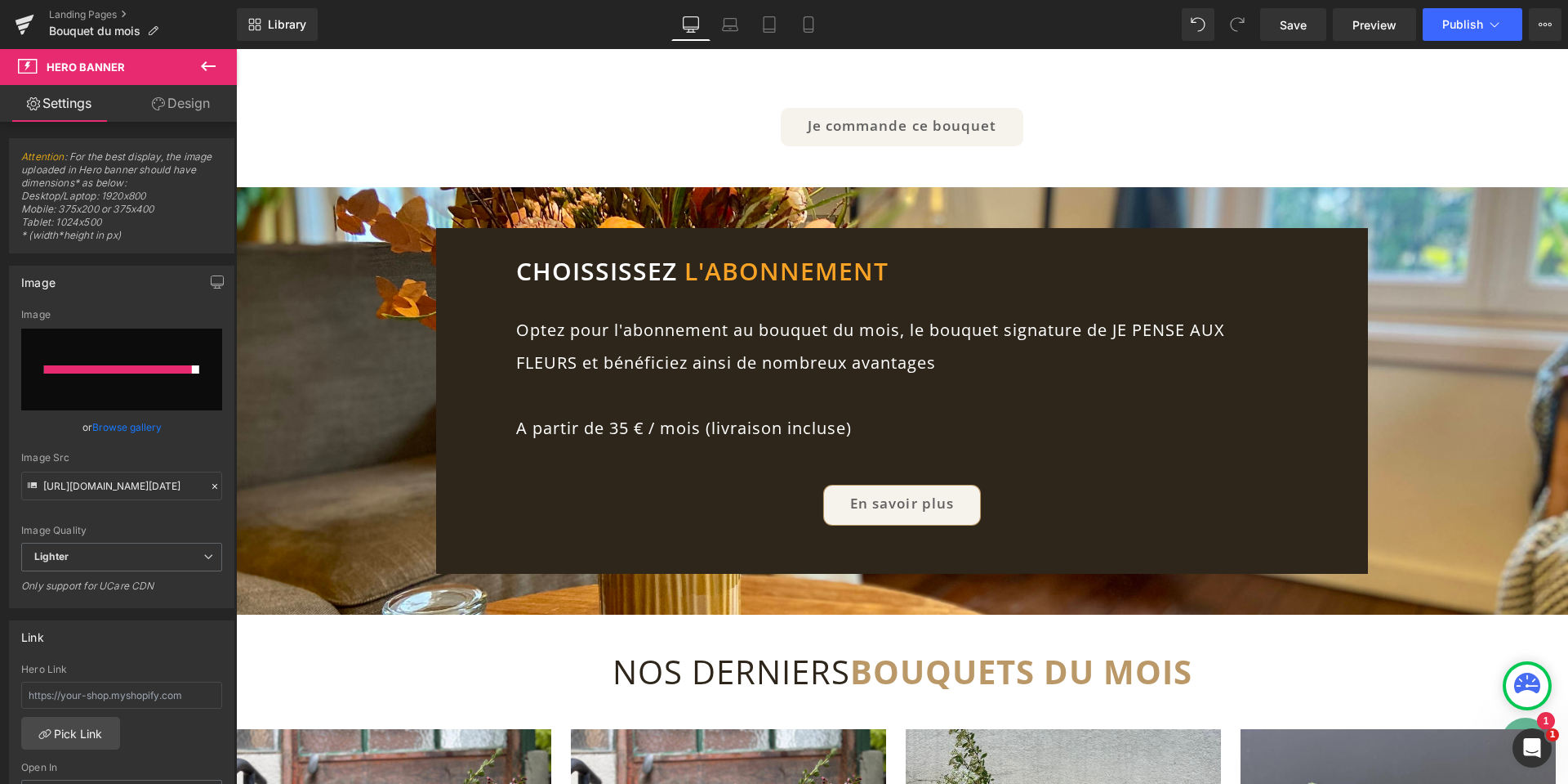
scroll to position [2043, 0]
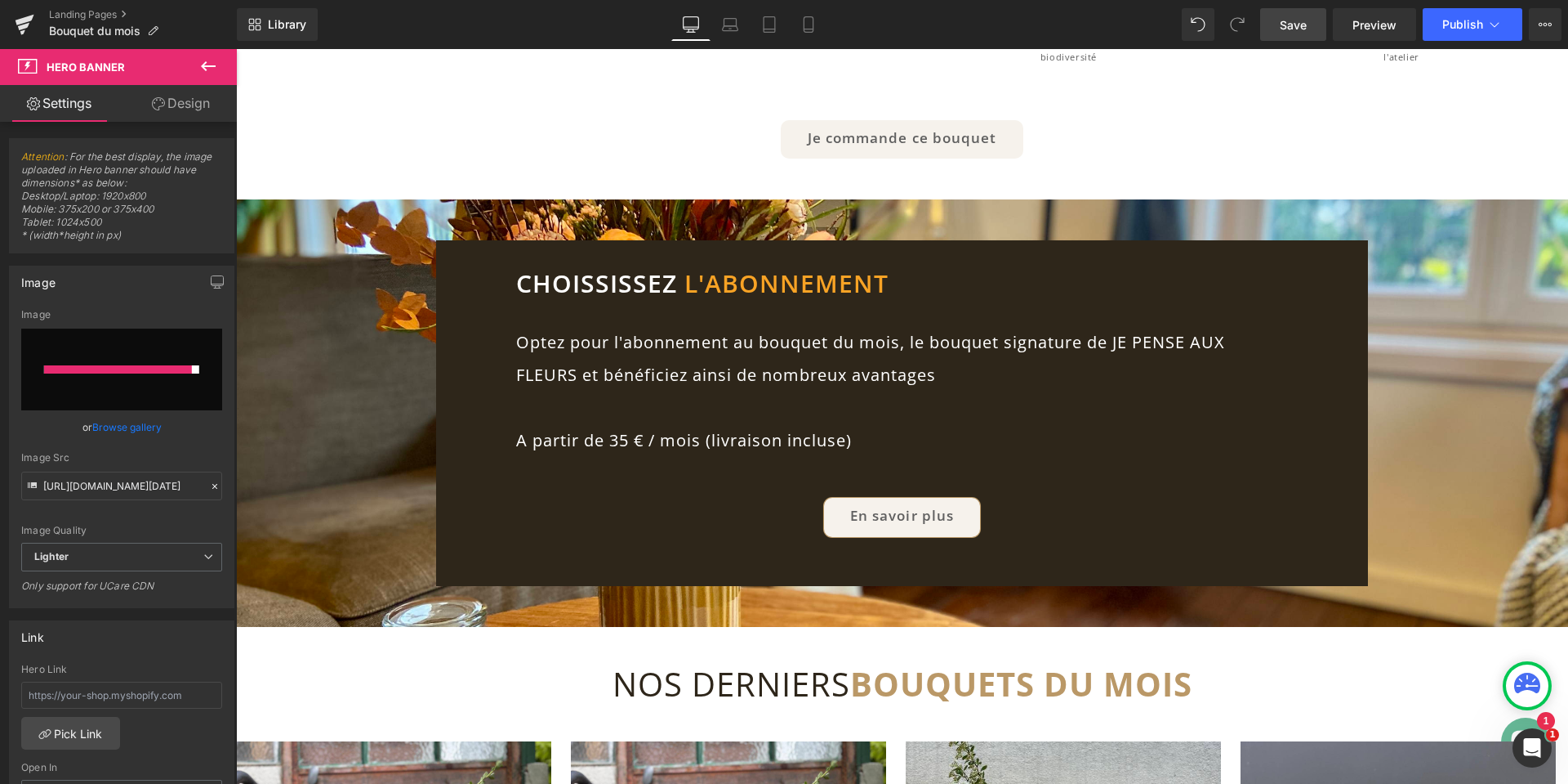
click at [1297, 29] on span "Save" at bounding box center [1293, 25] width 27 height 17
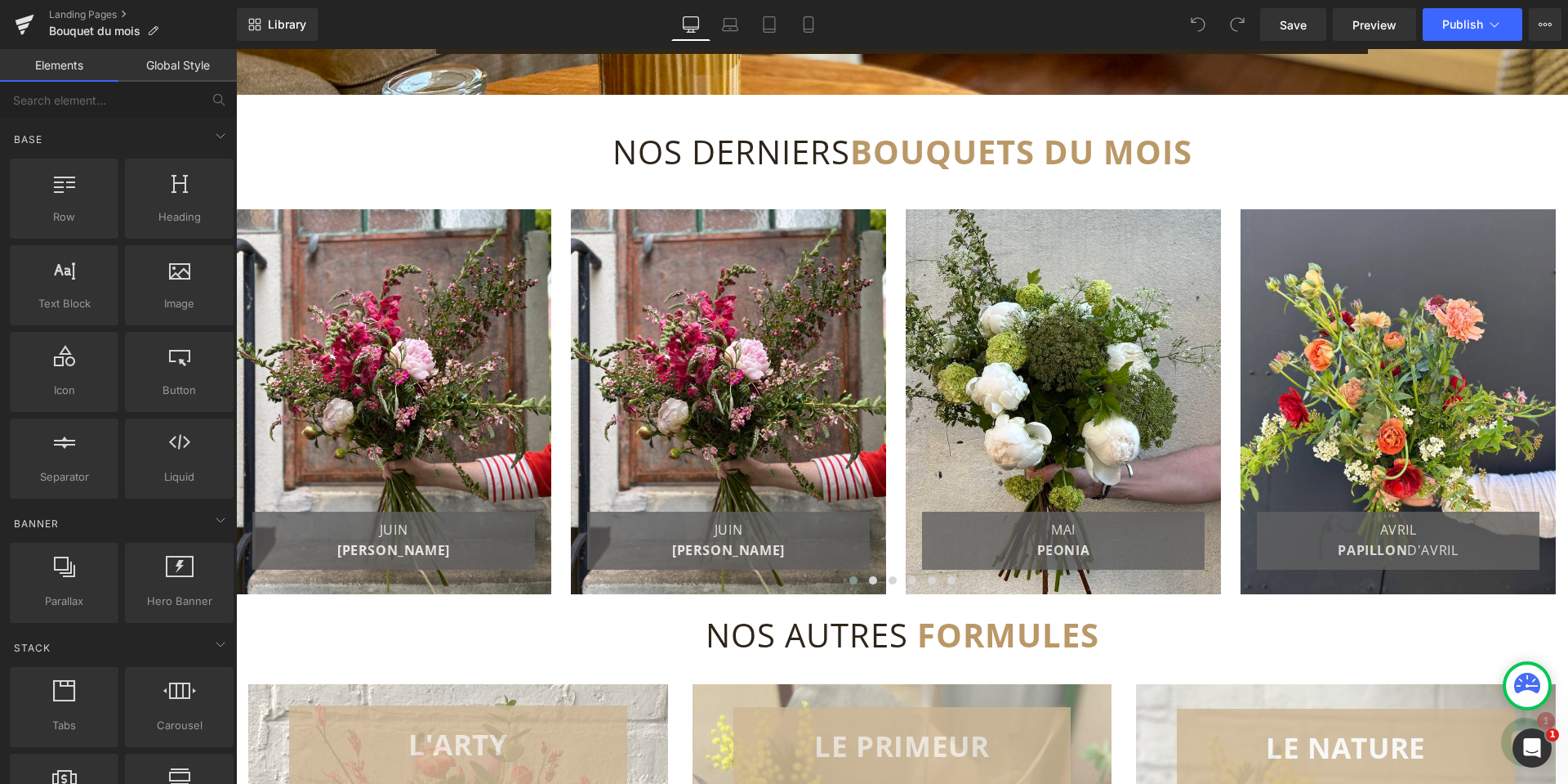
scroll to position [2615, 0]
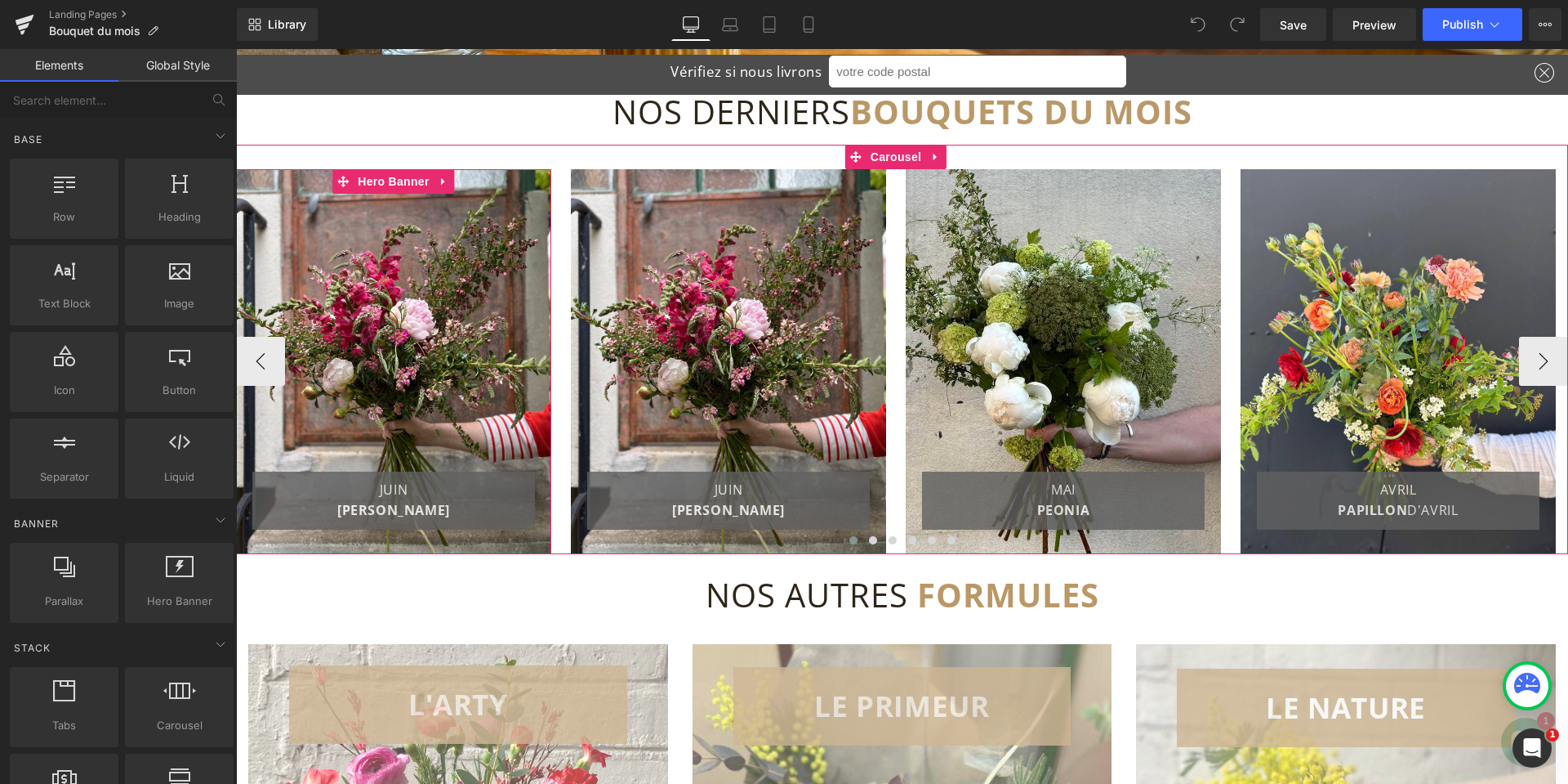
click at [438, 299] on div at bounding box center [394, 361] width 315 height 385
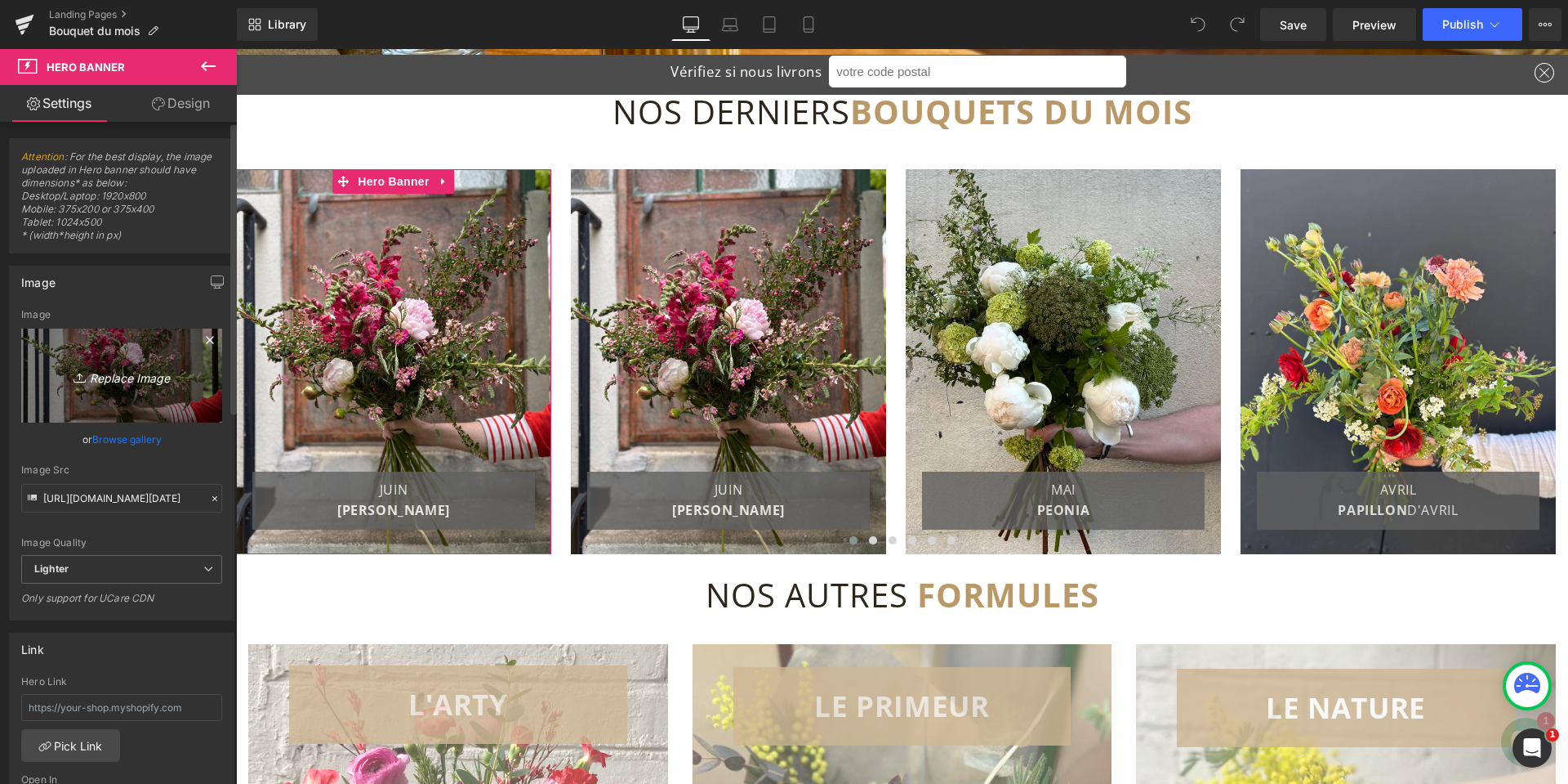
click at [110, 374] on icon "Replace Image" at bounding box center [121, 376] width 131 height 21
type input "C:\fakepath\Boquuet du mois de [DATE].jpg"
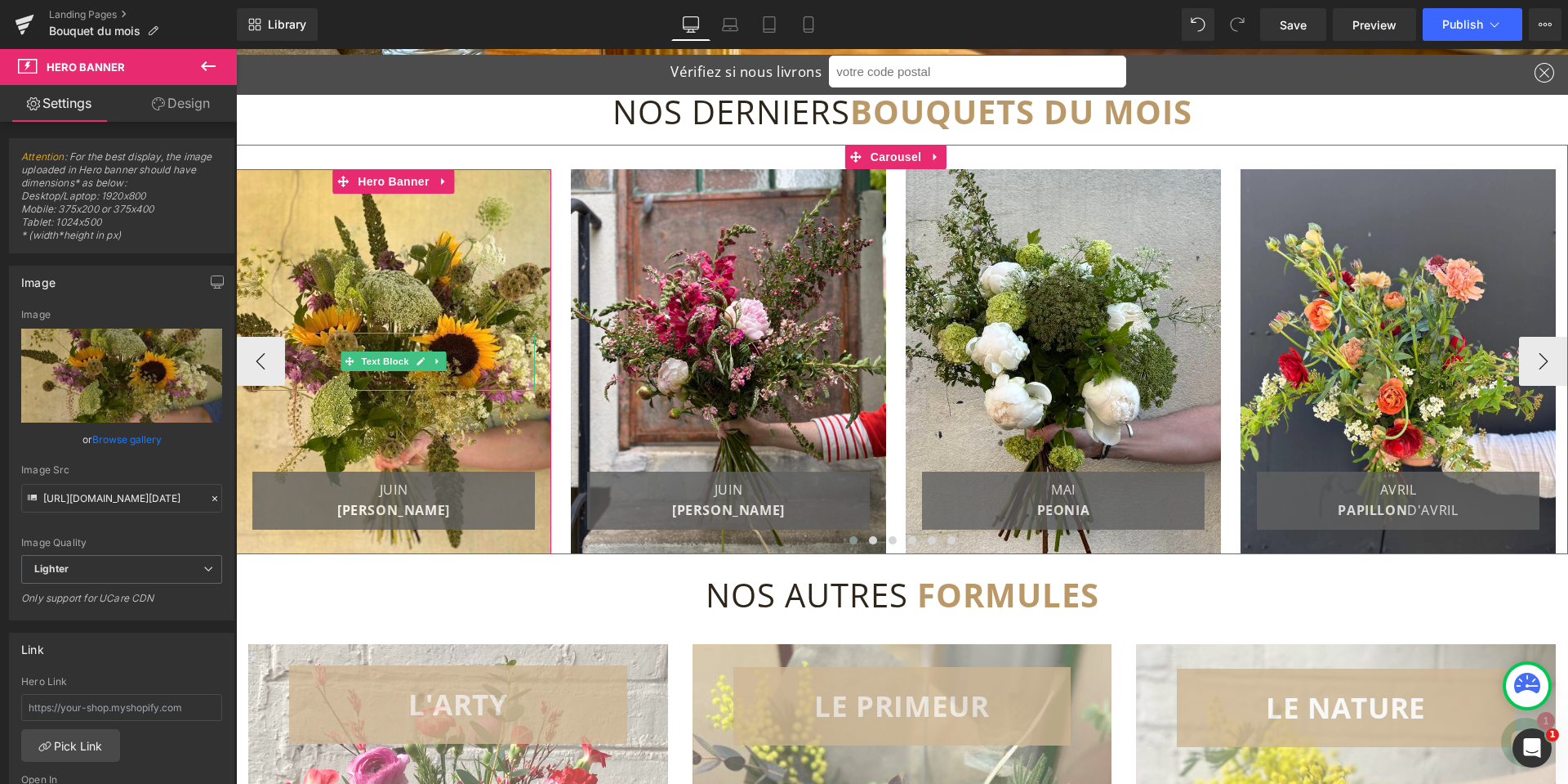
click at [412, 490] on p "JUIN ROSA BONHEUR" at bounding box center [394, 500] width 266 height 42
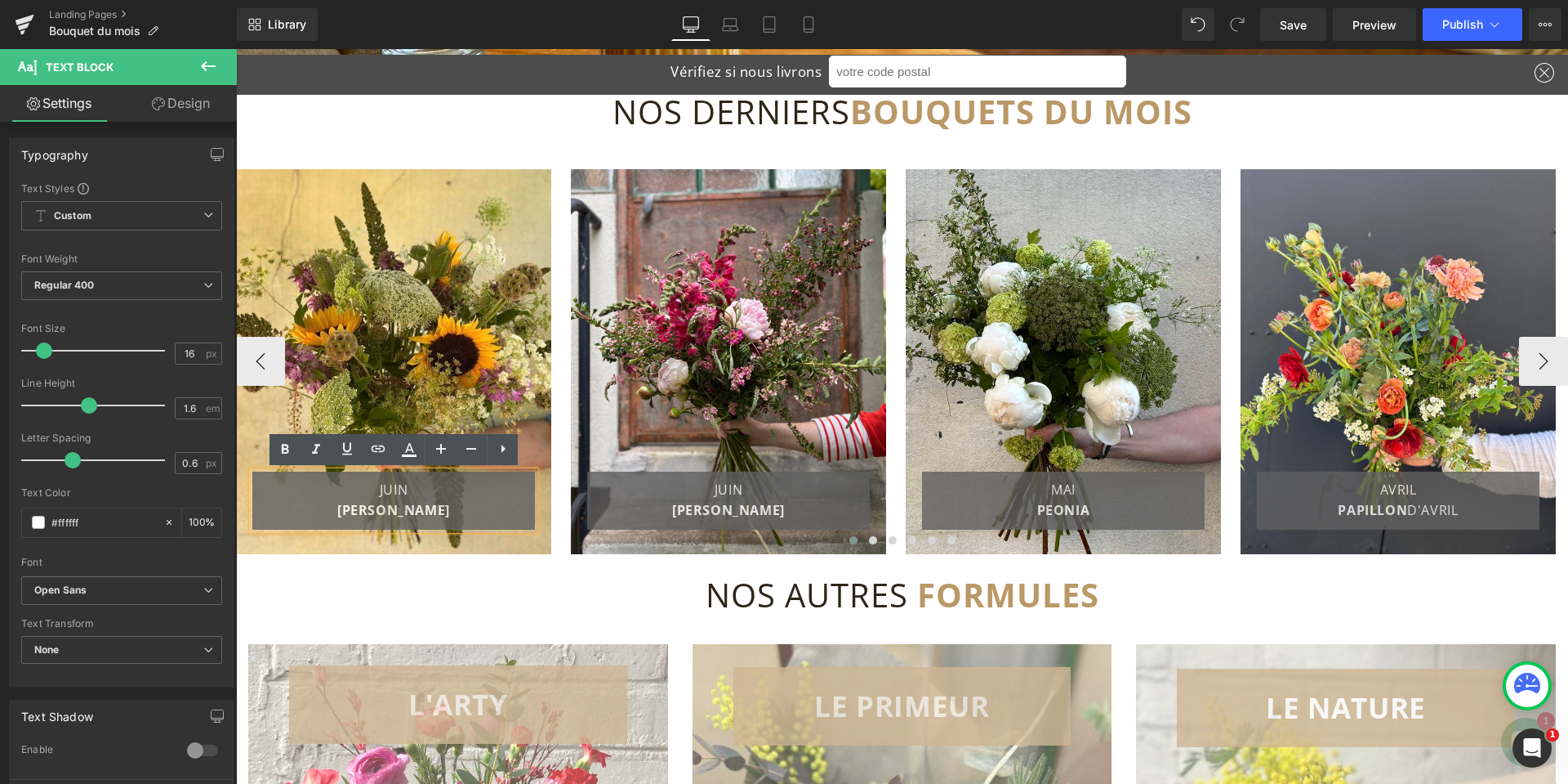
click at [416, 492] on p "JUIN ROSA BONHEUR" at bounding box center [394, 500] width 266 height 42
click at [405, 516] on font "[PERSON_NAME]" at bounding box center [394, 510] width 112 height 18
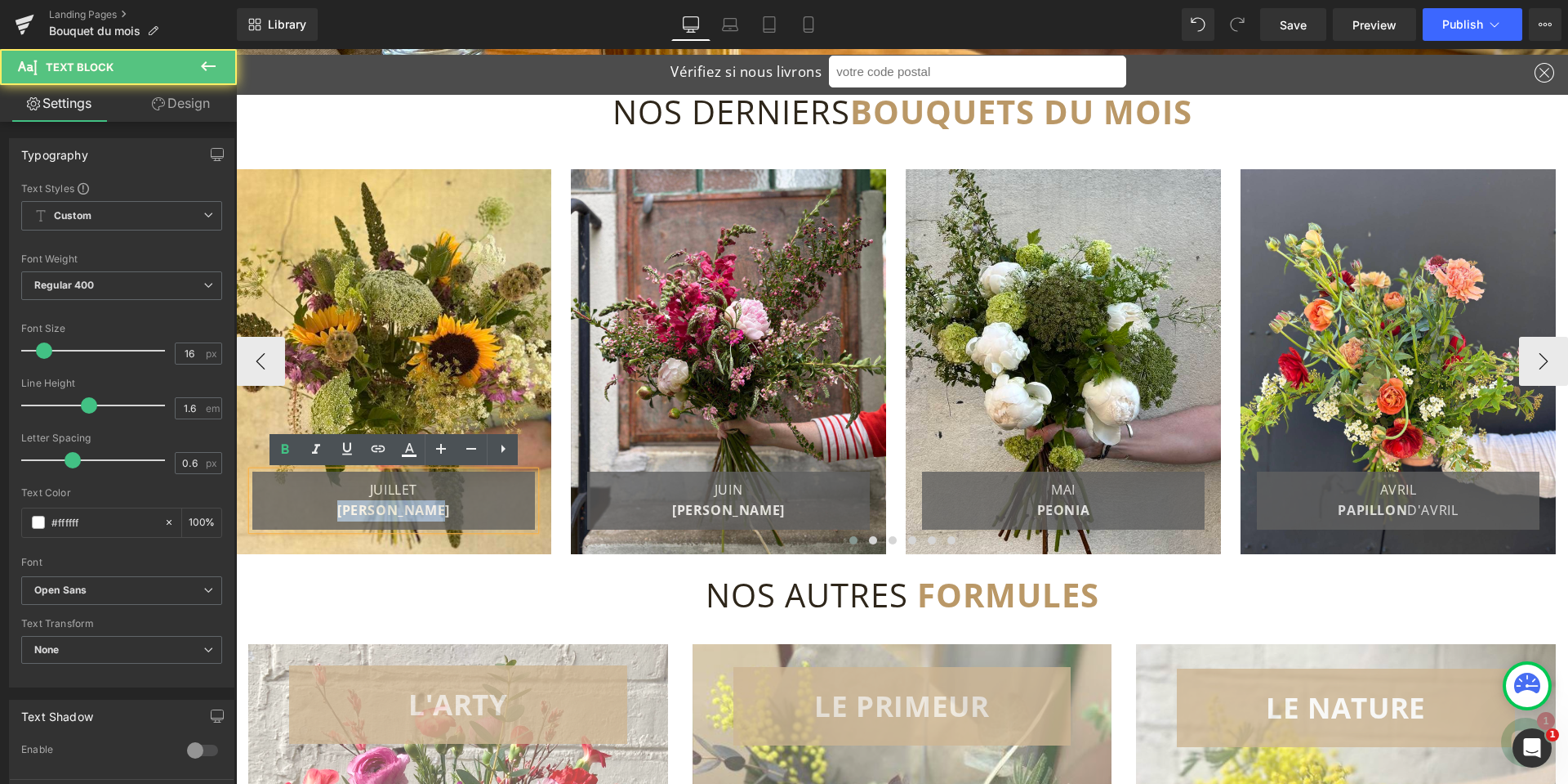
drag, startPoint x: 341, startPoint y: 511, endPoint x: 448, endPoint y: 506, distance: 107.1
click at [448, 506] on font "[PERSON_NAME]" at bounding box center [394, 510] width 112 height 18
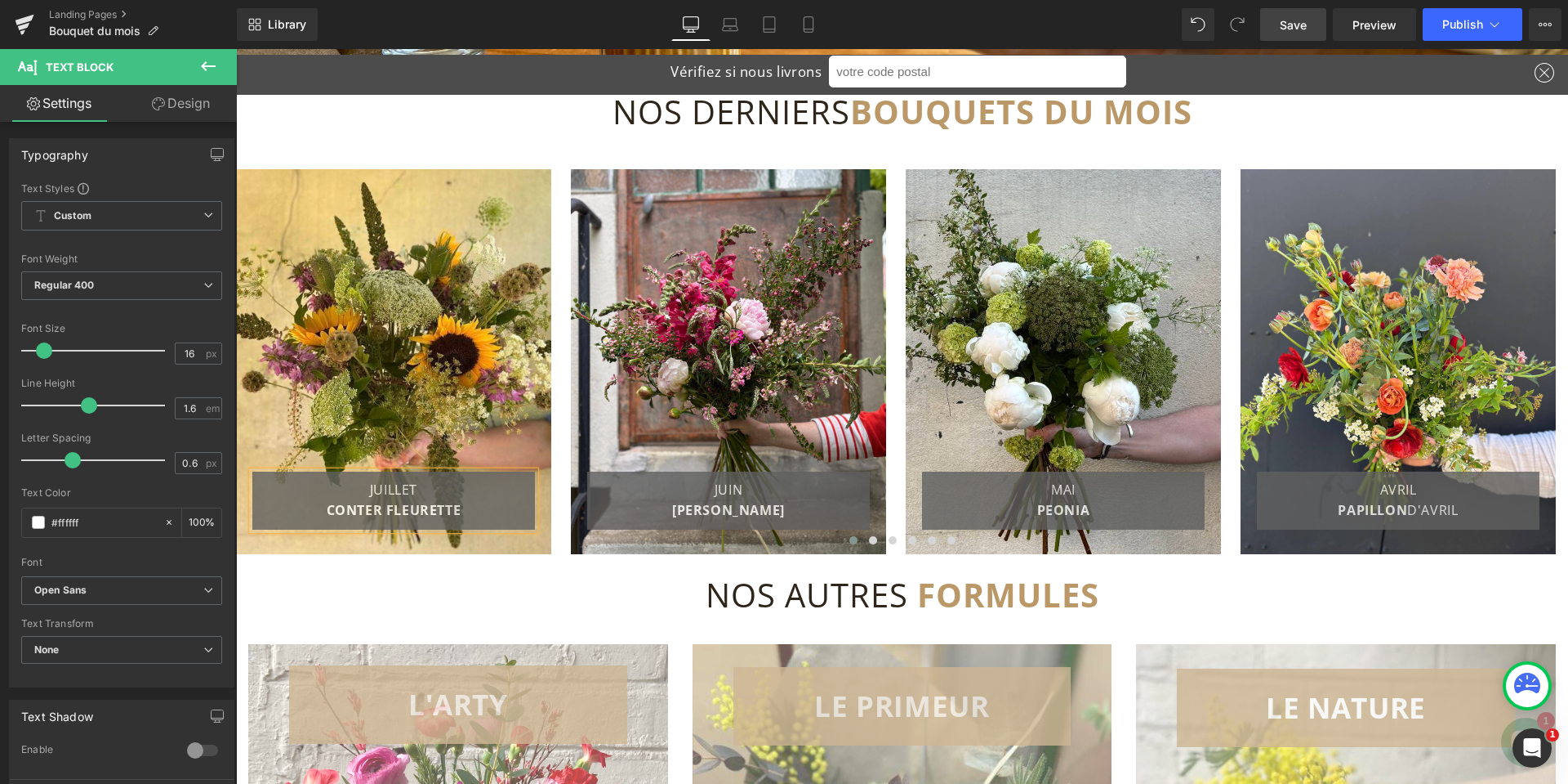
click at [1303, 28] on span "Save" at bounding box center [1293, 25] width 27 height 17
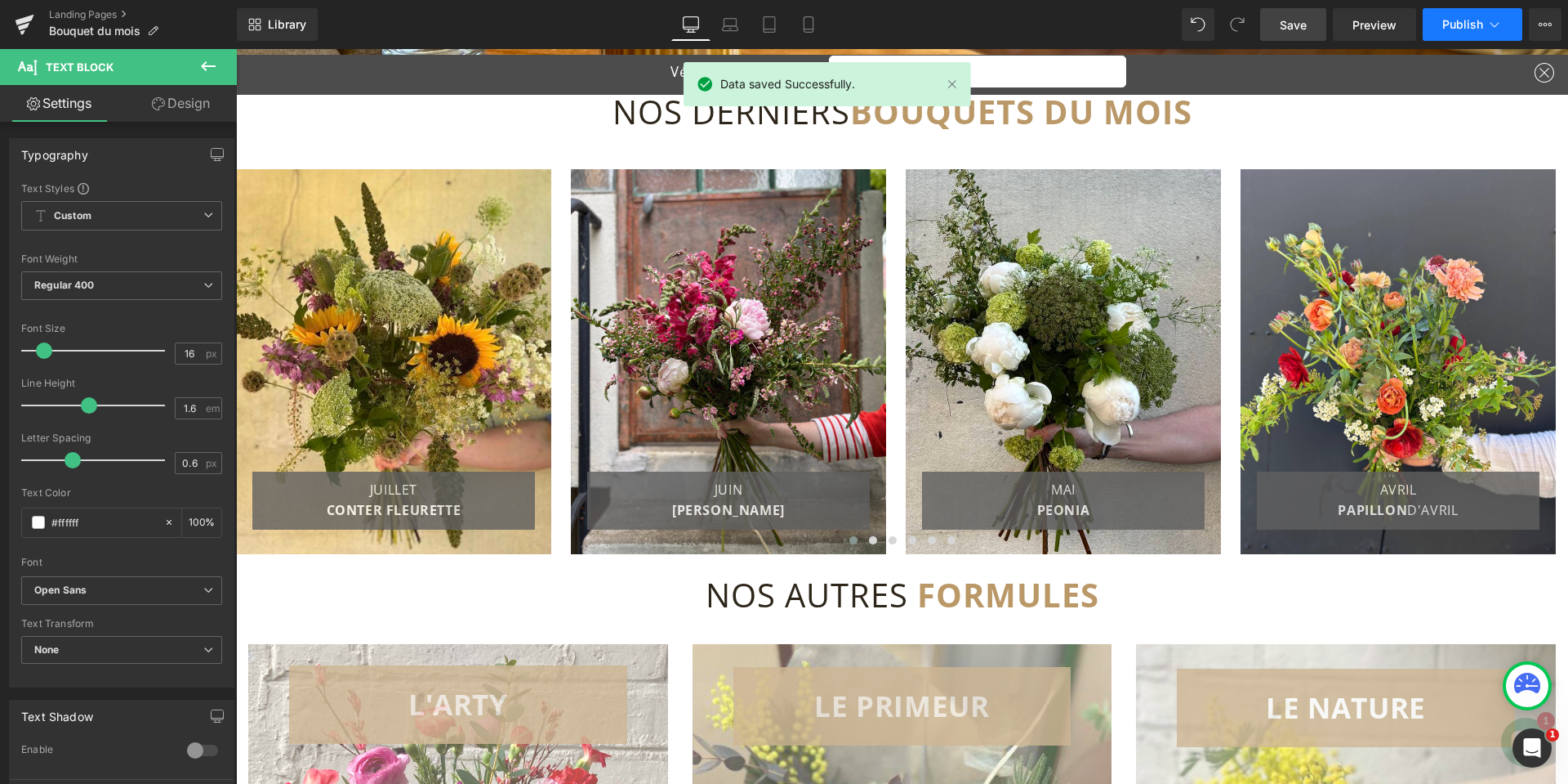
click at [1459, 19] on span "Publish" at bounding box center [1462, 24] width 41 height 13
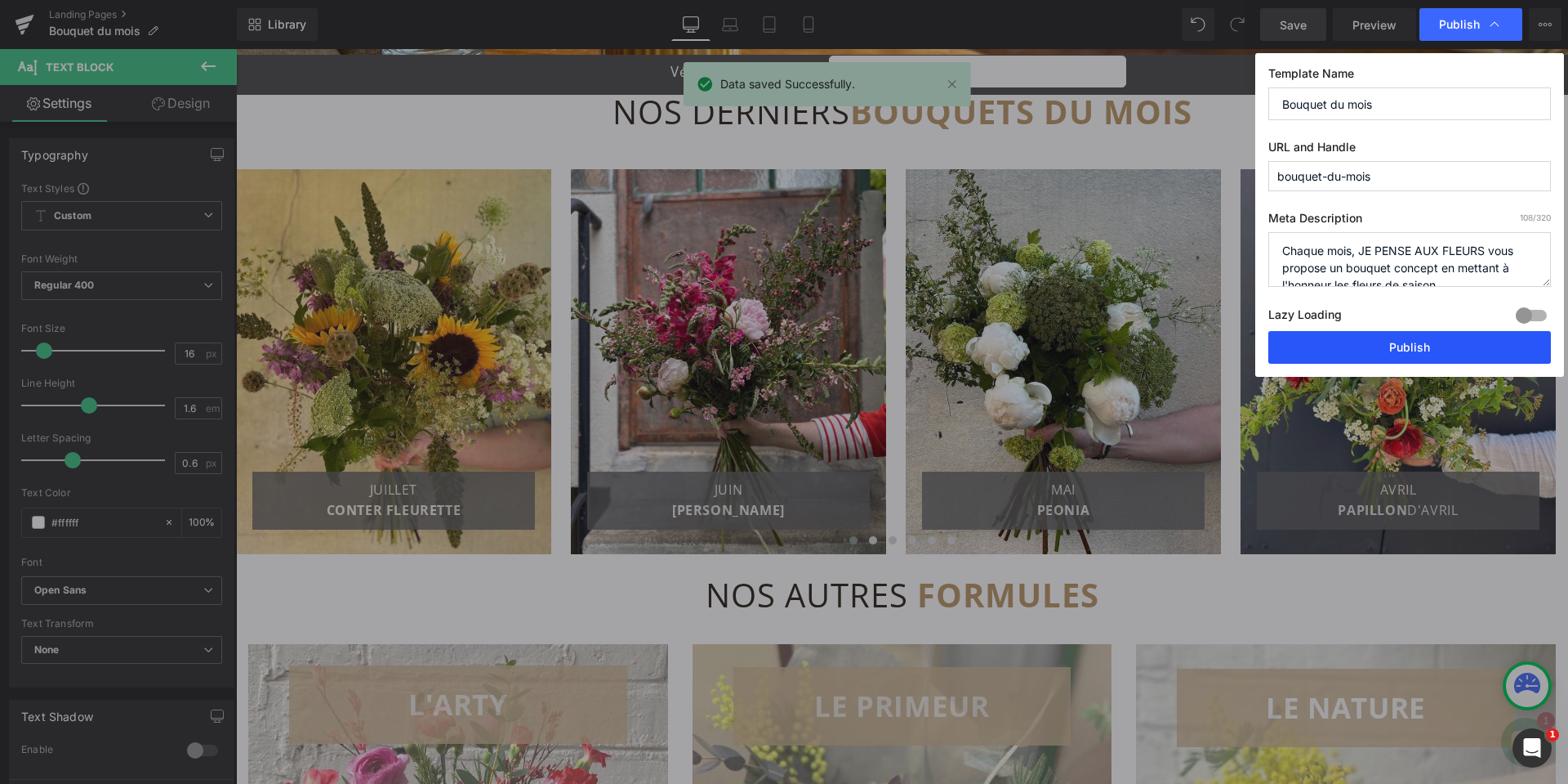
click at [1388, 356] on button "Publish" at bounding box center [1409, 347] width 283 height 33
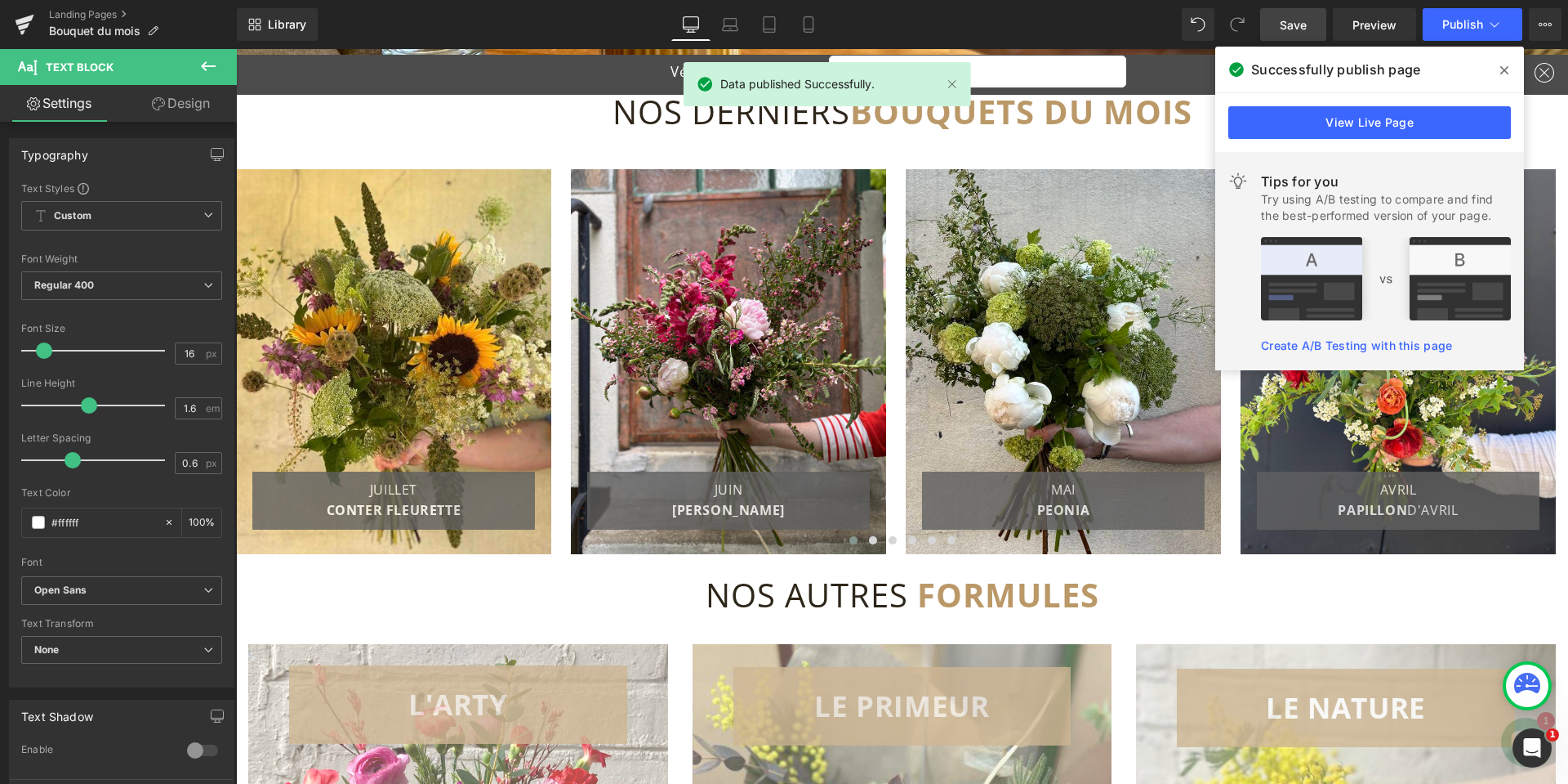
click at [1504, 69] on icon at bounding box center [1504, 69] width 8 height 8
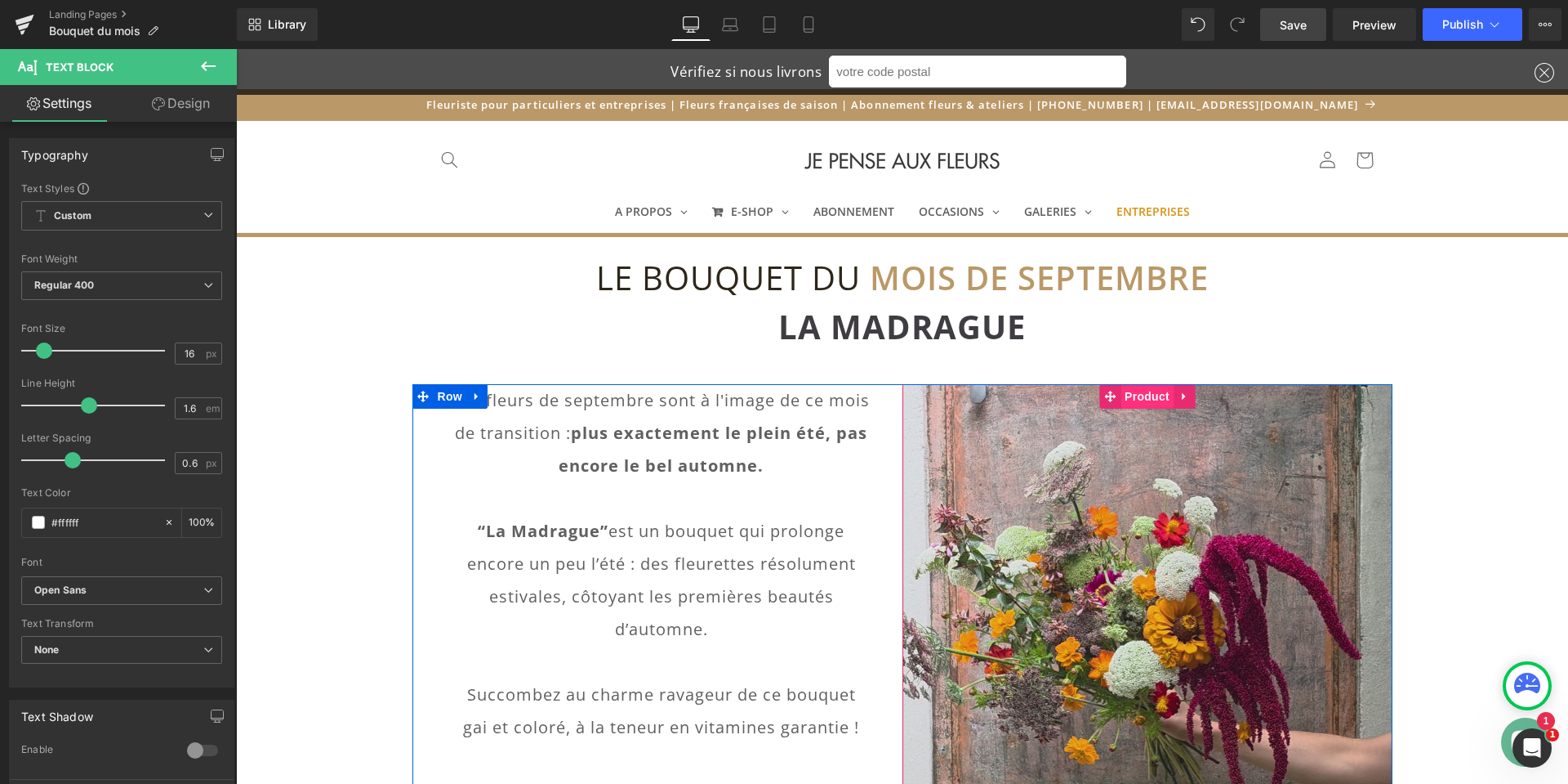
click at [1149, 393] on span "Product" at bounding box center [1147, 396] width 53 height 24
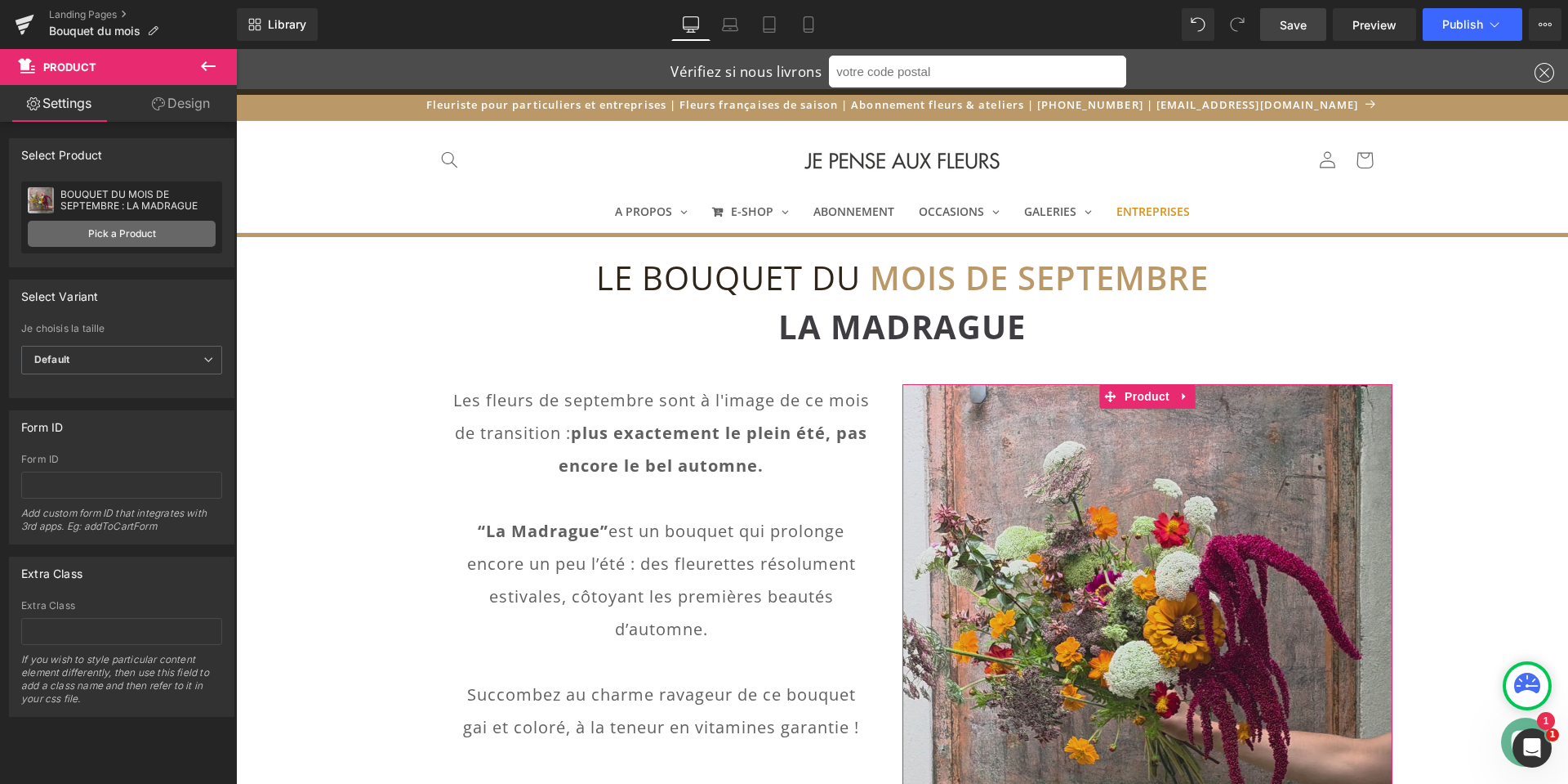
click at [126, 235] on link "Pick a Product" at bounding box center [121, 234] width 188 height 26
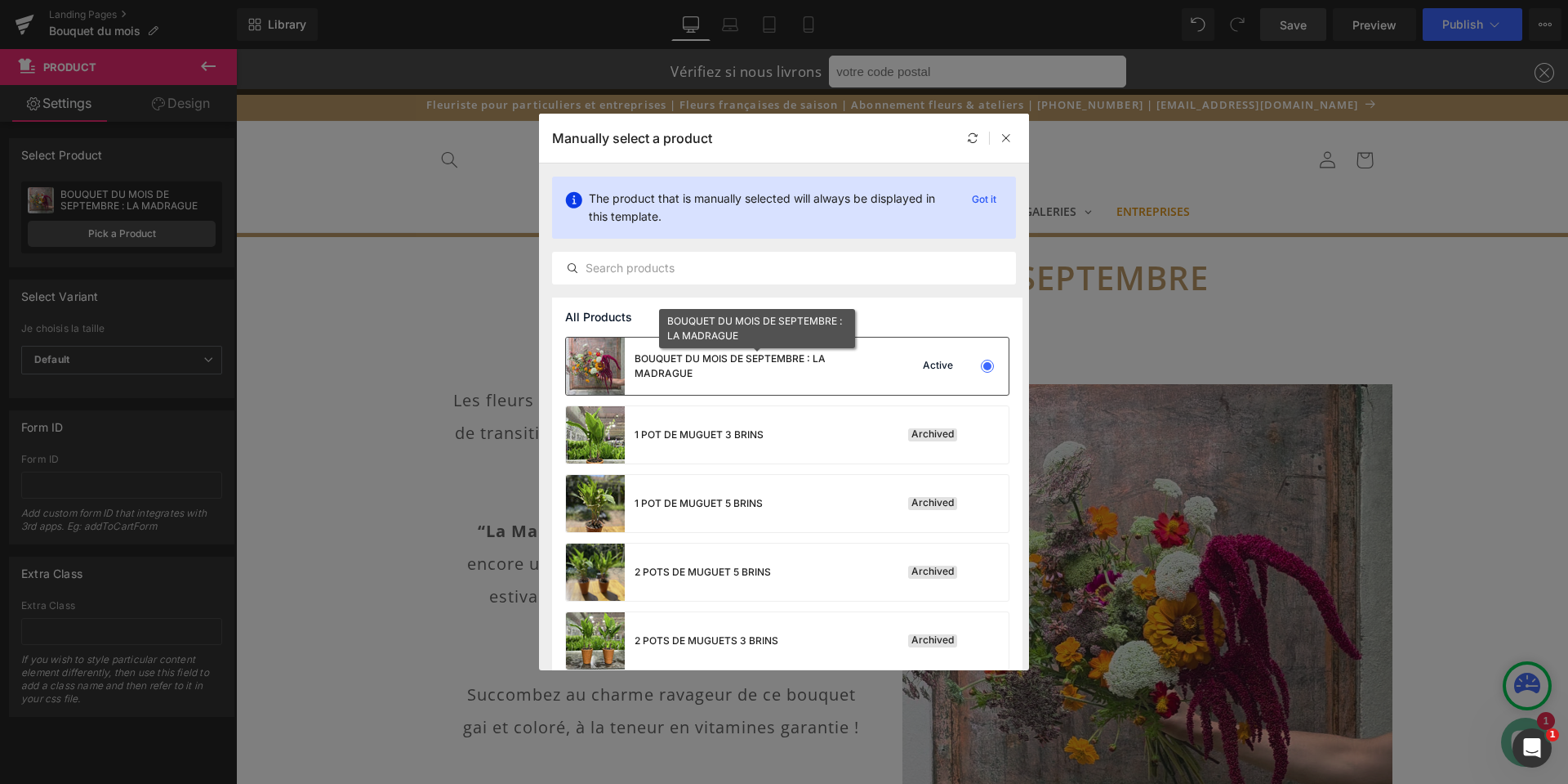
click at [807, 355] on div "BOUQUET DU MOIS DE SEPTEMBRE : LA MADRAGUE" at bounding box center [757, 366] width 245 height 29
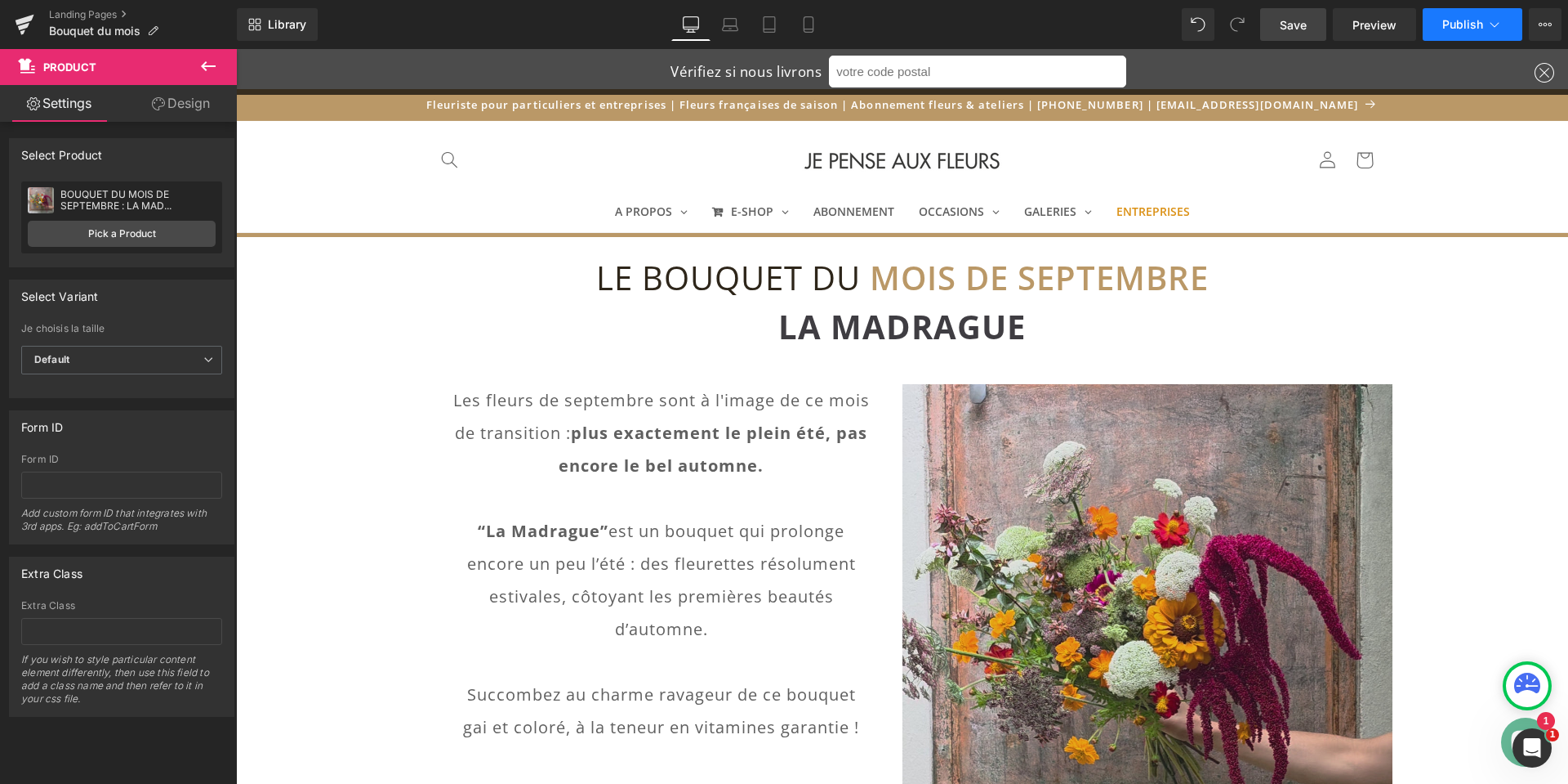
click at [1463, 18] on span "Publish" at bounding box center [1462, 24] width 41 height 13
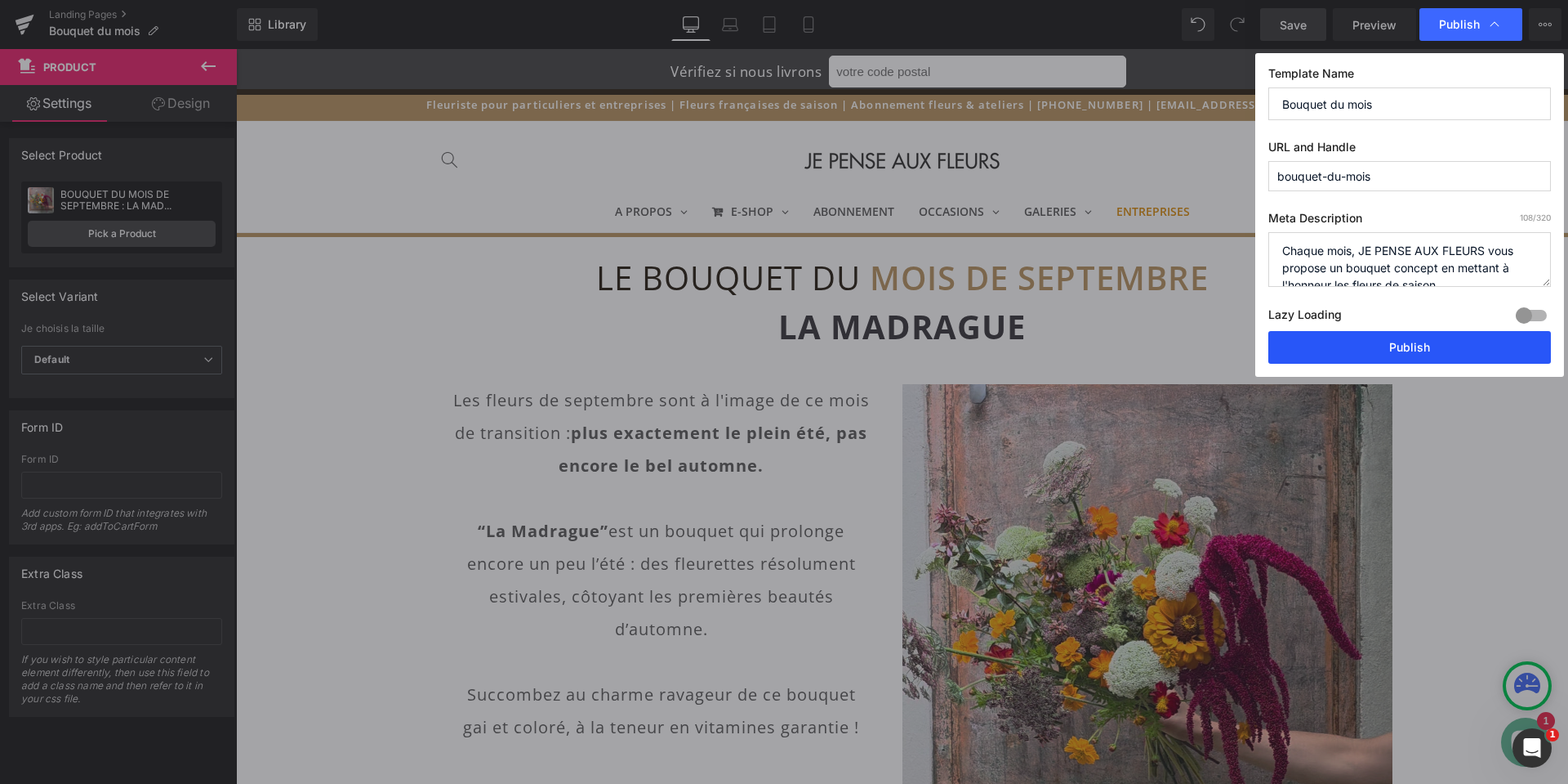
drag, startPoint x: 1437, startPoint y: 352, endPoint x: 1201, endPoint y: 359, distance: 236.1
click at [1437, 352] on button "Publish" at bounding box center [1409, 347] width 283 height 33
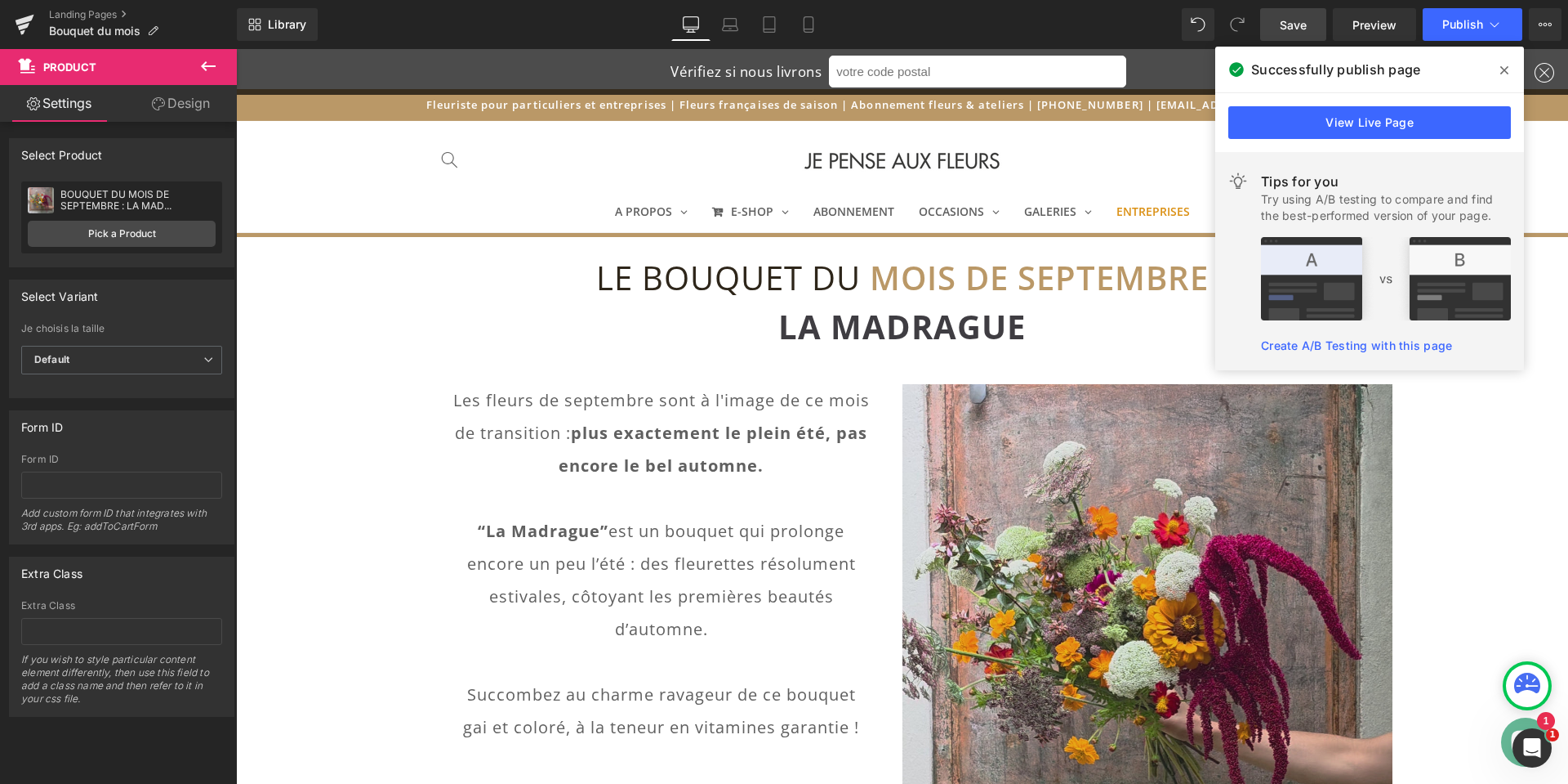
click at [1511, 69] on span at bounding box center [1504, 70] width 26 height 26
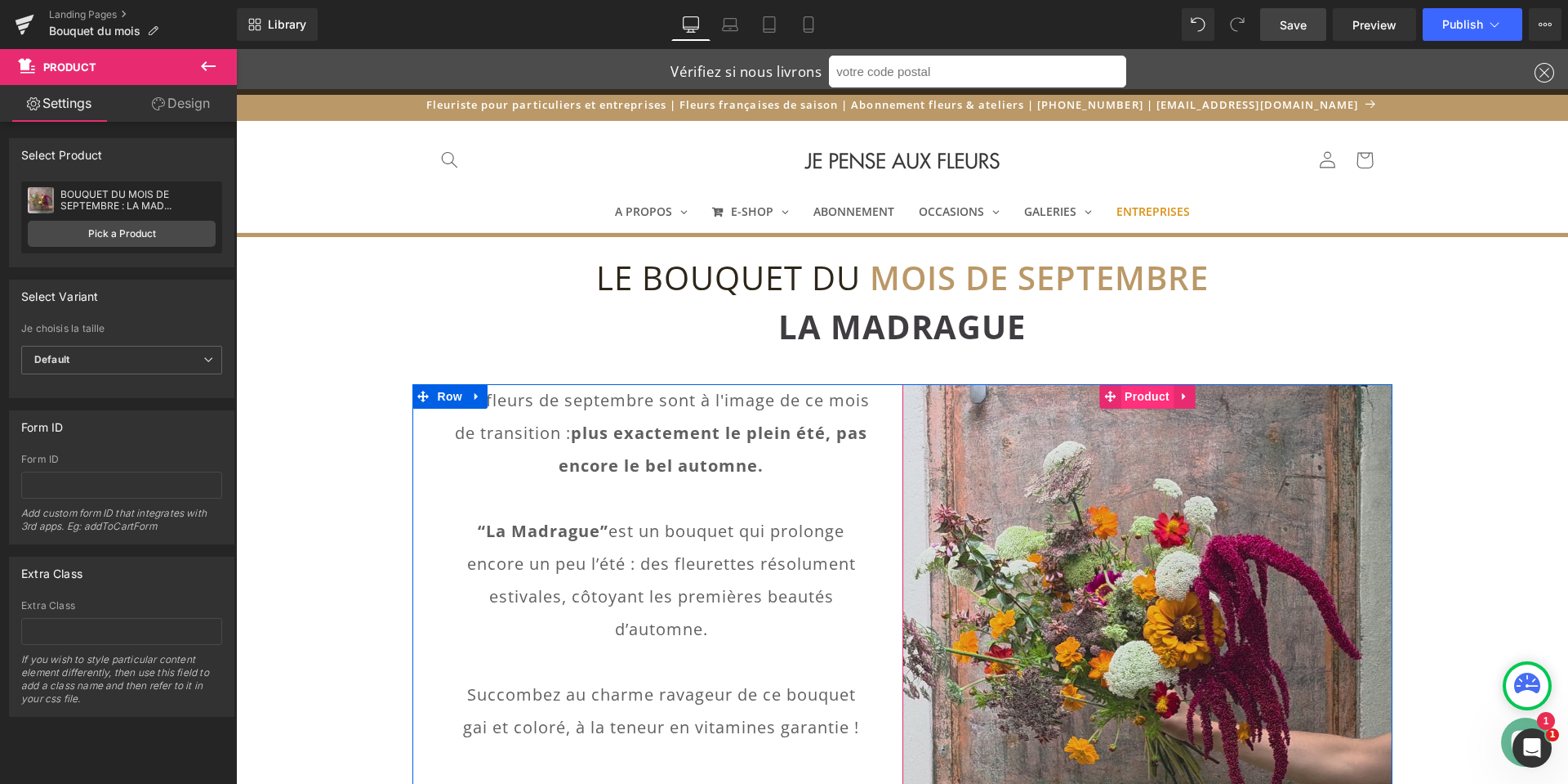
click at [1136, 403] on span "Product" at bounding box center [1147, 396] width 53 height 24
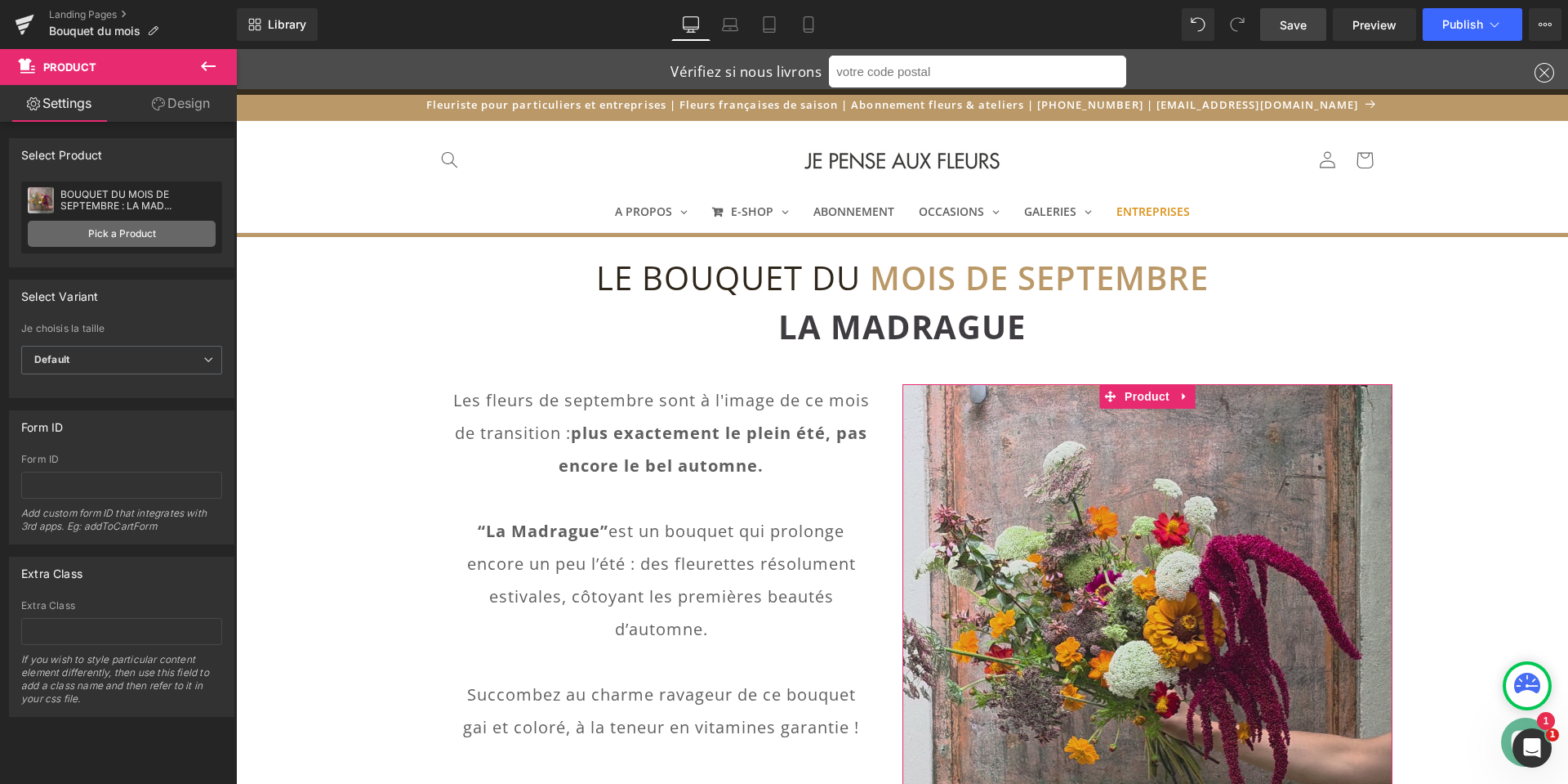
click at [107, 235] on link "Pick a Product" at bounding box center [121, 234] width 188 height 26
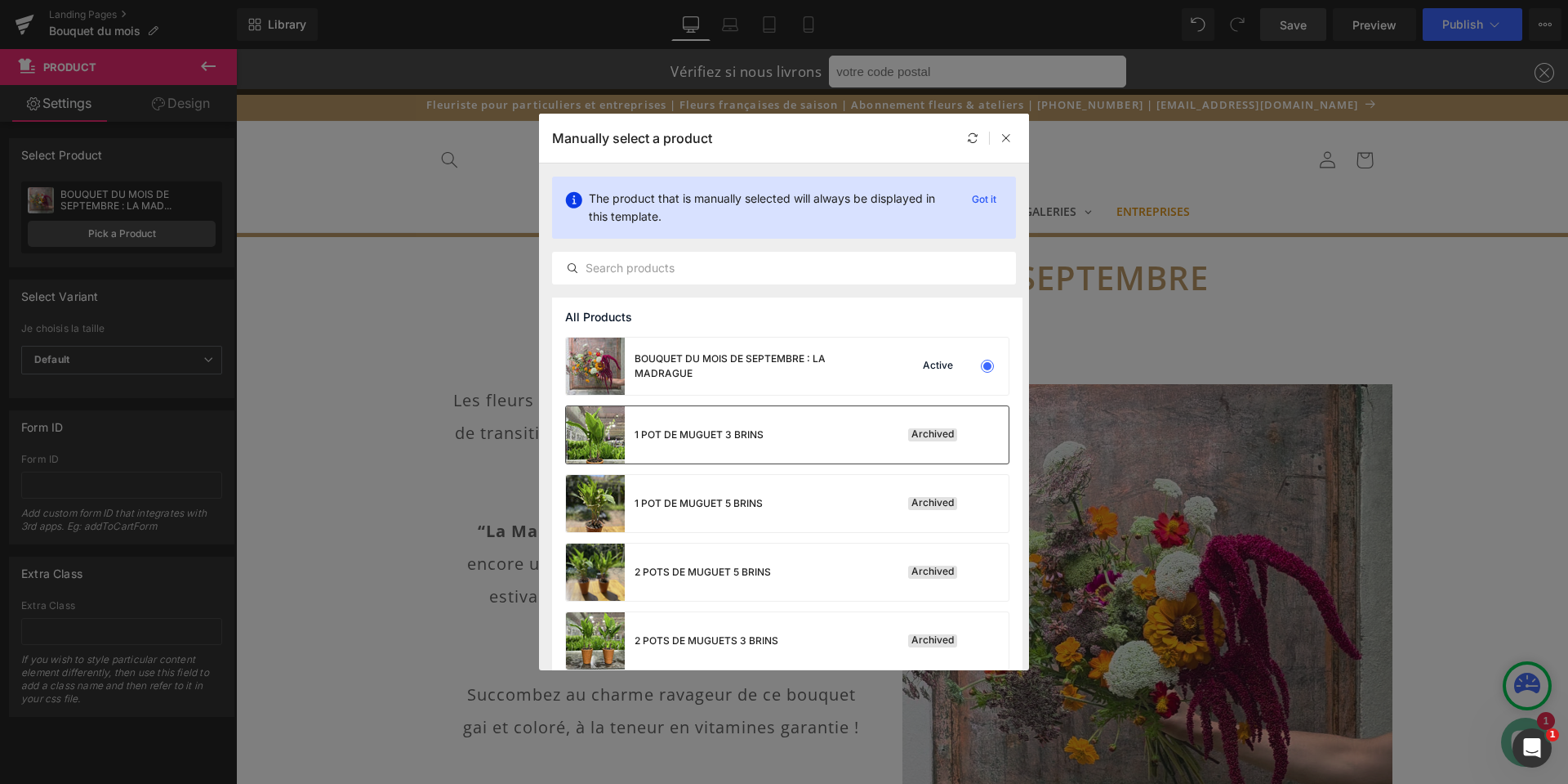
click at [726, 440] on div "1 POT DE MUGUET 3 BRINS" at bounding box center [699, 434] width 129 height 15
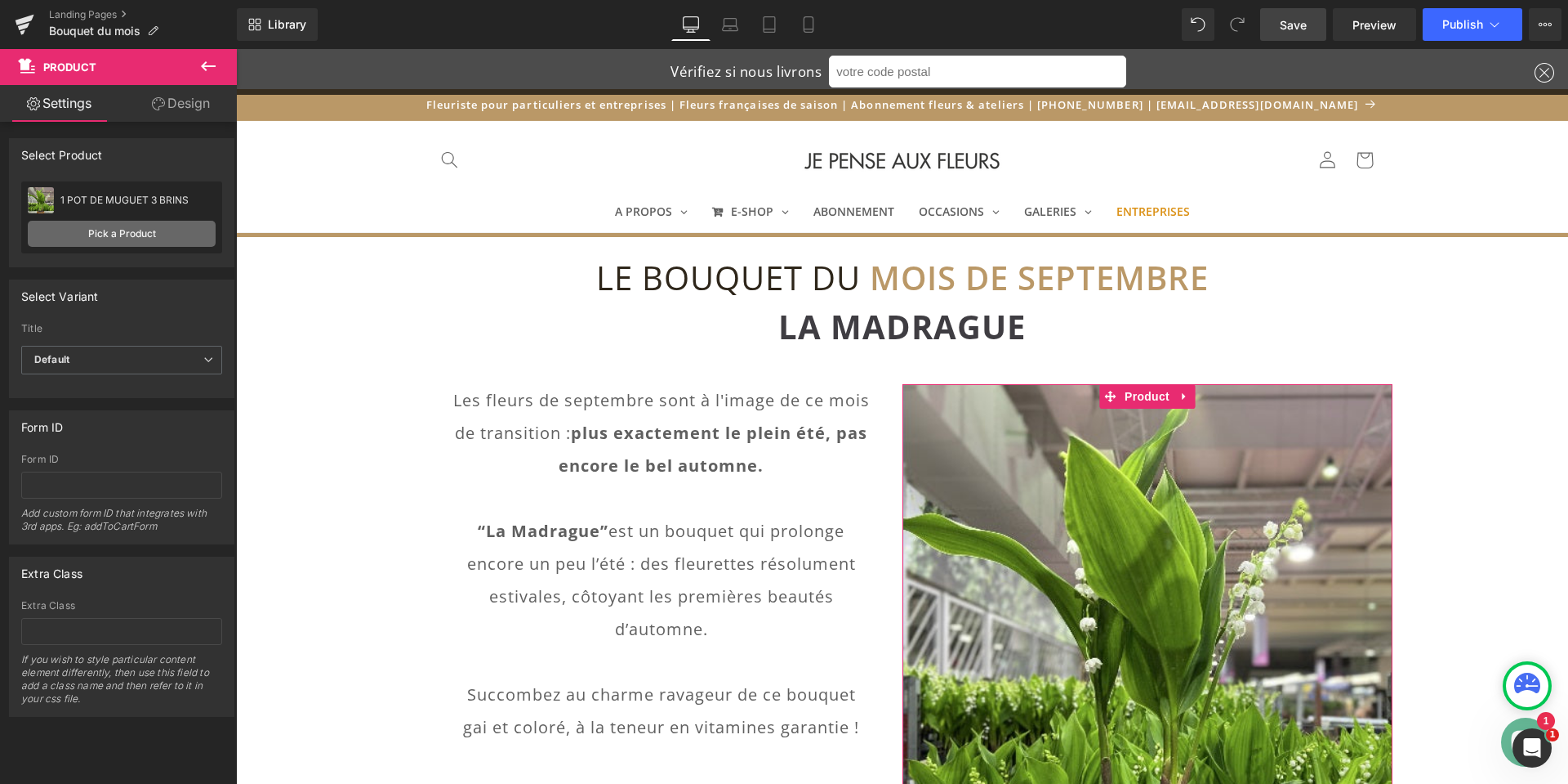
click at [95, 240] on link "Pick a Product" at bounding box center [121, 234] width 188 height 26
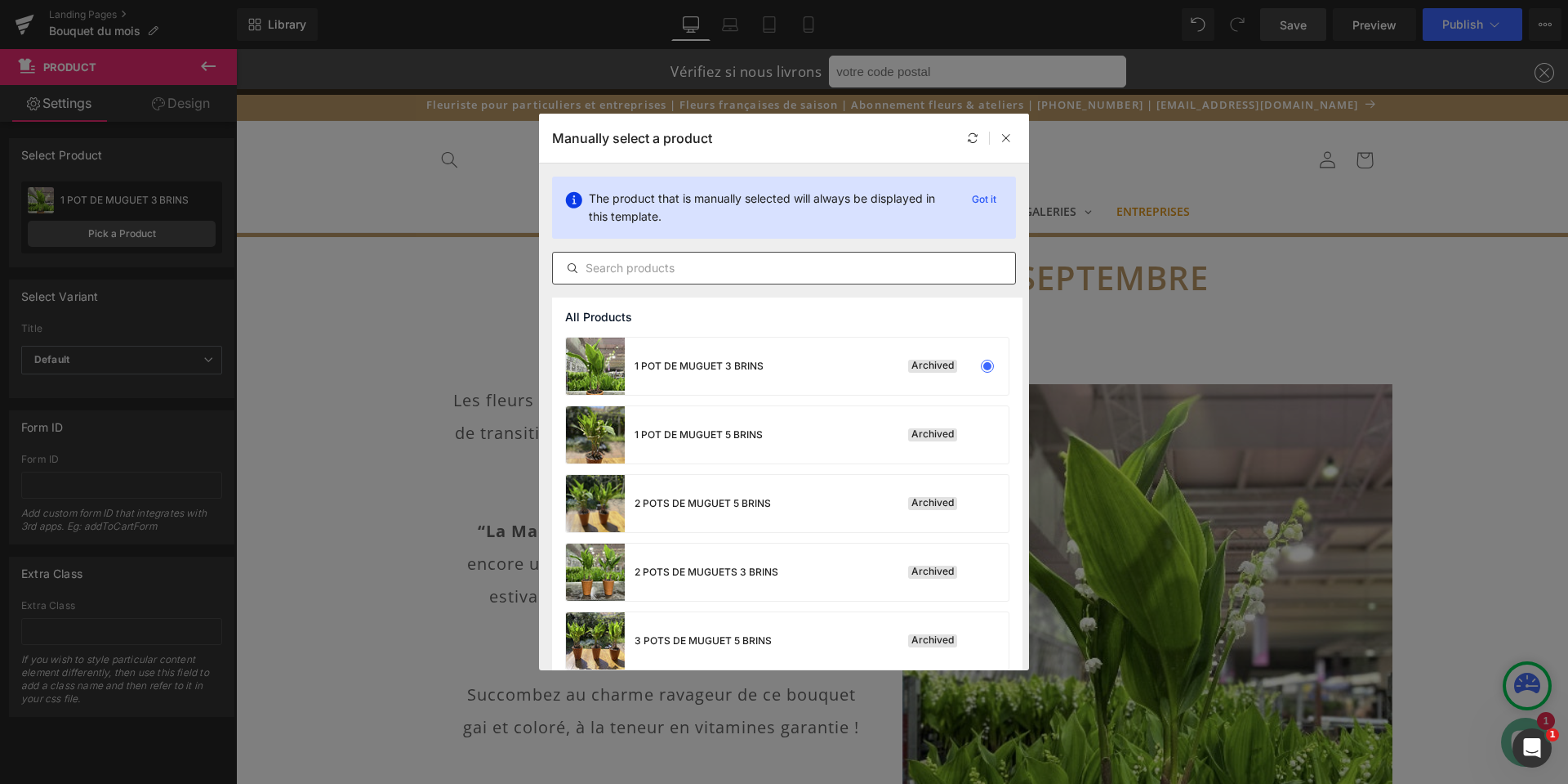
click at [760, 273] on input "text" at bounding box center [784, 267] width 462 height 20
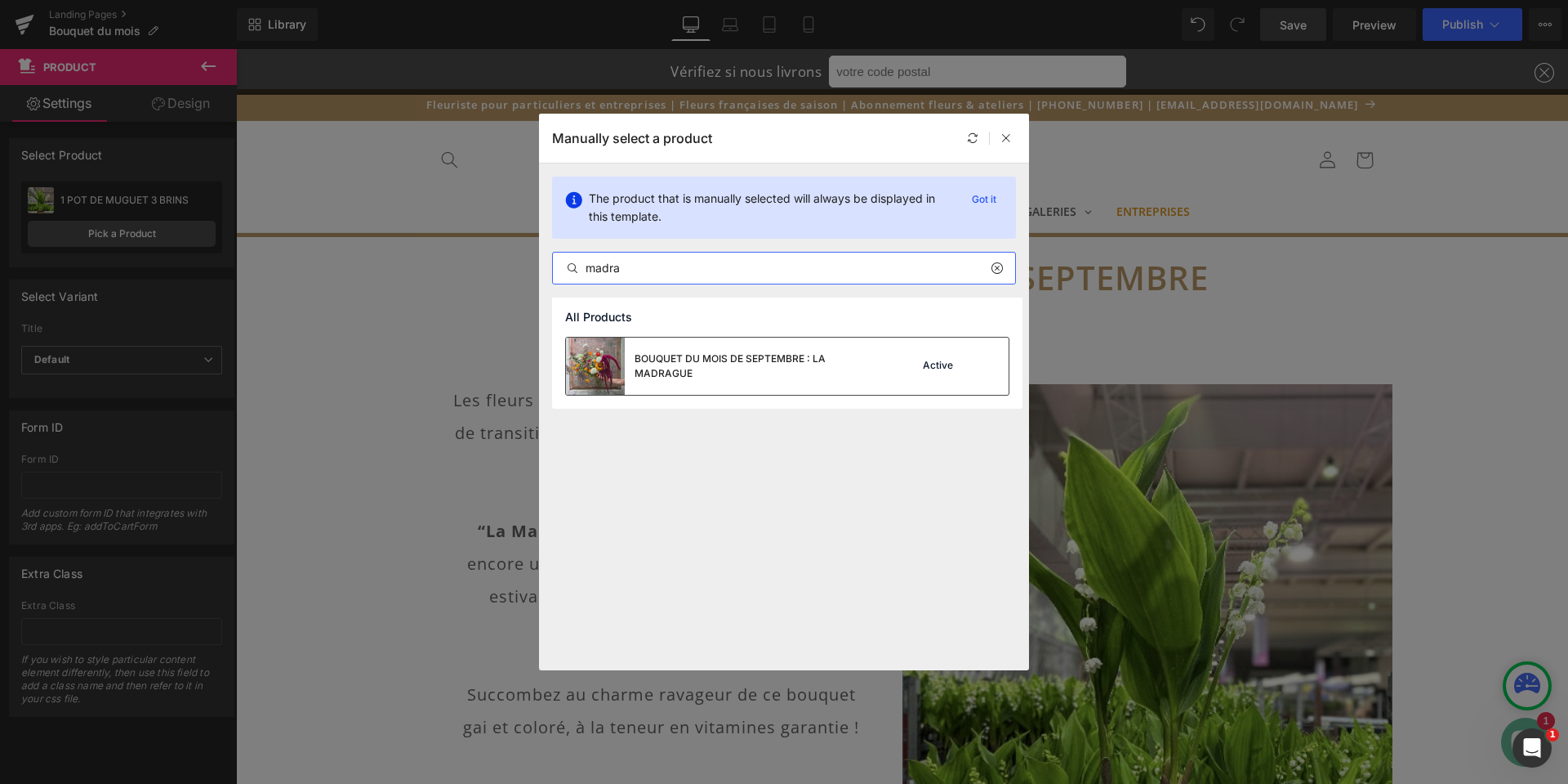
type input "madra"
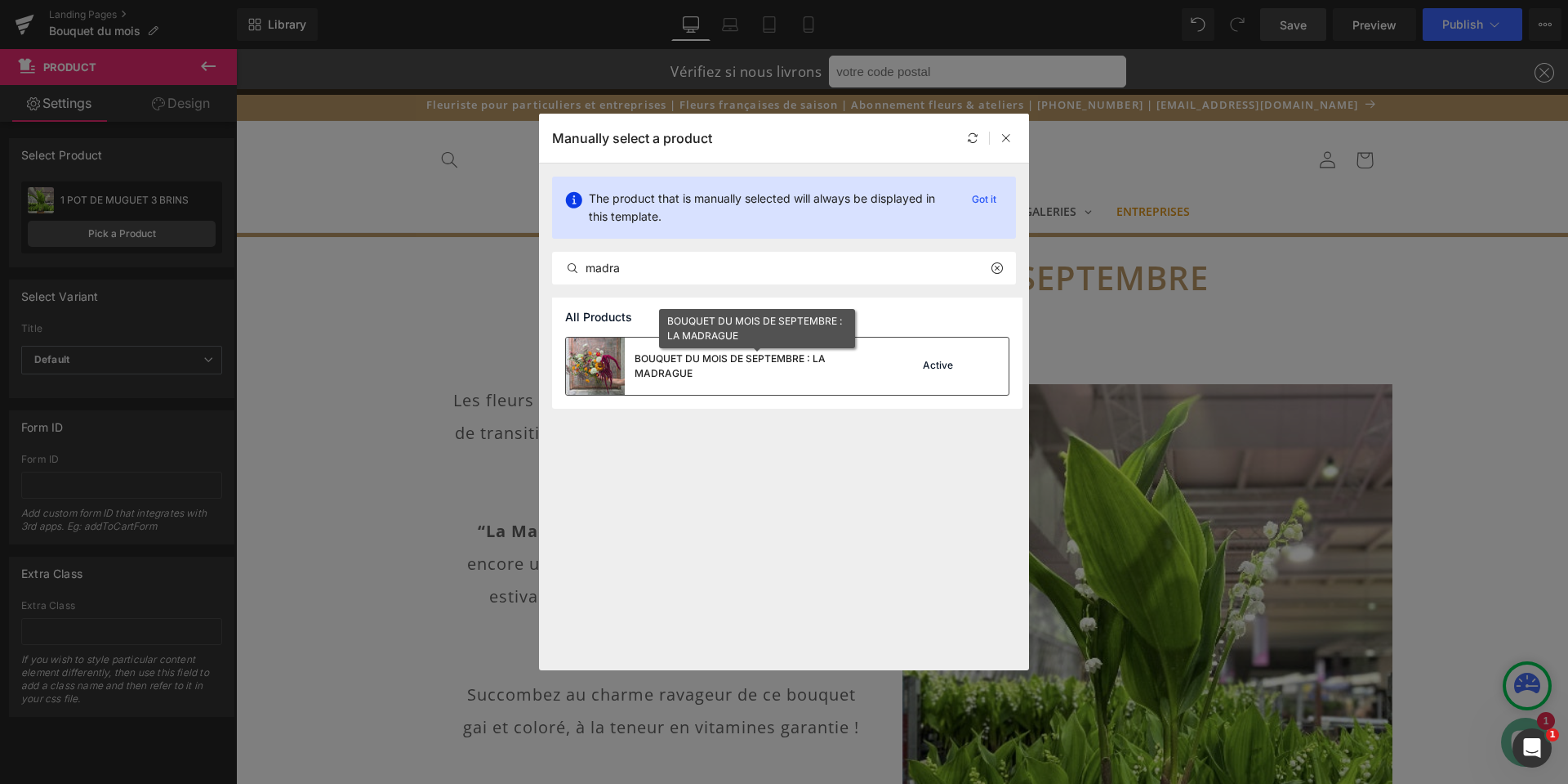
click at [752, 363] on div "BOUQUET DU MOIS DE SEPTEMBRE : LA MADRAGUE" at bounding box center [757, 366] width 245 height 29
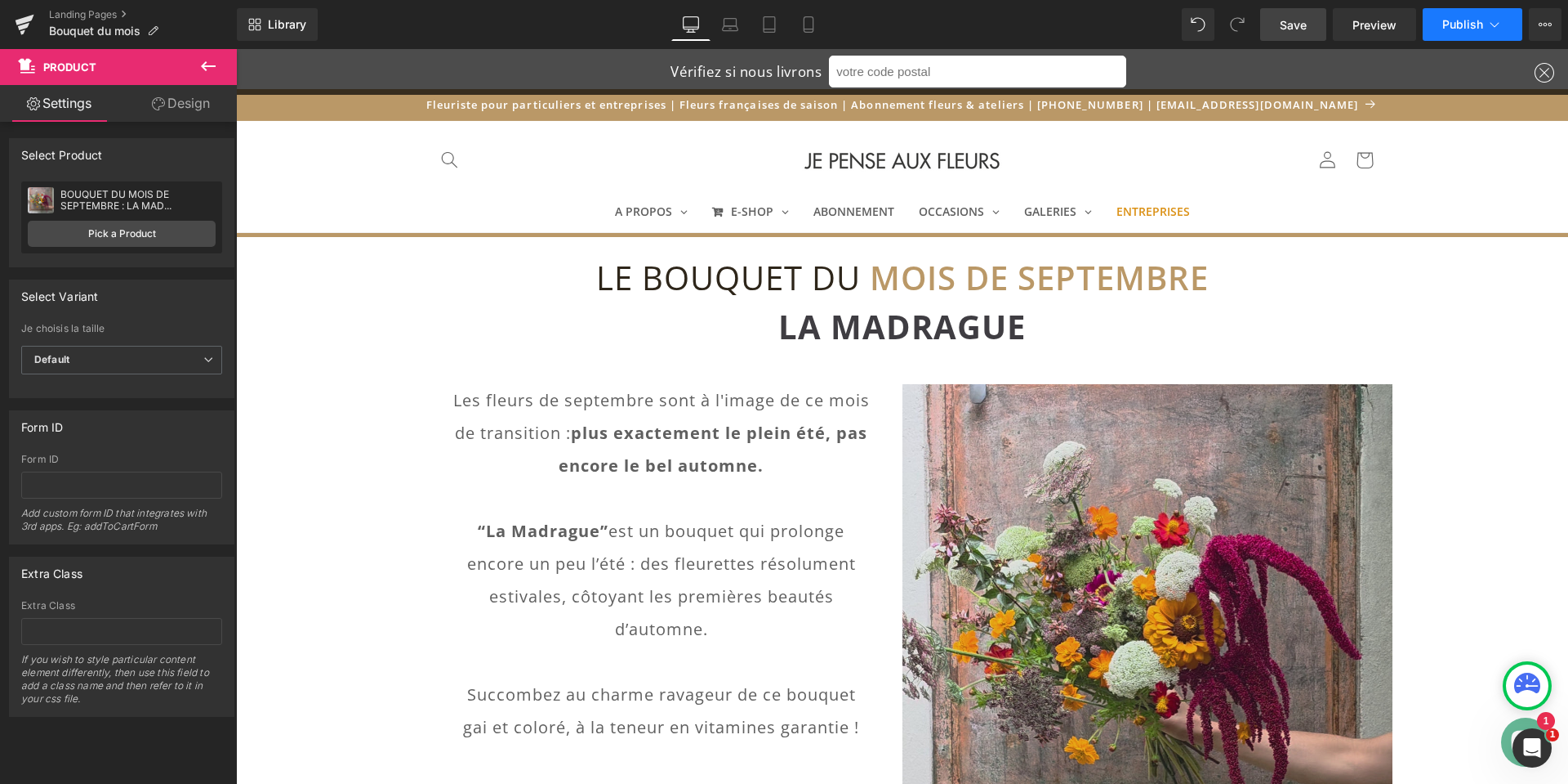
click at [1462, 22] on span "Publish" at bounding box center [1462, 24] width 41 height 13
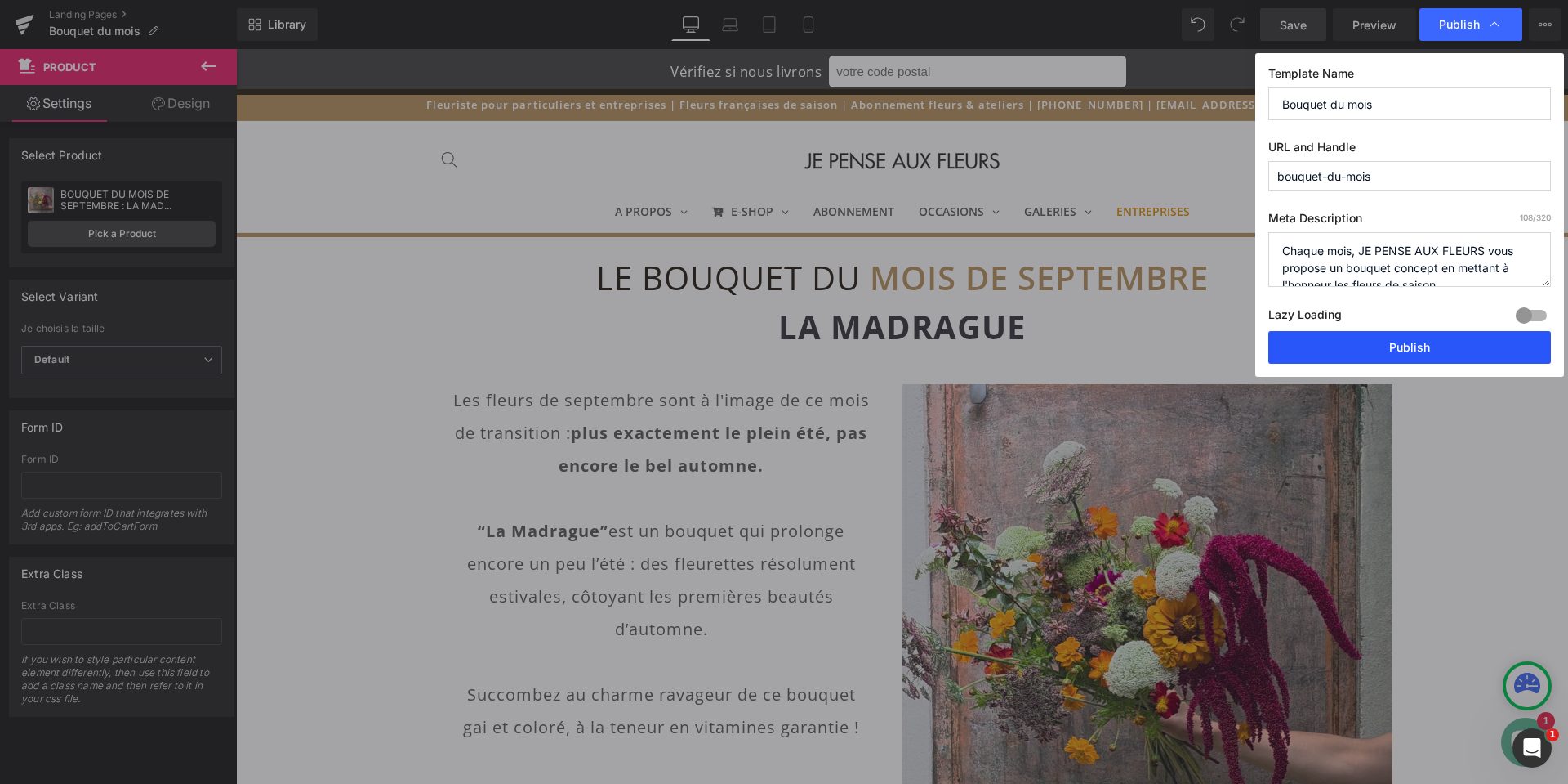
click at [1388, 349] on button "Publish" at bounding box center [1409, 347] width 283 height 33
